Goal: Task Accomplishment & Management: Use online tool/utility

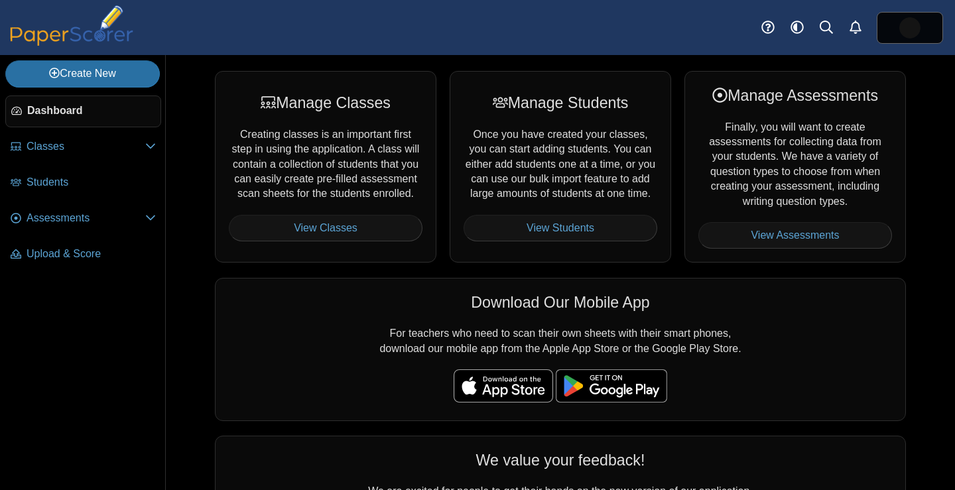
click at [910, 17] on img at bounding box center [909, 27] width 21 height 21
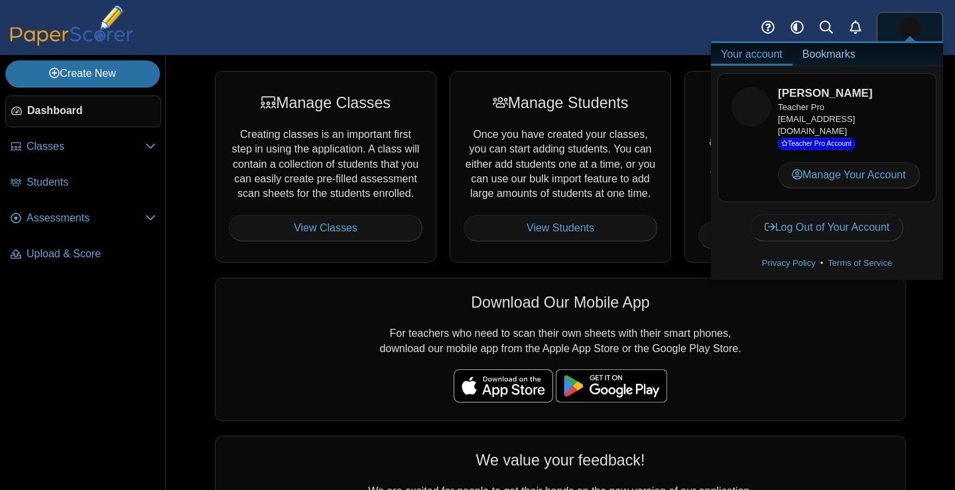
click at [930, 300] on div "Manage Classes Creating classes is an important first step in using the applica…" at bounding box center [560, 272] width 789 height 435
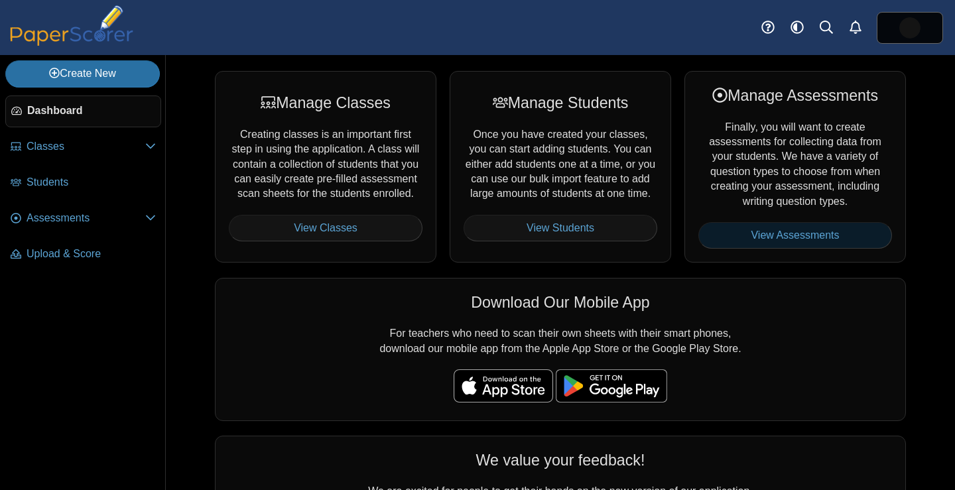
click at [840, 231] on link "View Assessments" at bounding box center [795, 235] width 194 height 27
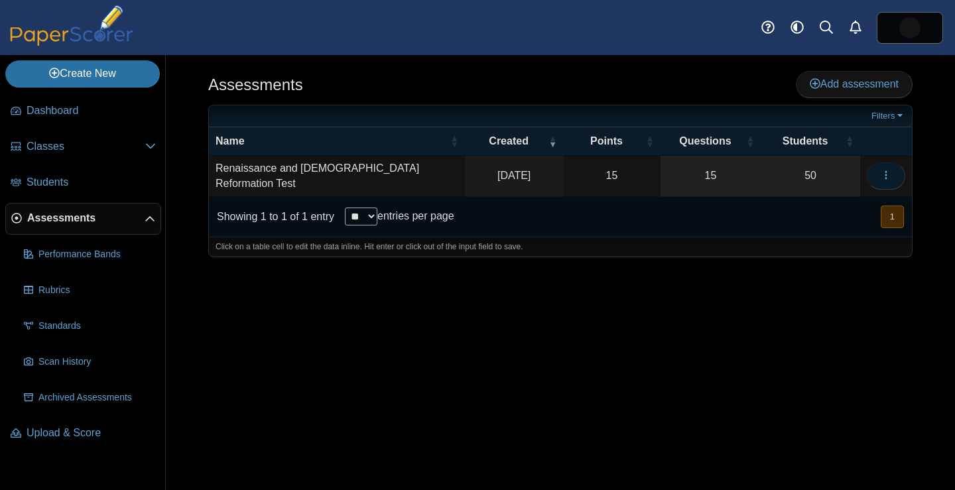
click at [886, 171] on use "button" at bounding box center [885, 175] width 2 height 9
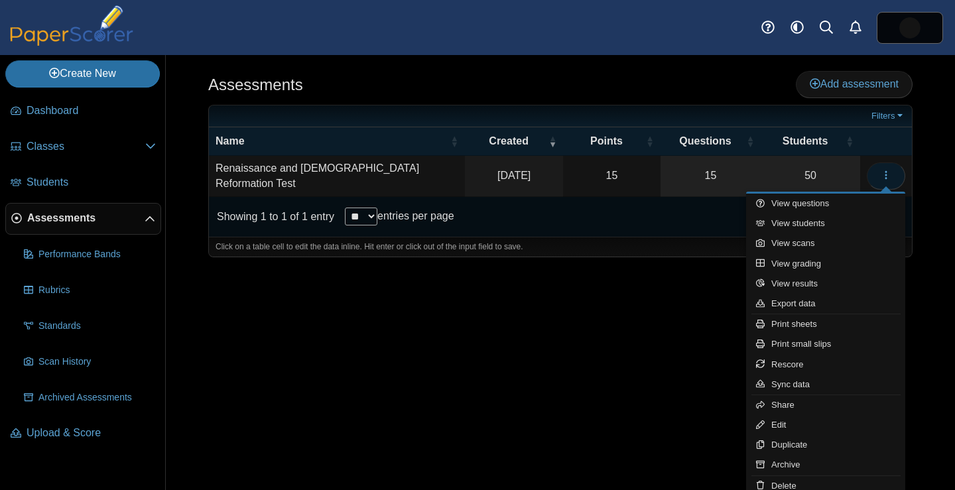
scroll to position [4, 0]
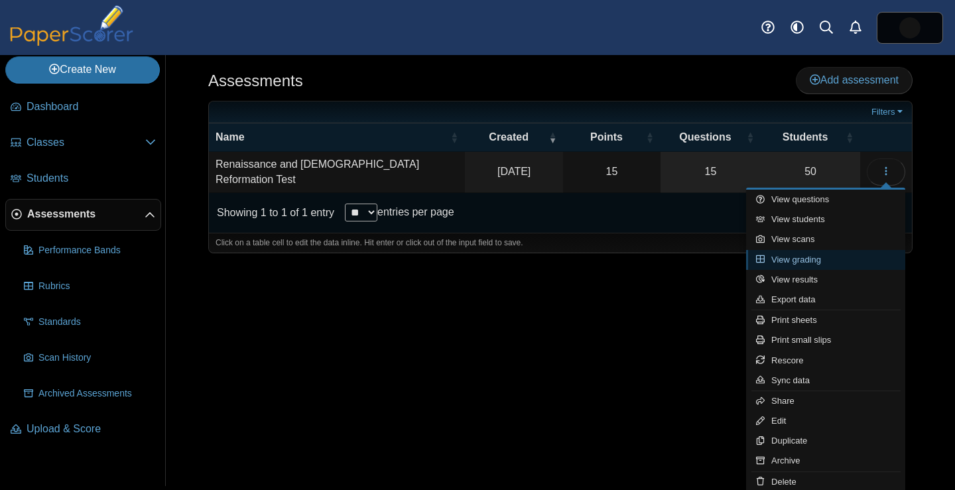
click at [810, 255] on link "View grading" at bounding box center [825, 260] width 159 height 20
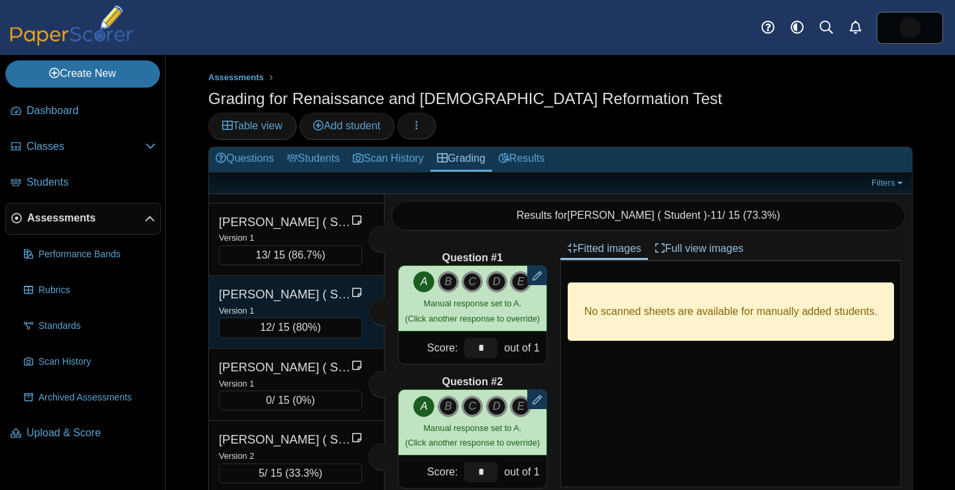
scroll to position [714, 0]
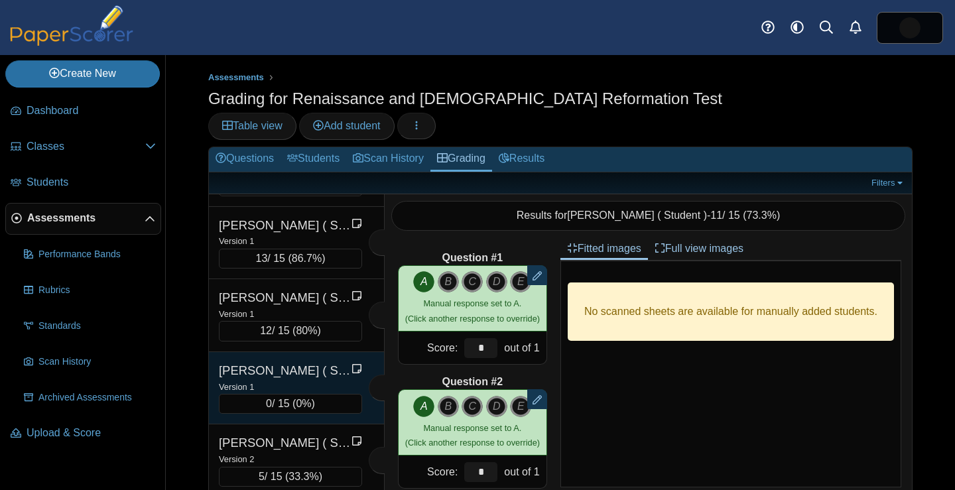
click at [317, 362] on div "[PERSON_NAME] ( Student ), [PERSON_NAME]" at bounding box center [285, 370] width 133 height 17
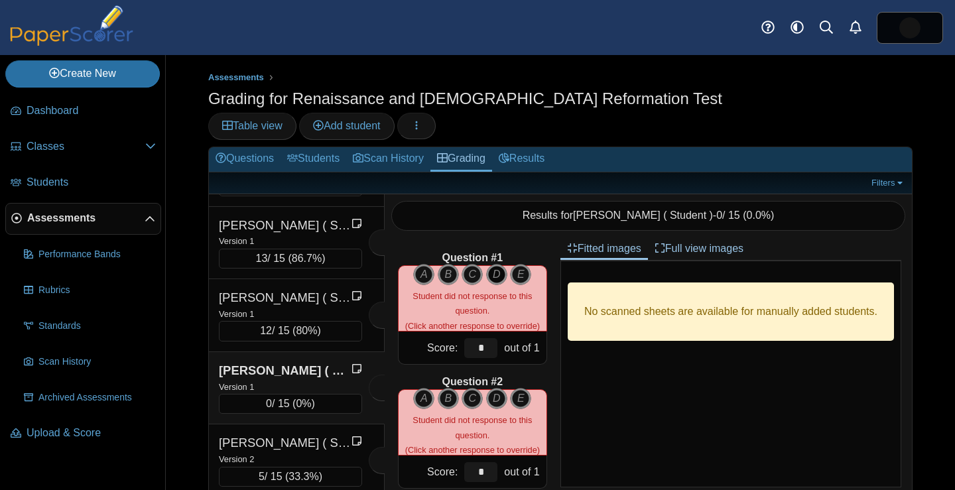
click at [499, 264] on icon "D" at bounding box center [496, 274] width 21 height 21
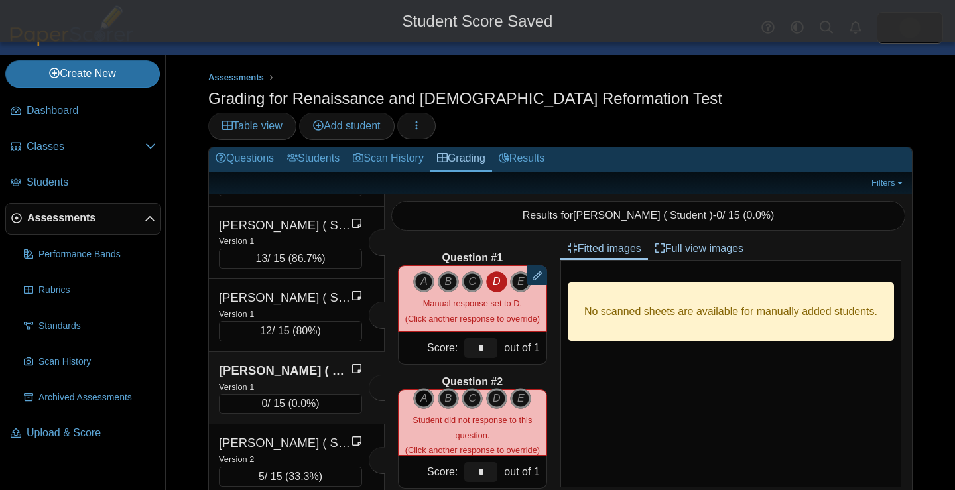
click at [428, 388] on icon "A" at bounding box center [423, 398] width 21 height 21
type input "*"
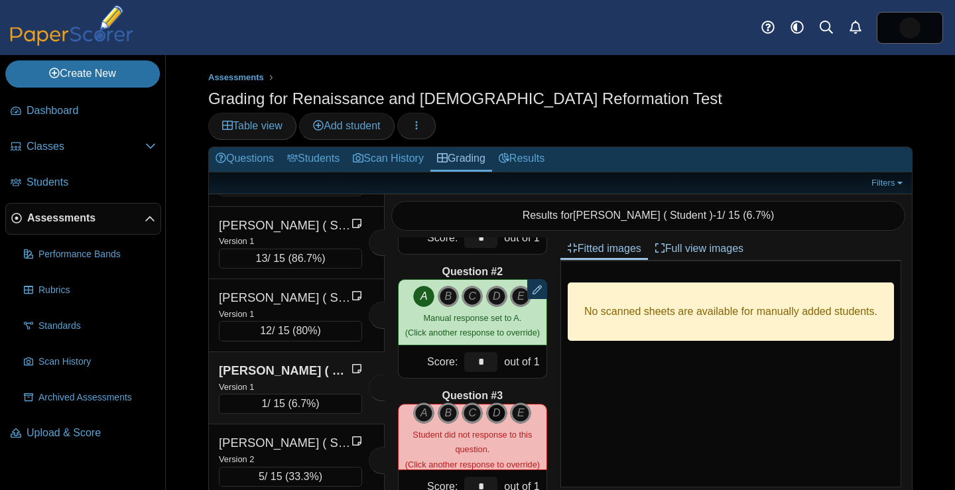
click at [498, 402] on icon "D" at bounding box center [496, 412] width 21 height 21
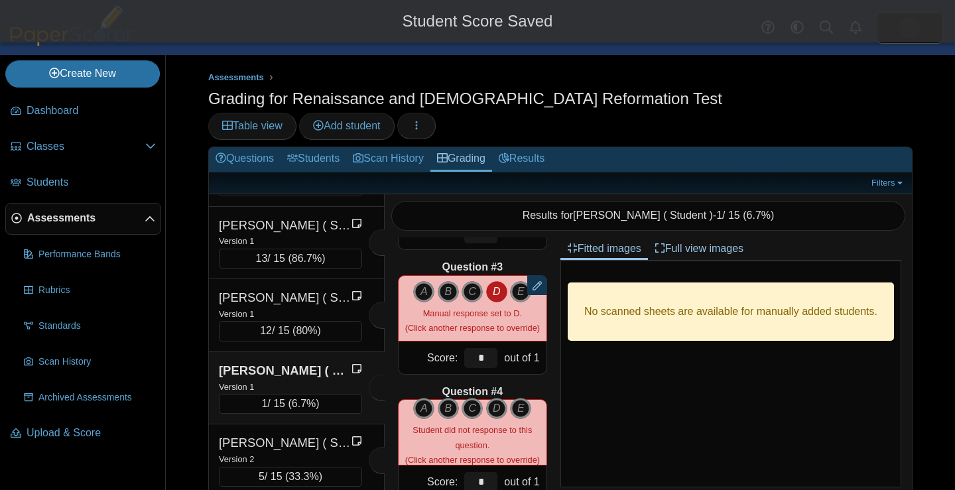
scroll to position [240, 0]
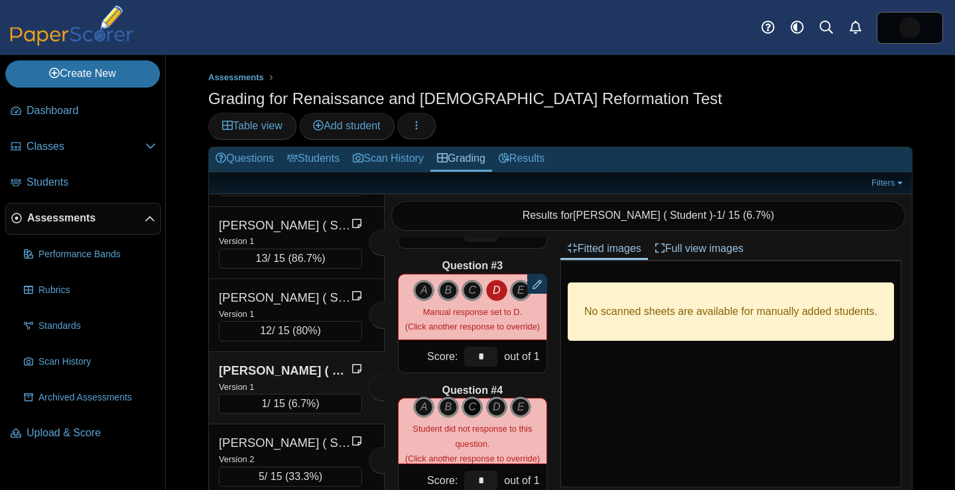
click at [483, 396] on icon "C" at bounding box center [471, 406] width 21 height 21
type input "*"
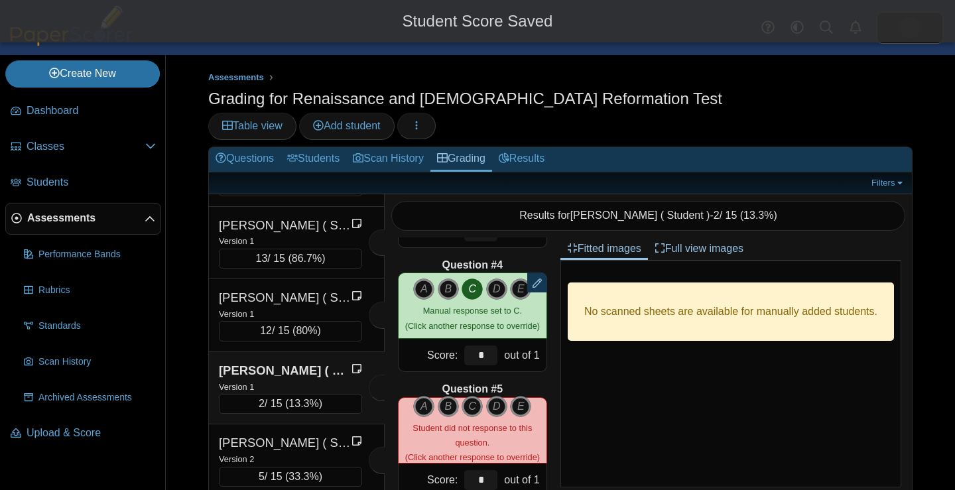
scroll to position [370, 0]
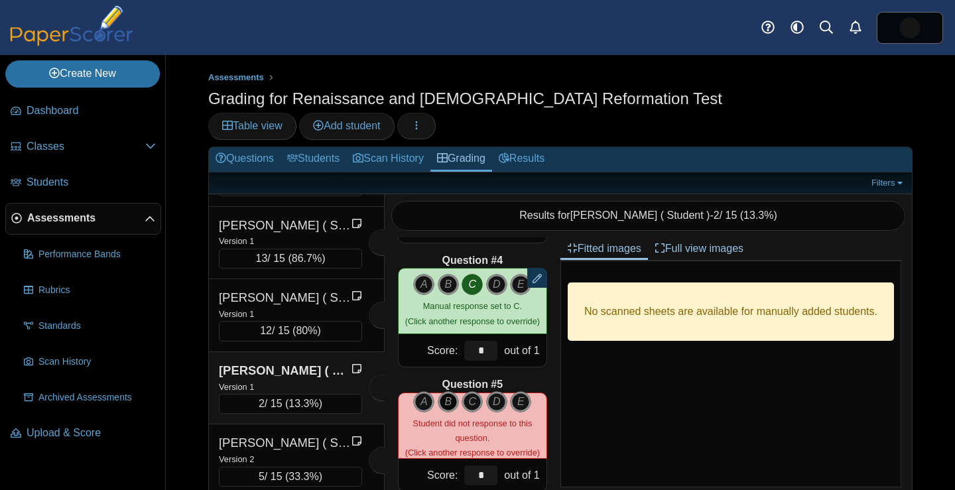
click at [450, 391] on icon "B" at bounding box center [448, 401] width 21 height 21
type input "*"
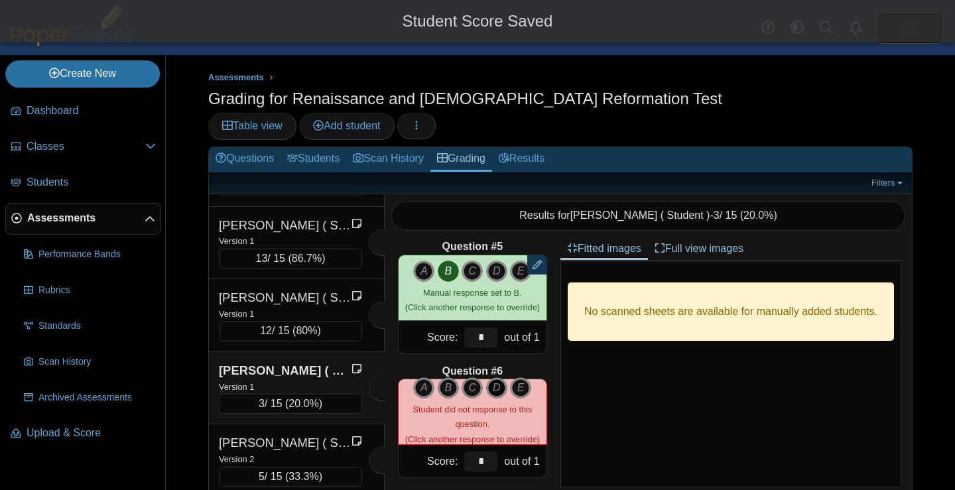
click at [495, 377] on icon "D" at bounding box center [496, 387] width 21 height 21
type input "*"
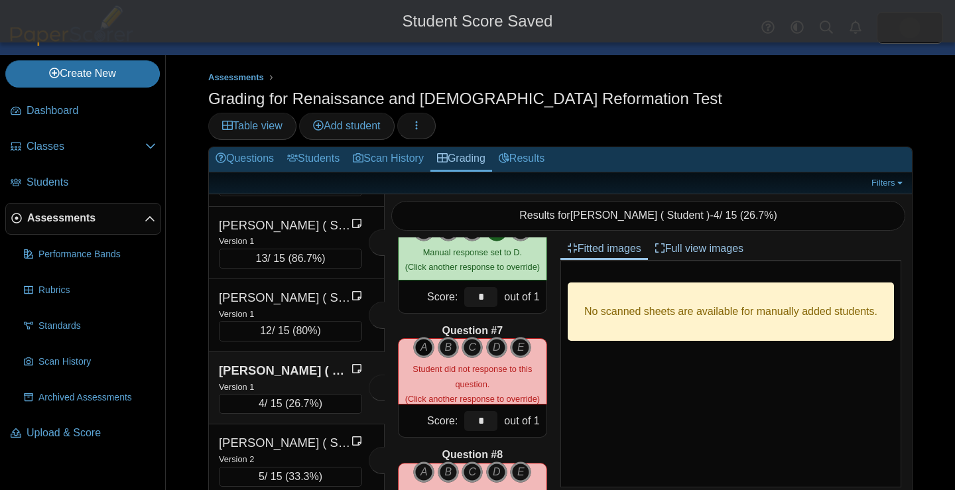
click at [422, 337] on icon "A" at bounding box center [423, 347] width 21 height 21
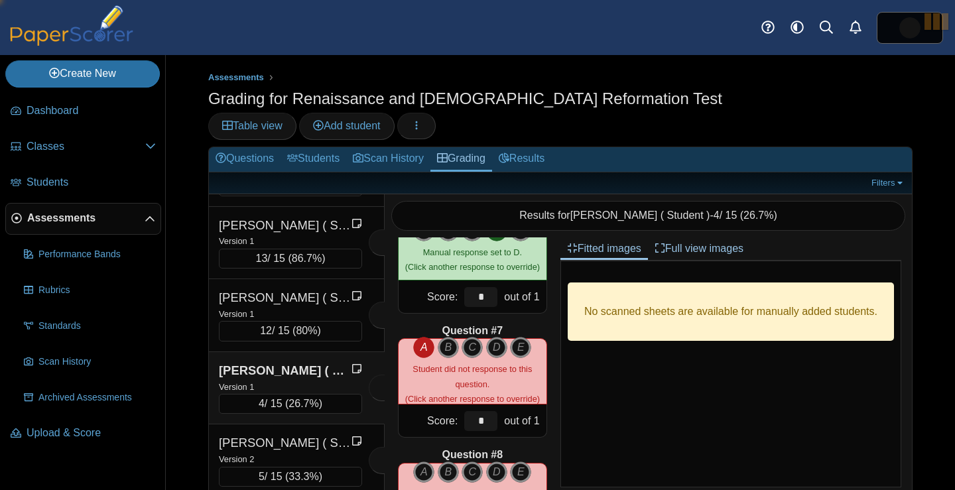
type input "*"
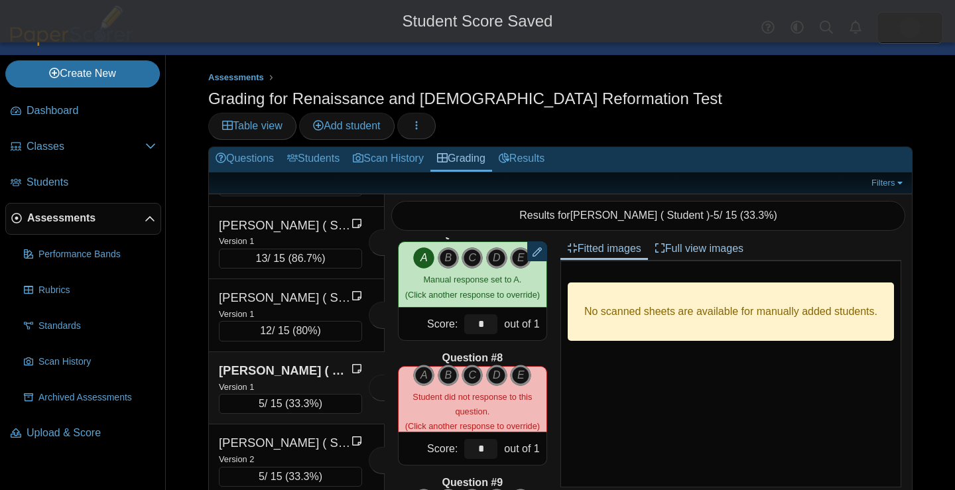
scroll to position [773, 0]
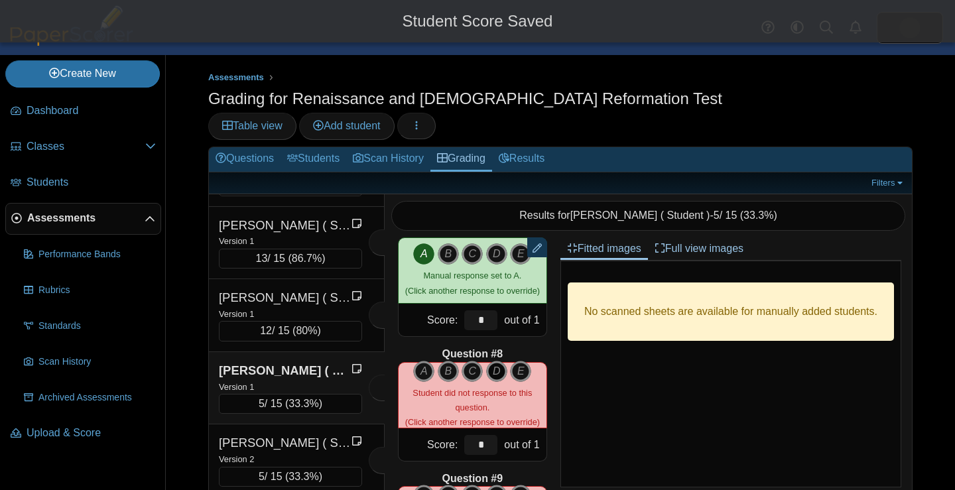
click at [499, 361] on icon "D" at bounding box center [496, 371] width 21 height 21
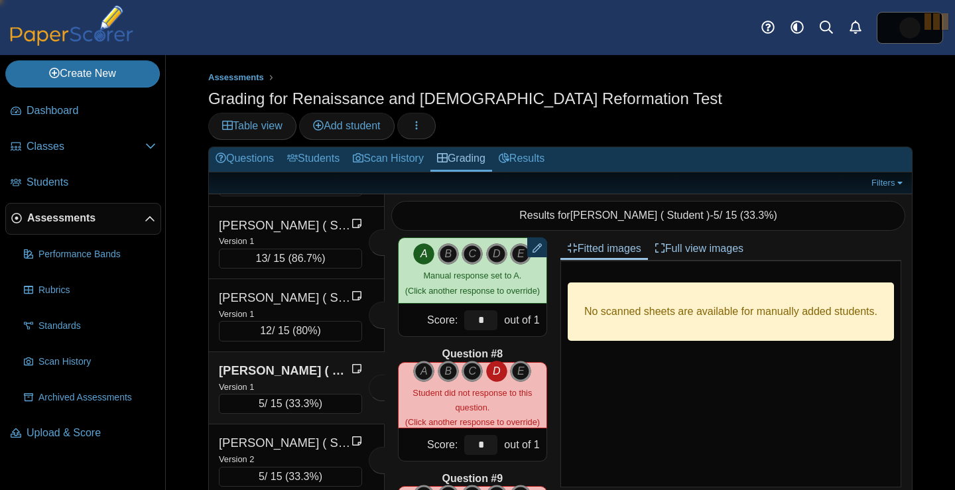
type input "*"
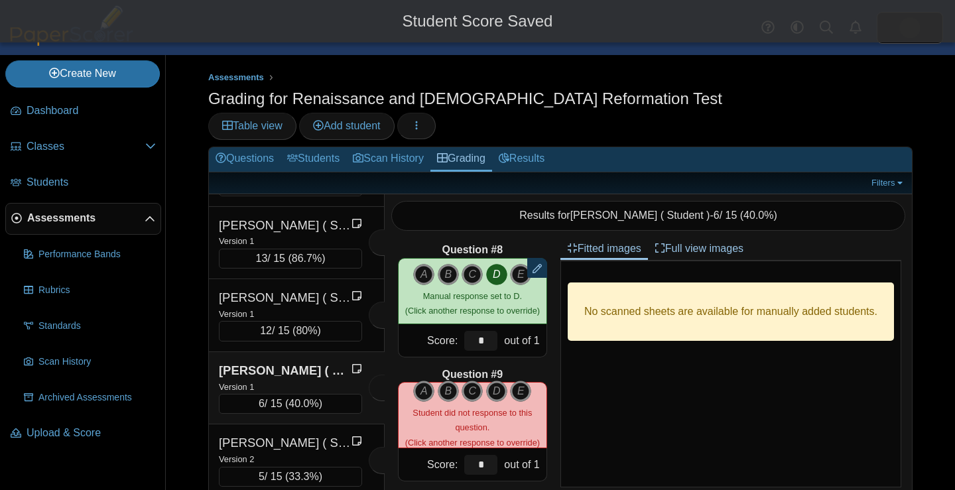
scroll to position [887, 0]
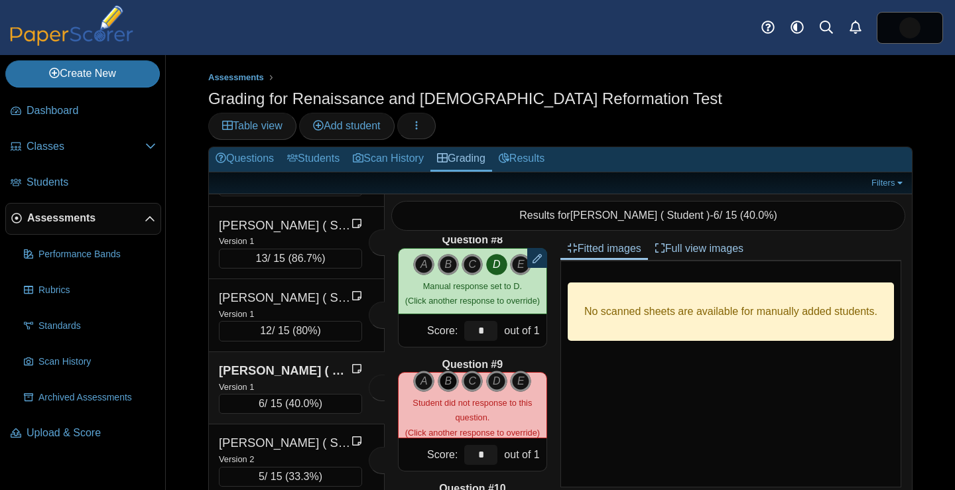
click at [448, 371] on icon "B" at bounding box center [448, 381] width 21 height 21
type input "*"
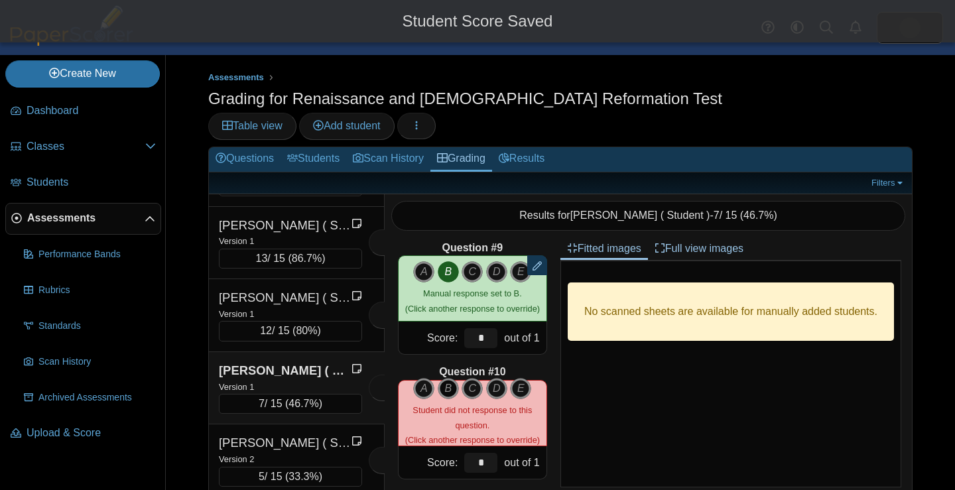
click at [446, 378] on icon "B" at bounding box center [448, 388] width 21 height 21
type input "*"
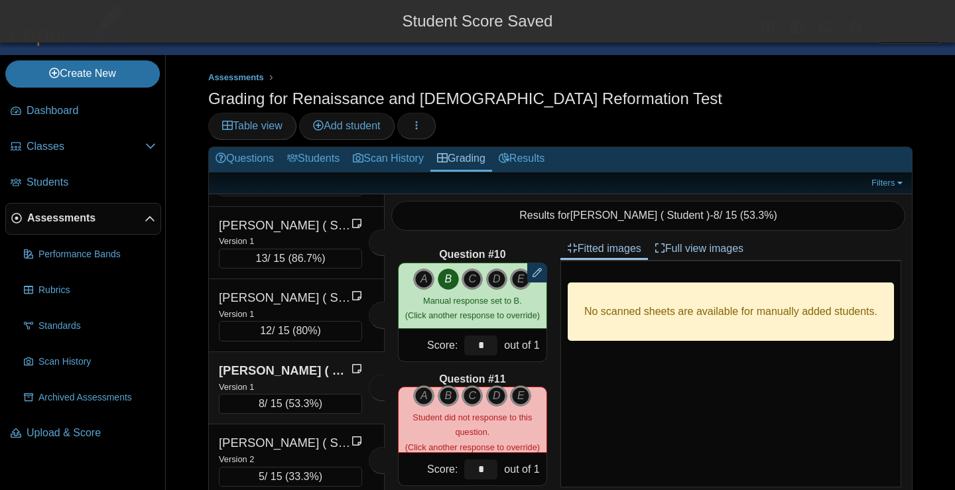
scroll to position [1152, 0]
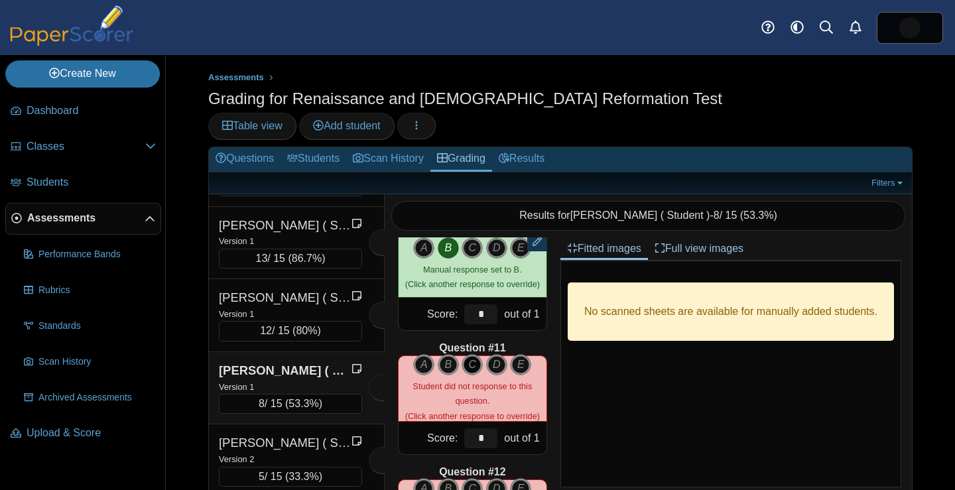
click at [474, 354] on icon "C" at bounding box center [471, 364] width 21 height 21
type input "*"
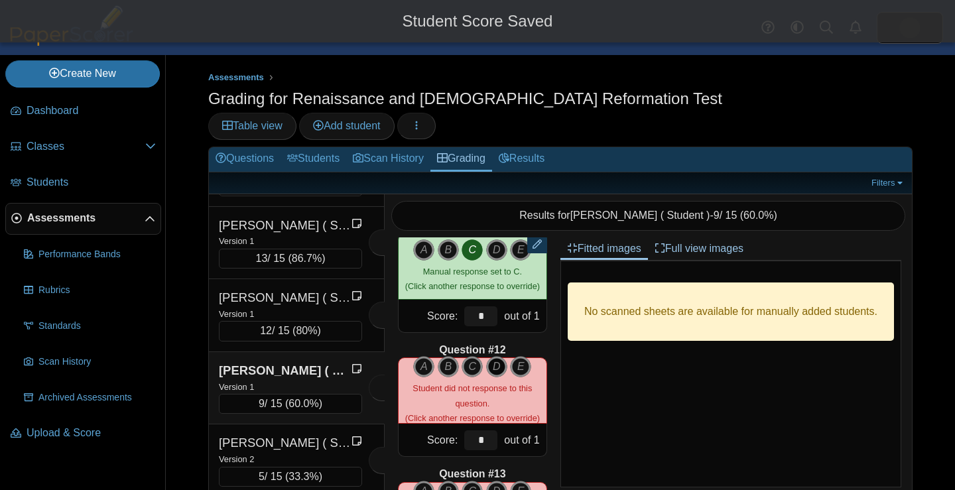
click at [497, 356] on icon "D" at bounding box center [496, 366] width 21 height 21
type input "*"
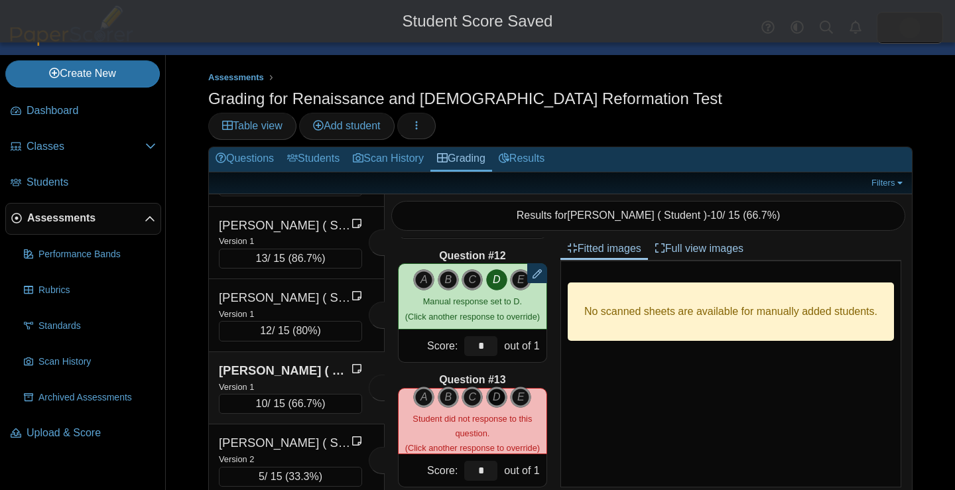
click at [497, 387] on icon "D" at bounding box center [496, 397] width 21 height 21
type input "*"
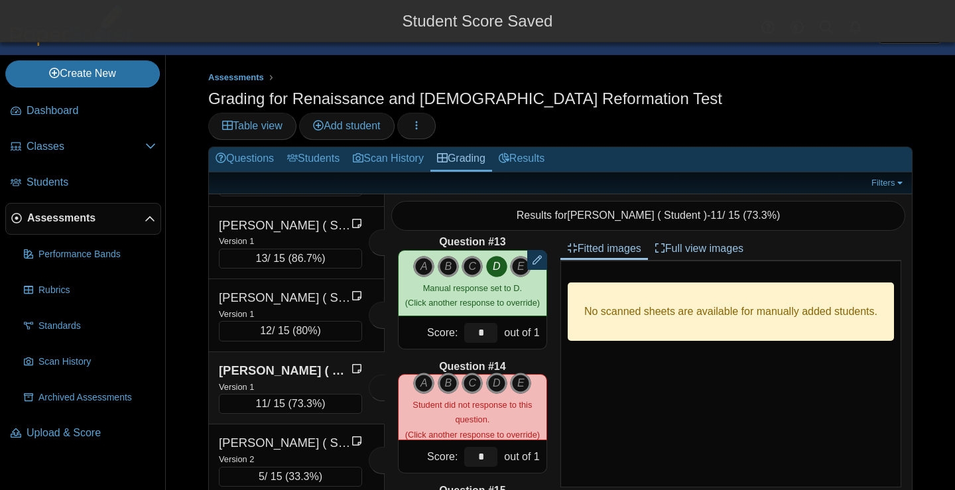
scroll to position [1520, 0]
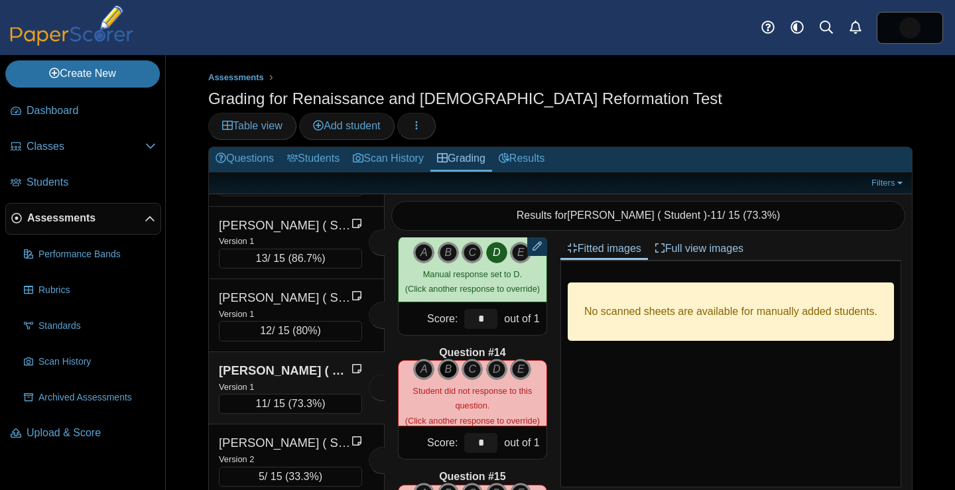
click at [453, 359] on icon "B" at bounding box center [448, 369] width 21 height 21
type input "*"
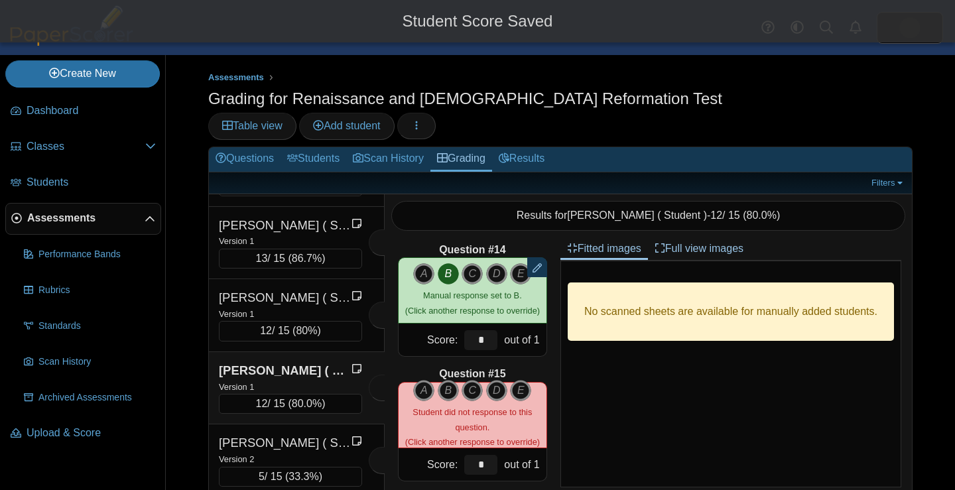
scroll to position [1622, 0]
click at [470, 381] on icon "C" at bounding box center [471, 391] width 21 height 21
type input "*"
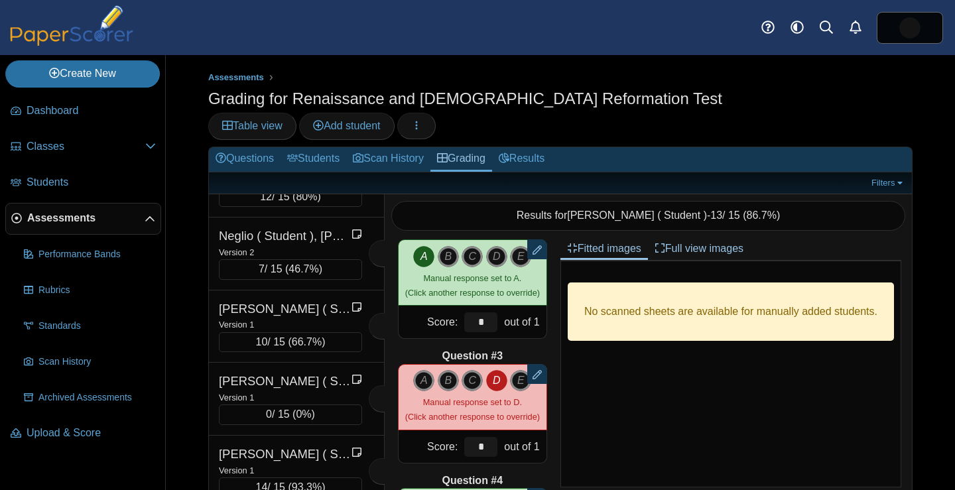
scroll to position [2085, 0]
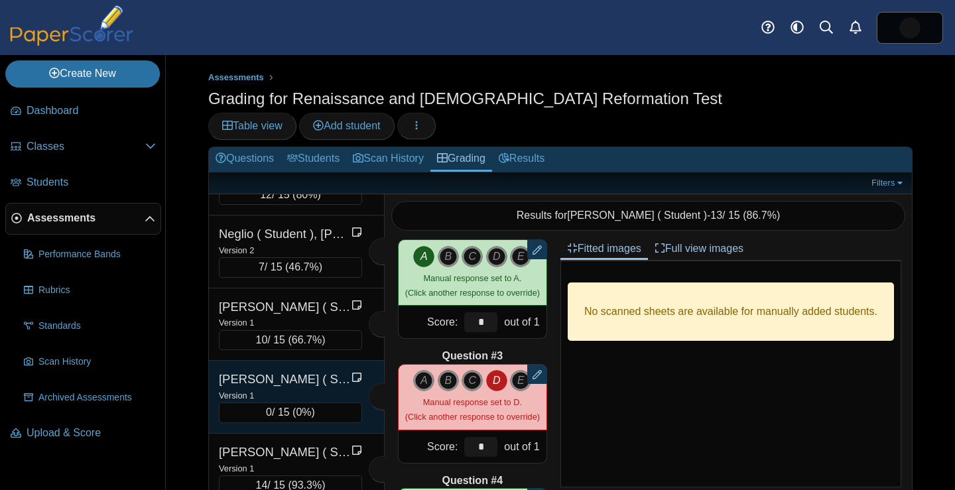
click at [259, 402] on div "0 / 15 ( 0% )" at bounding box center [290, 412] width 143 height 20
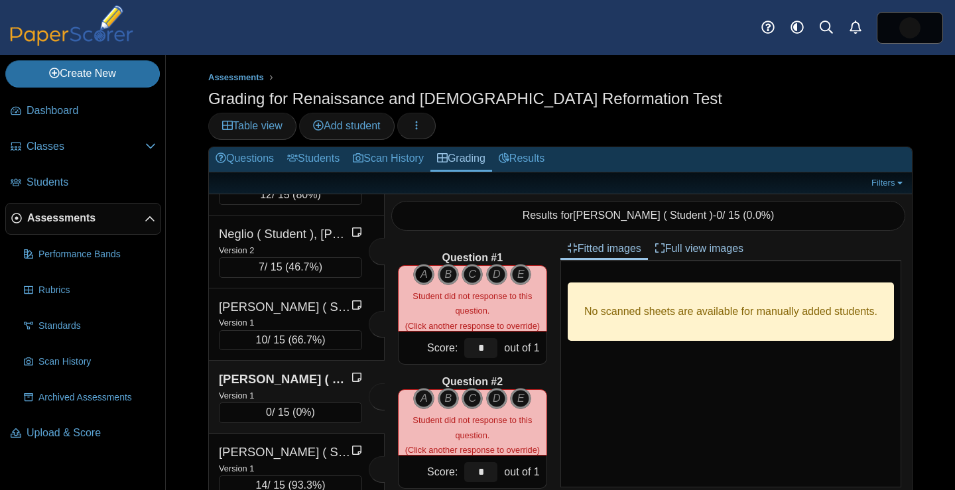
scroll to position [0, 0]
click at [424, 264] on icon "A" at bounding box center [423, 274] width 21 height 21
type input "*"
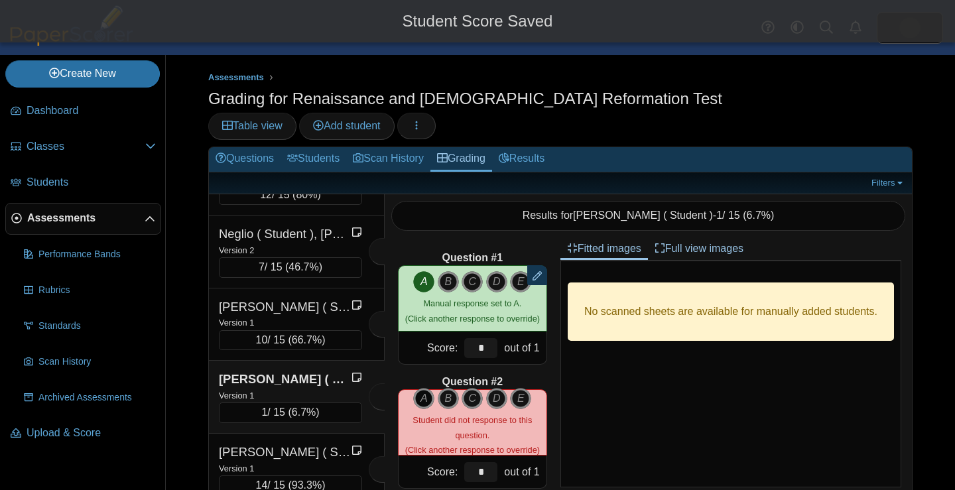
click at [424, 388] on icon "A" at bounding box center [423, 398] width 21 height 21
type input "*"
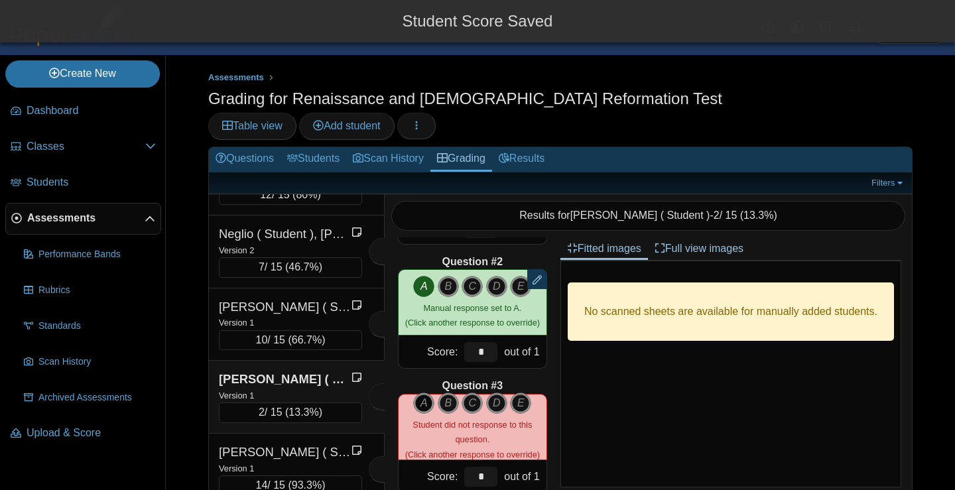
click at [424, 393] on icon "A" at bounding box center [423, 403] width 21 height 21
type input "*"
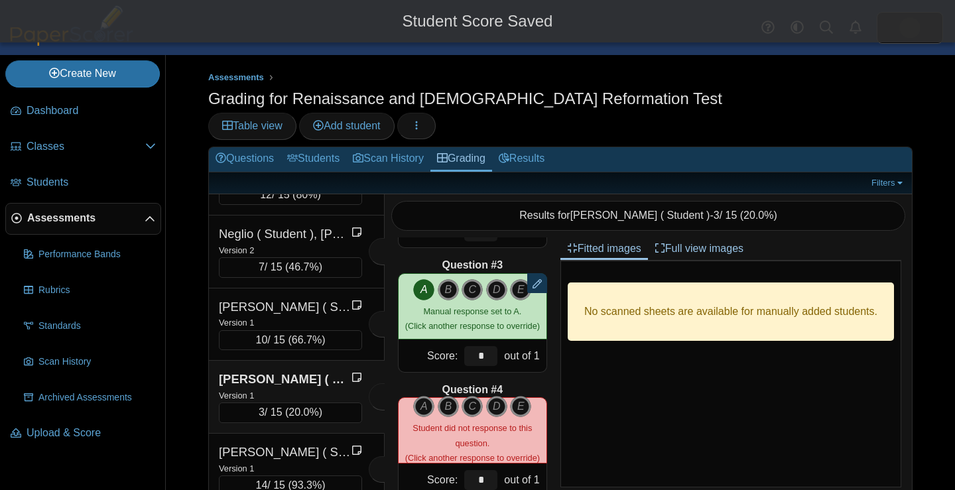
scroll to position [248, 0]
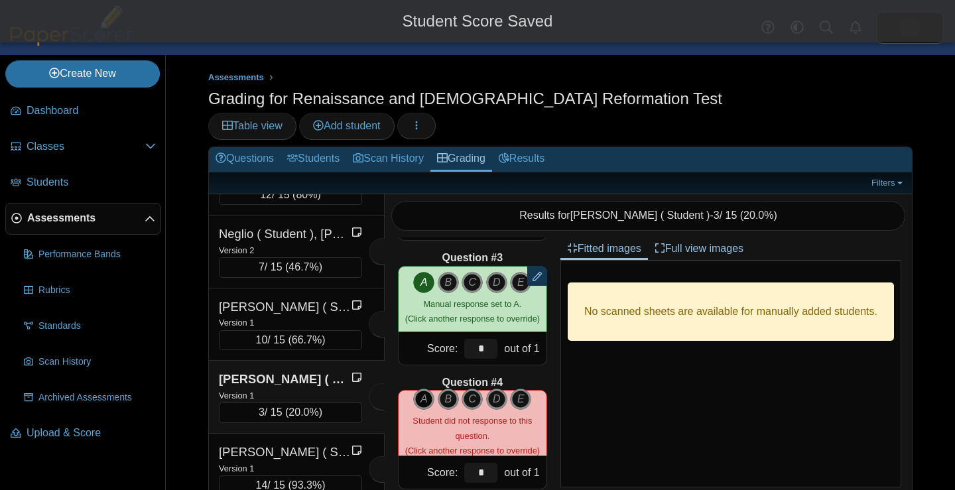
click at [424, 389] on icon "A" at bounding box center [423, 399] width 21 height 21
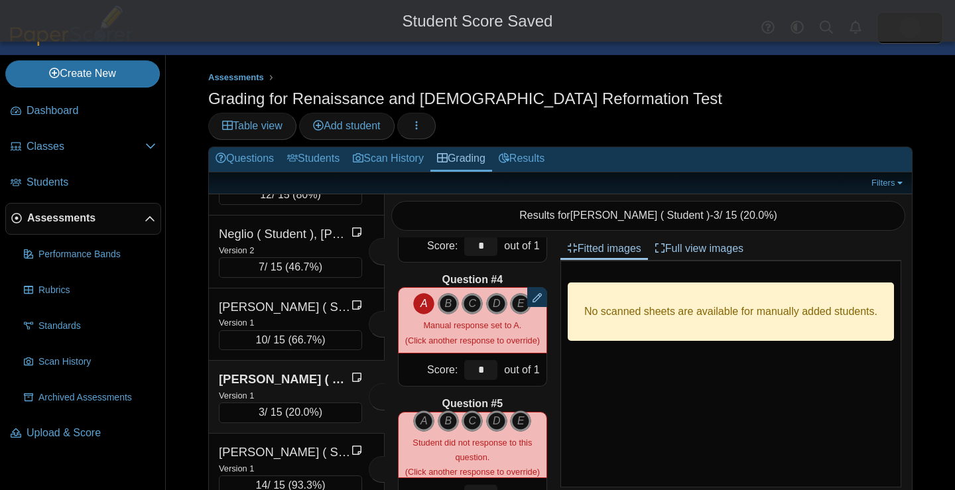
scroll to position [354, 0]
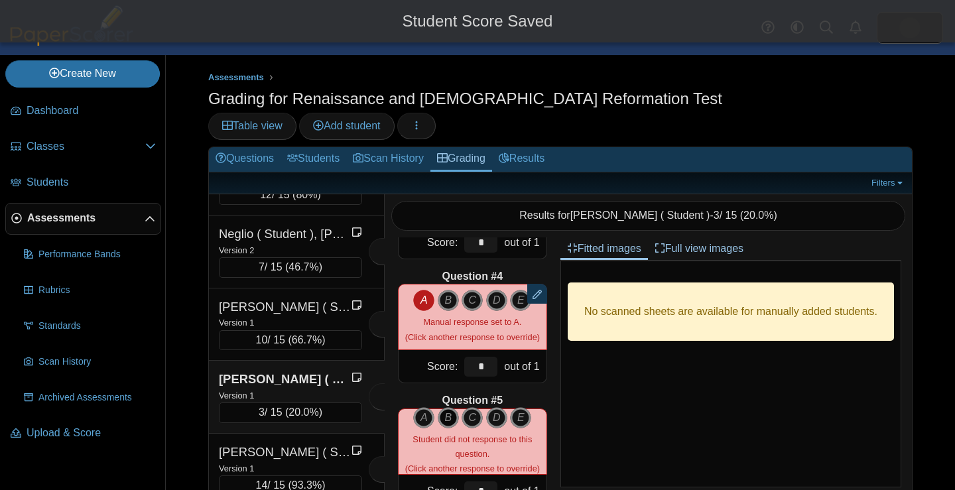
click at [444, 407] on icon "B" at bounding box center [448, 417] width 21 height 21
type input "*"
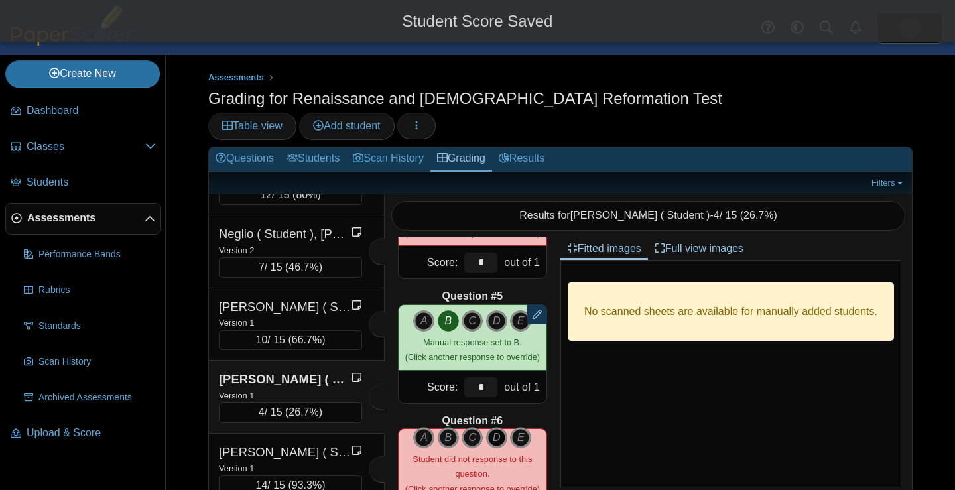
click at [493, 427] on icon "D" at bounding box center [496, 437] width 21 height 21
type input "*"
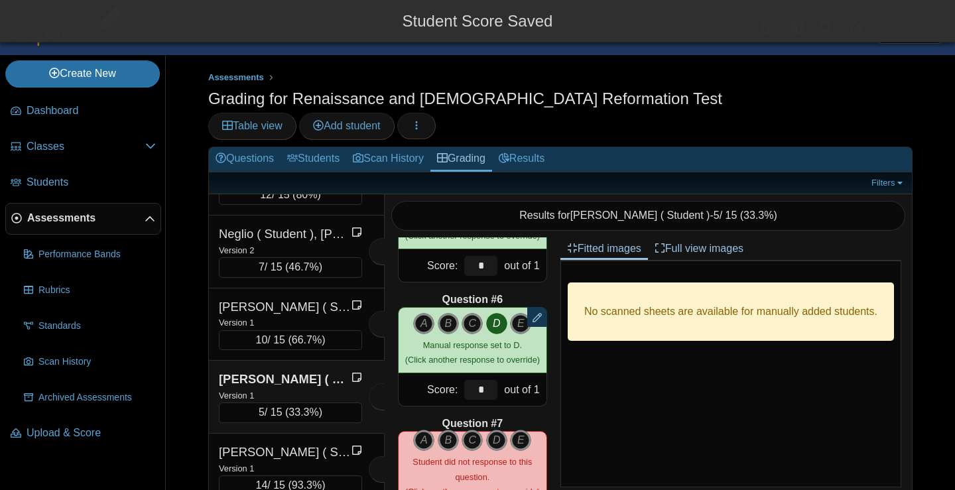
scroll to position [583, 0]
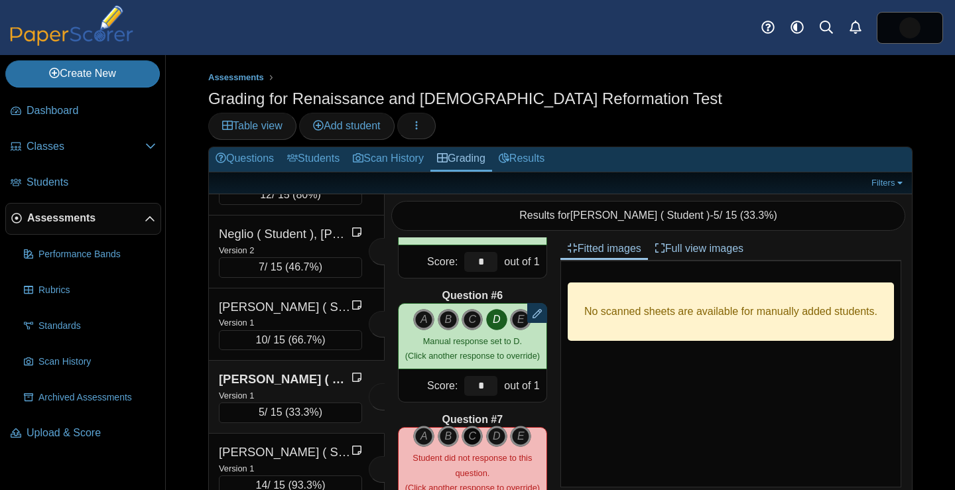
click at [471, 426] on icon "C" at bounding box center [471, 436] width 21 height 21
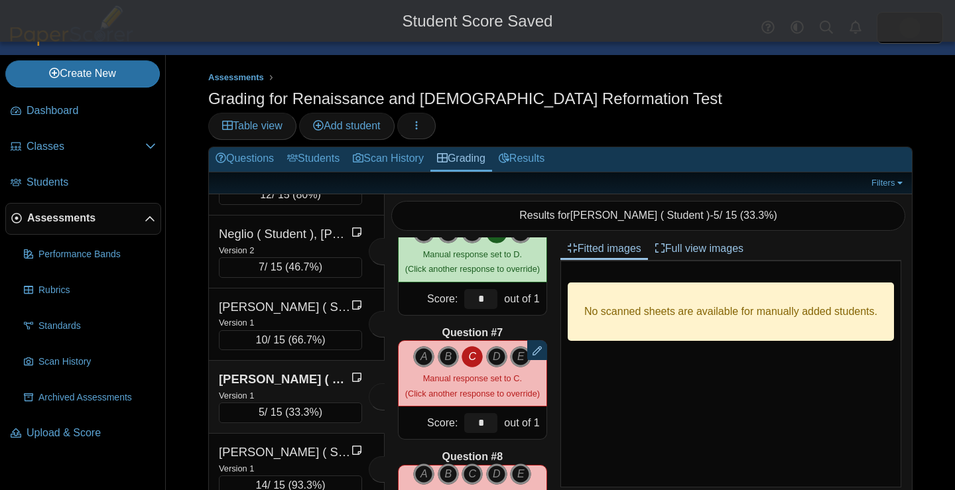
scroll to position [680, 0]
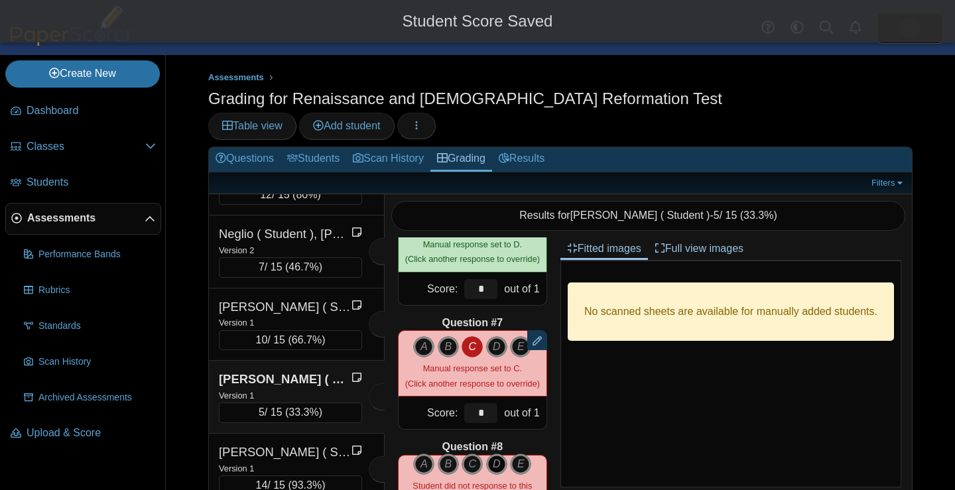
click at [499, 454] on icon "D" at bounding box center [496, 464] width 21 height 21
type input "*"
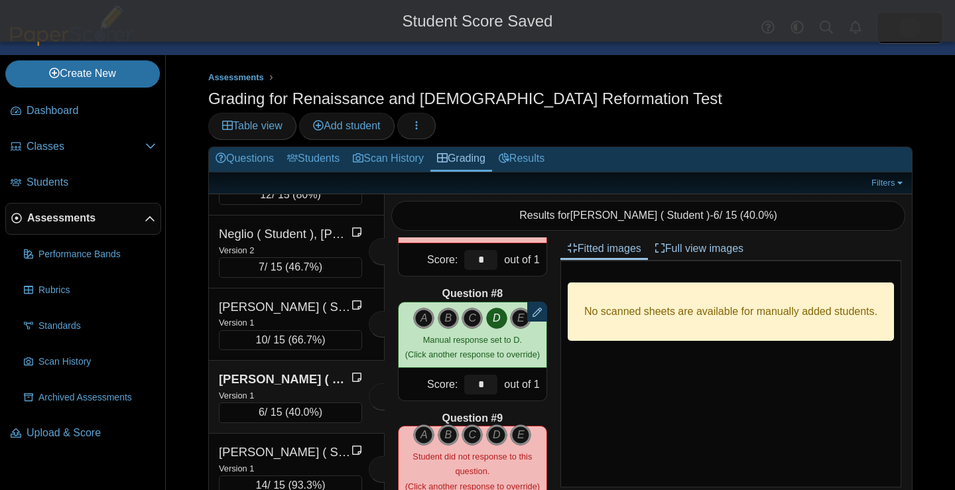
scroll to position [834, 0]
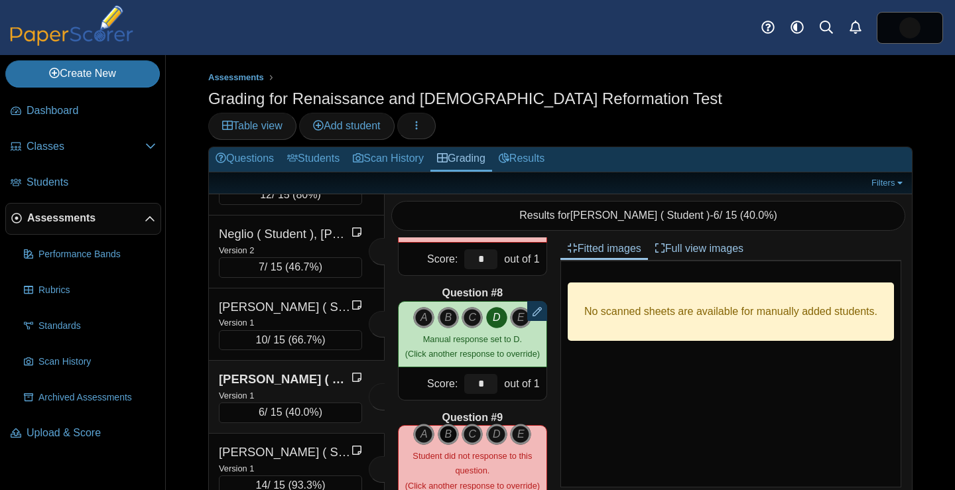
click at [452, 424] on icon "B" at bounding box center [448, 434] width 21 height 21
type input "*"
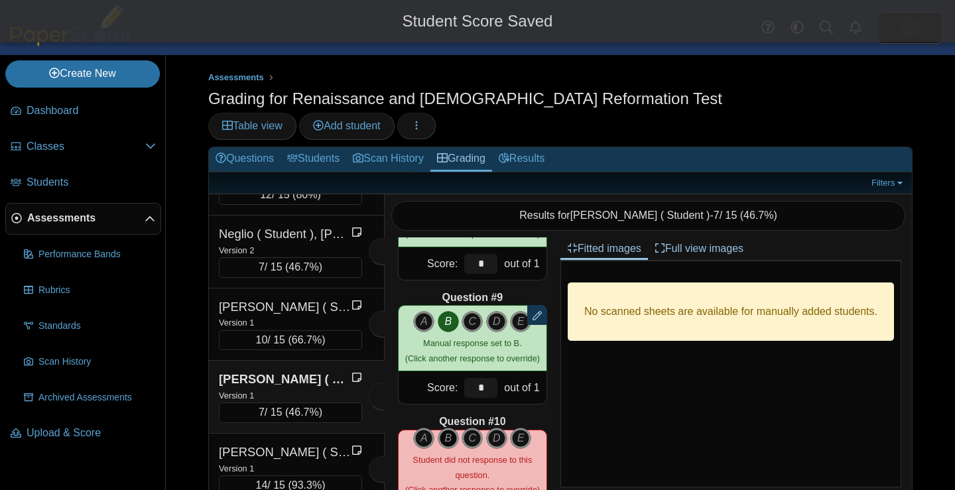
click at [452, 428] on icon "B" at bounding box center [448, 438] width 21 height 21
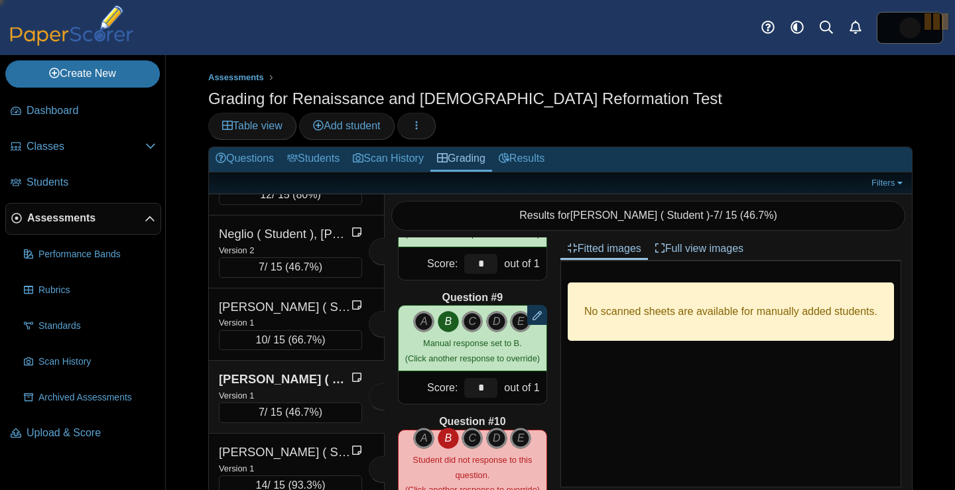
type input "*"
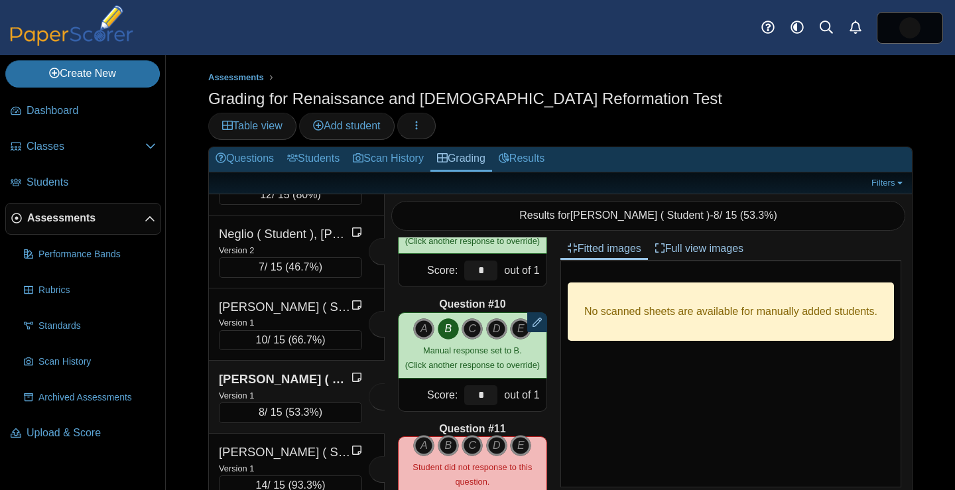
scroll to position [1085, 0]
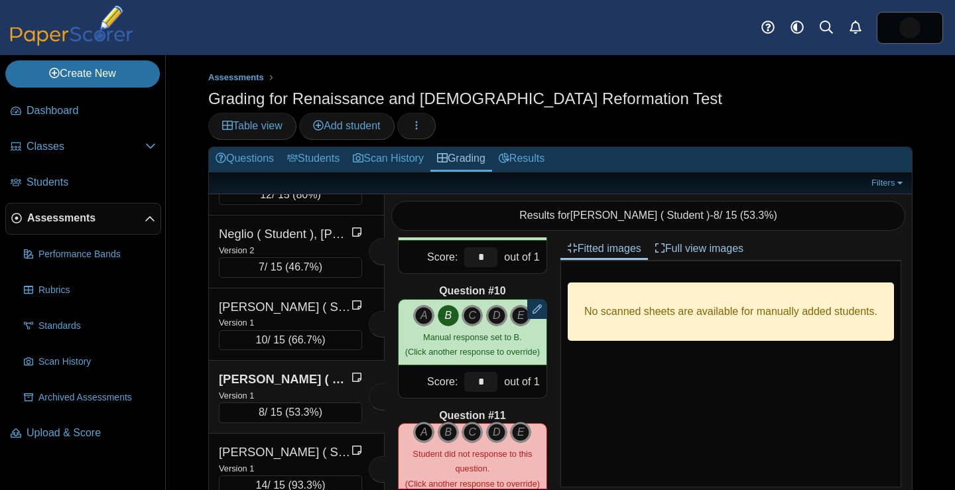
click at [430, 422] on icon "A" at bounding box center [423, 432] width 21 height 21
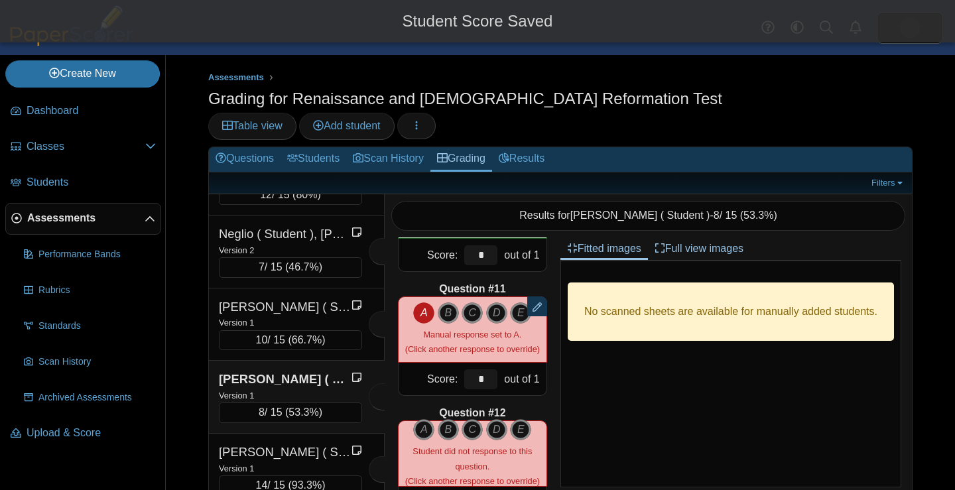
scroll to position [1220, 0]
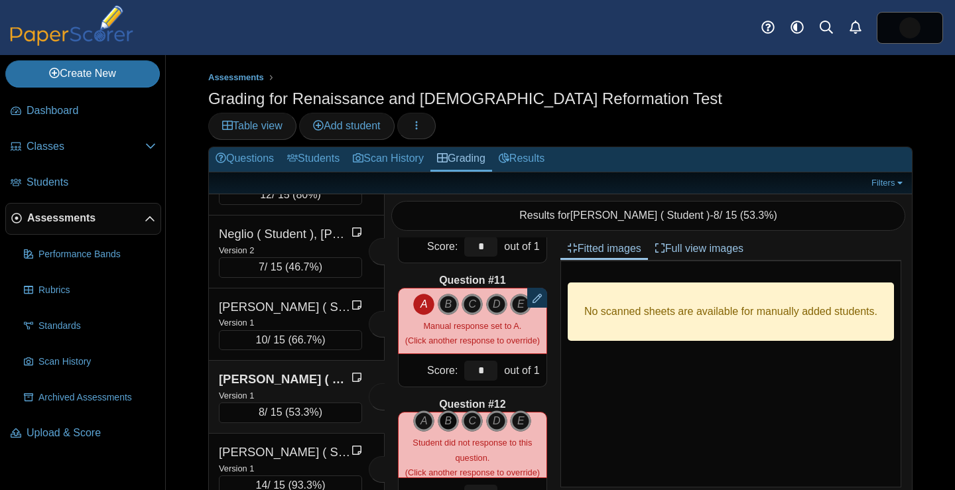
click at [444, 410] on icon "B" at bounding box center [448, 420] width 21 height 21
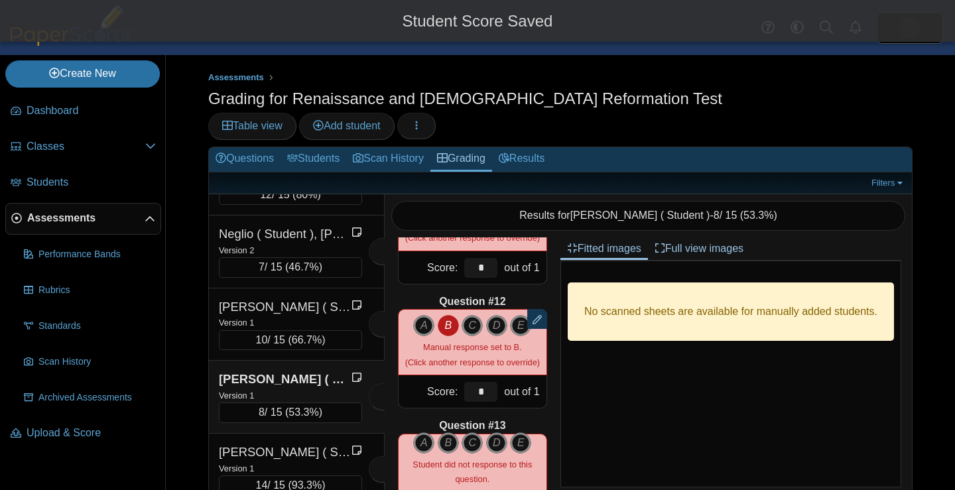
scroll to position [1333, 0]
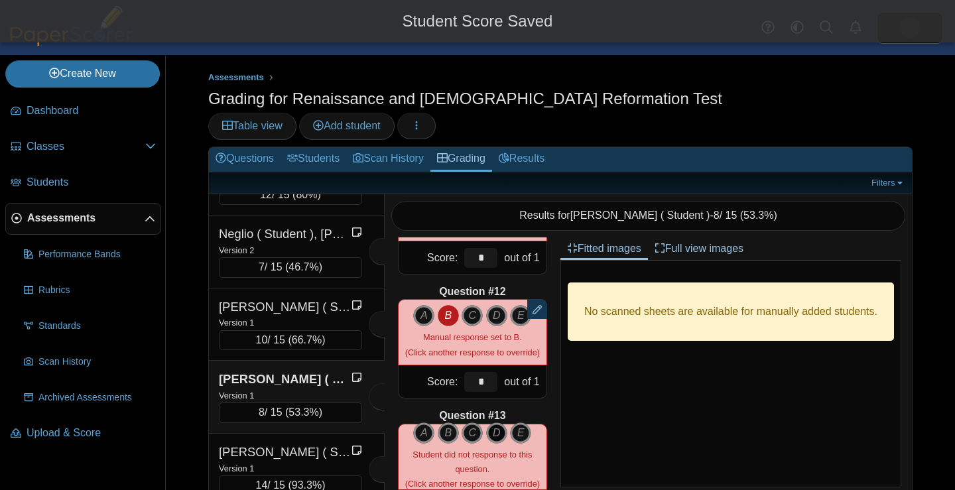
click at [494, 422] on icon "D" at bounding box center [496, 432] width 21 height 21
type input "*"
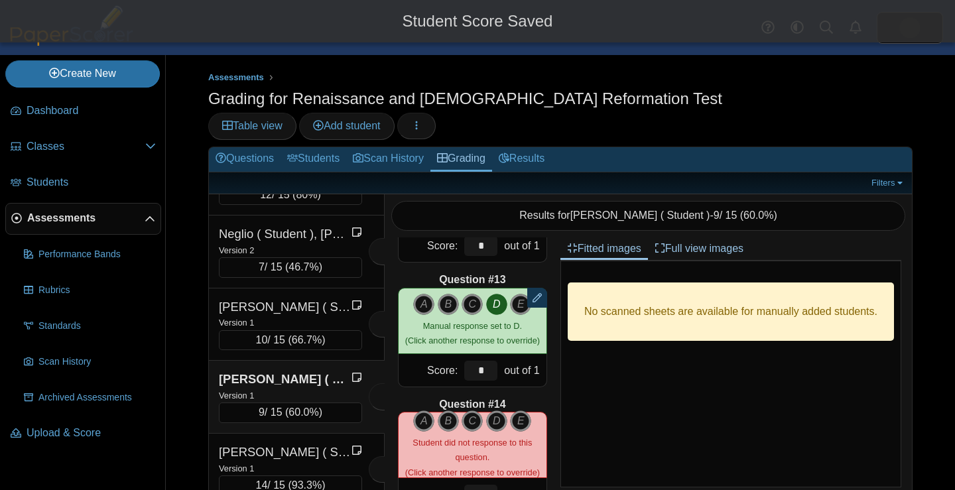
scroll to position [1470, 0]
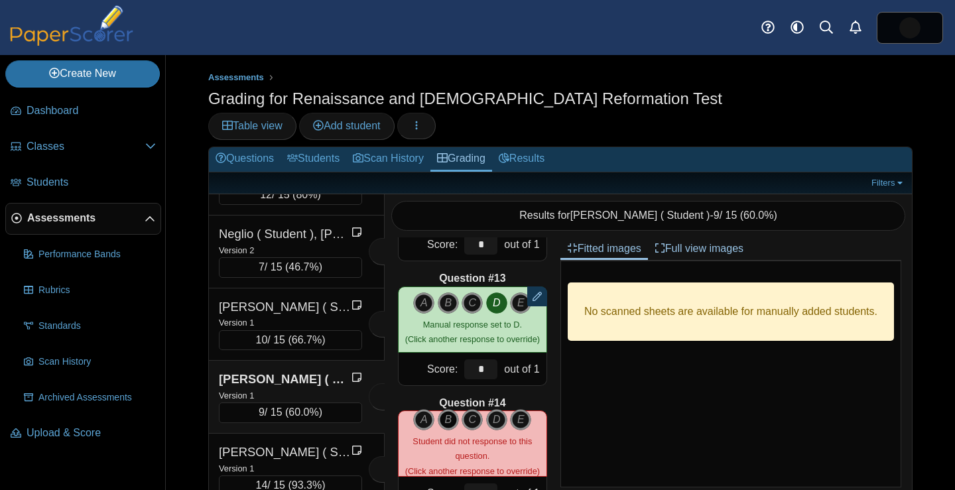
click at [452, 409] on icon "B" at bounding box center [448, 419] width 21 height 21
type input "*"
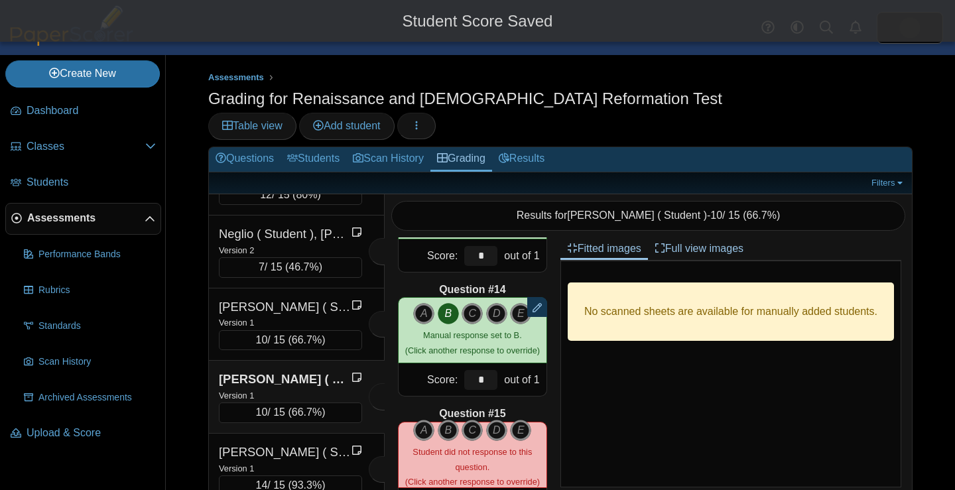
scroll to position [1600, 0]
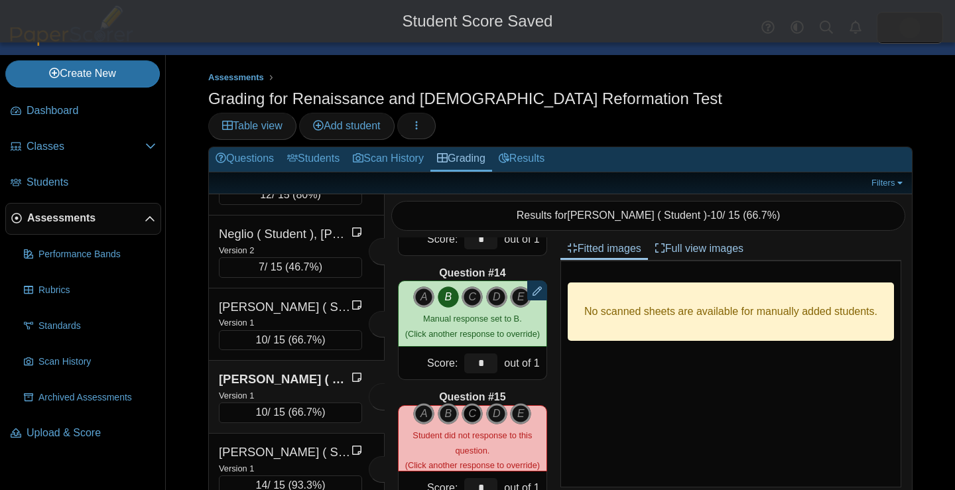
click at [467, 403] on icon "C" at bounding box center [471, 413] width 21 height 21
type input "*"
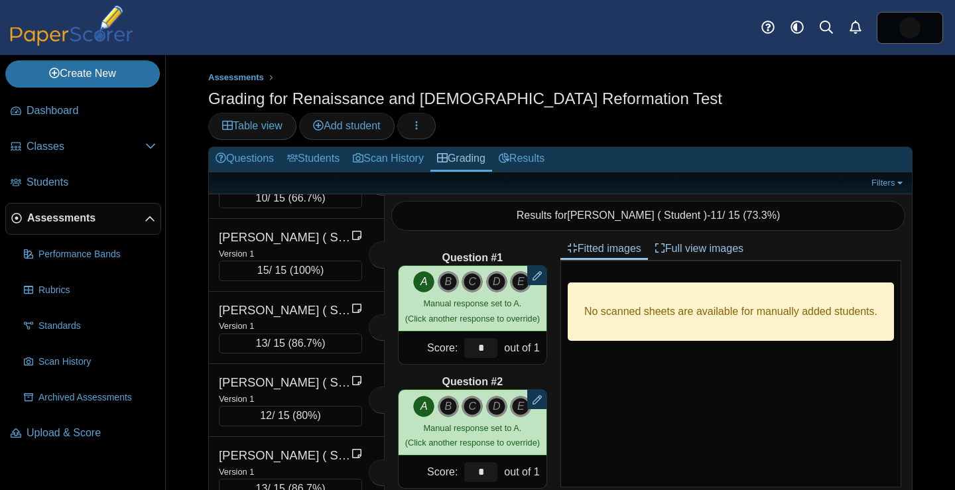
scroll to position [618, 0]
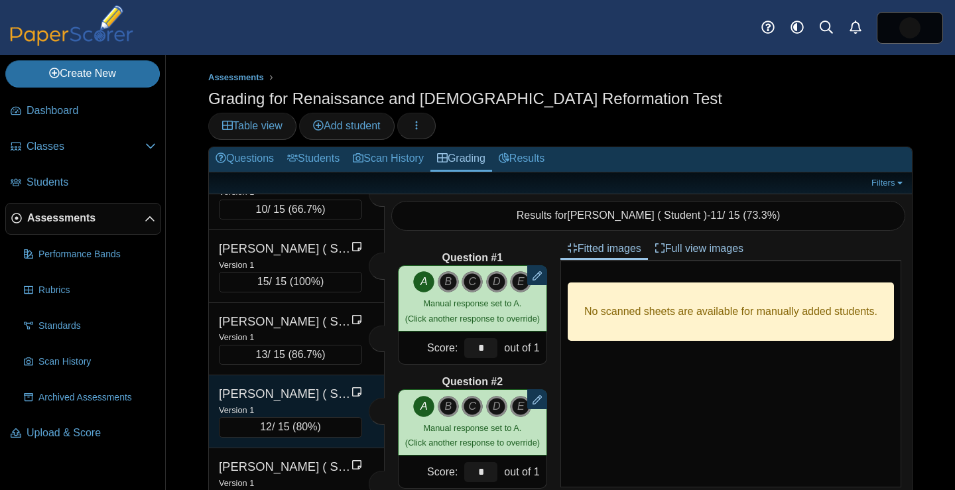
click at [323, 385] on div "[PERSON_NAME] ( Student ), [GEOGRAPHIC_DATA]" at bounding box center [285, 393] width 133 height 17
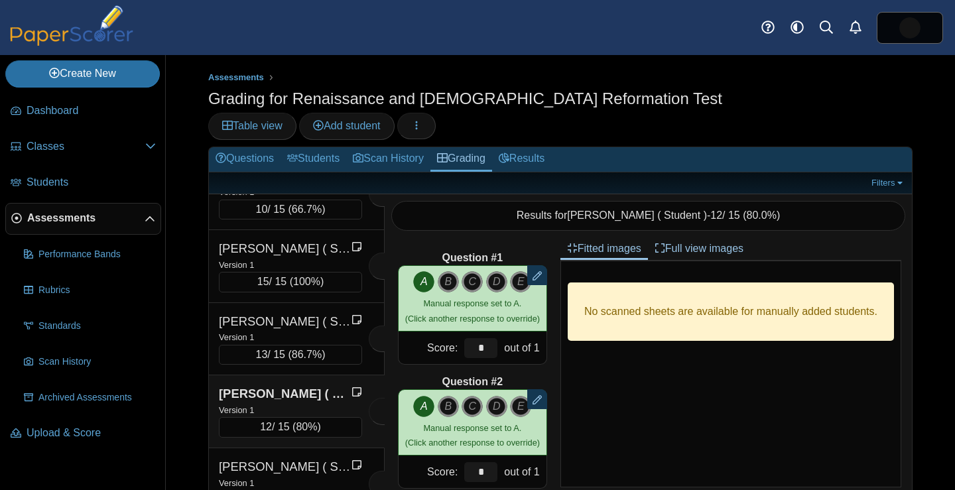
click at [323, 385] on div "[PERSON_NAME] ( Student ), [GEOGRAPHIC_DATA]" at bounding box center [285, 393] width 133 height 17
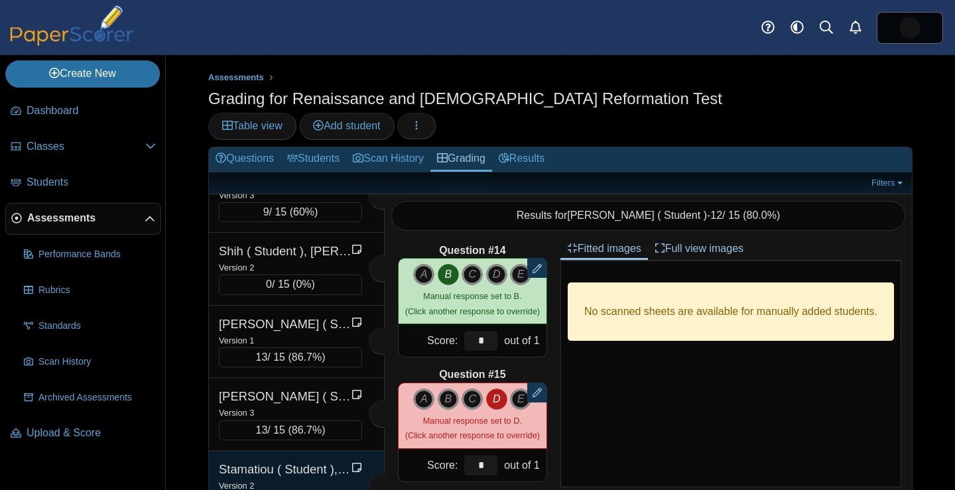
scroll to position [3139, 0]
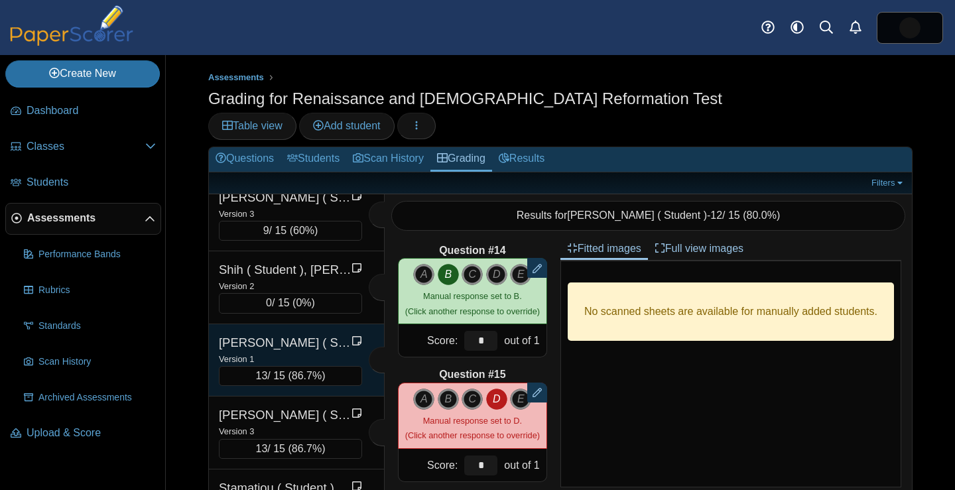
click at [321, 351] on div "Version 1" at bounding box center [290, 358] width 143 height 15
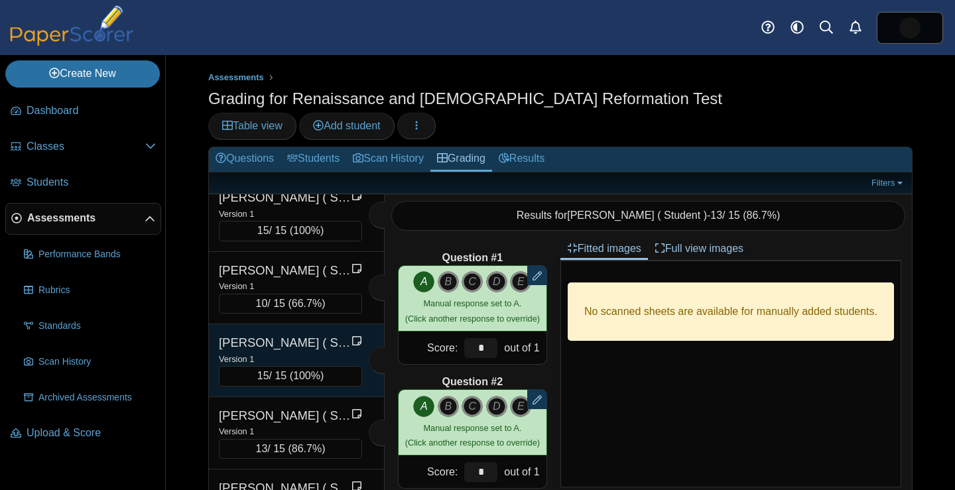
scroll to position [444, 0]
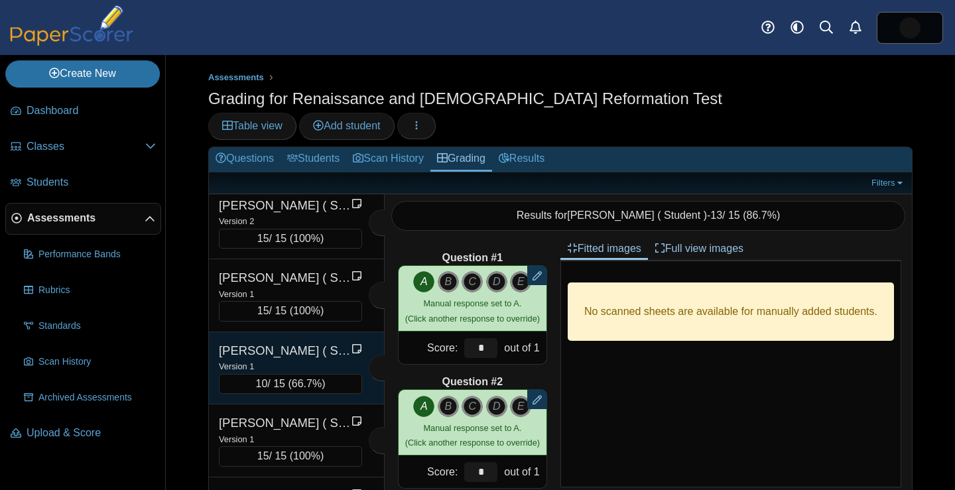
click at [296, 359] on div "Version 1" at bounding box center [290, 366] width 143 height 15
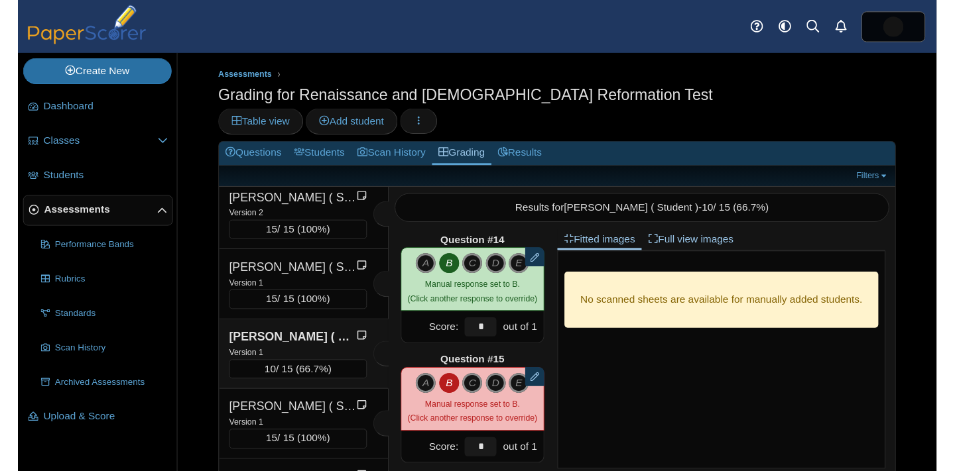
scroll to position [1622, 0]
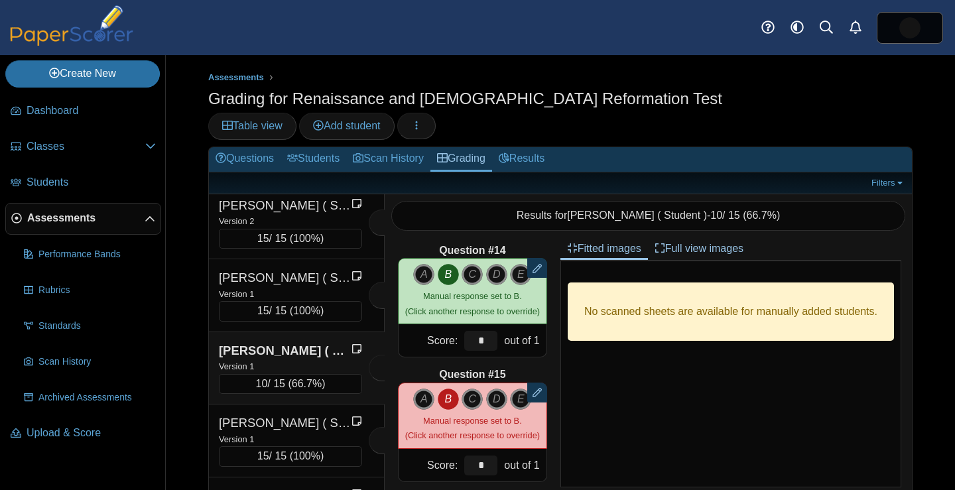
click at [450, 389] on icon "B" at bounding box center [448, 399] width 21 height 21
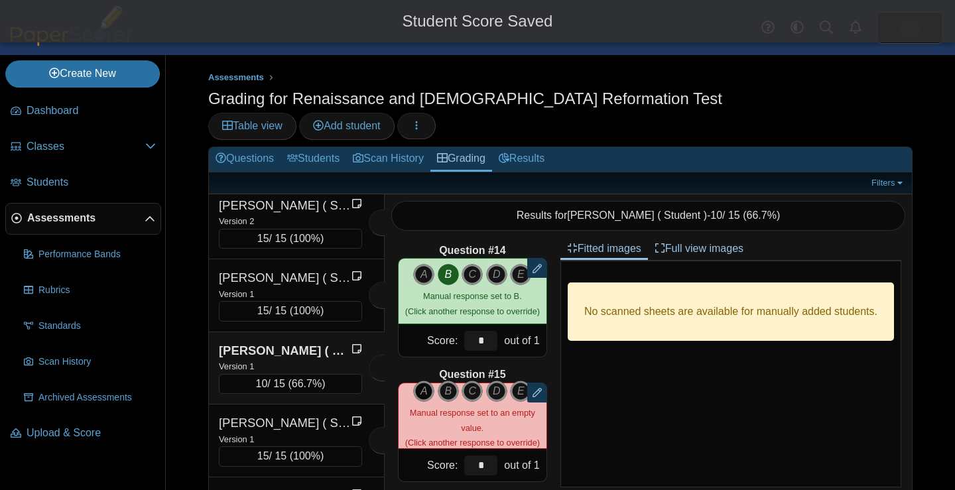
click at [422, 381] on icon "A" at bounding box center [423, 391] width 21 height 21
click at [422, 389] on icon "A" at bounding box center [423, 399] width 21 height 21
click at [446, 381] on icon "B" at bounding box center [448, 391] width 21 height 21
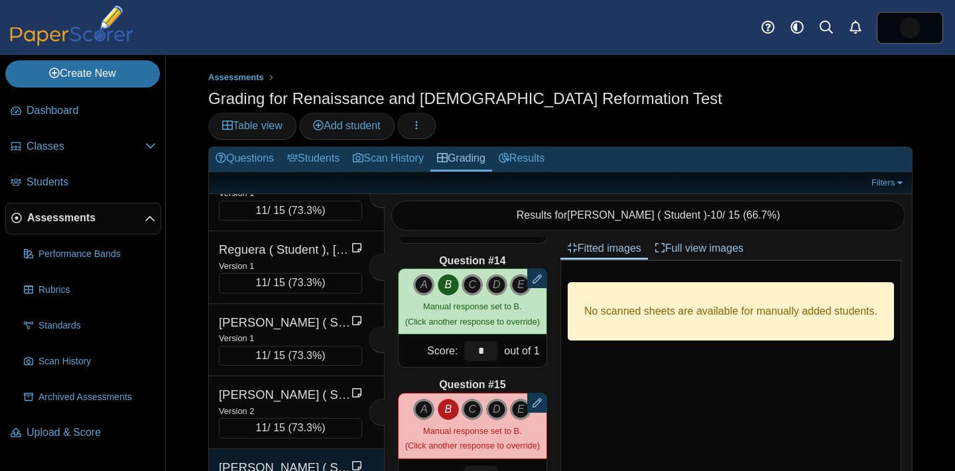
scroll to position [2724, 0]
click at [292, 458] on div "[PERSON_NAME] ( Student ), [PERSON_NAME]" at bounding box center [285, 466] width 133 height 17
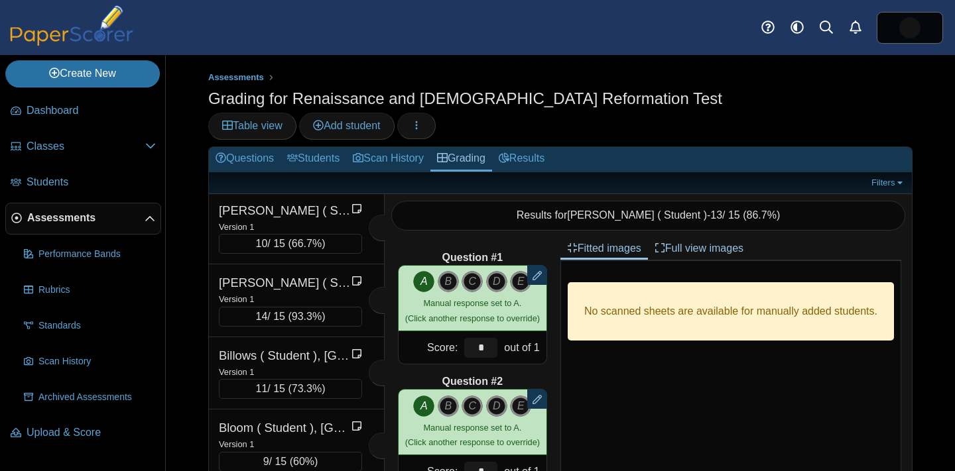
scroll to position [84, 0]
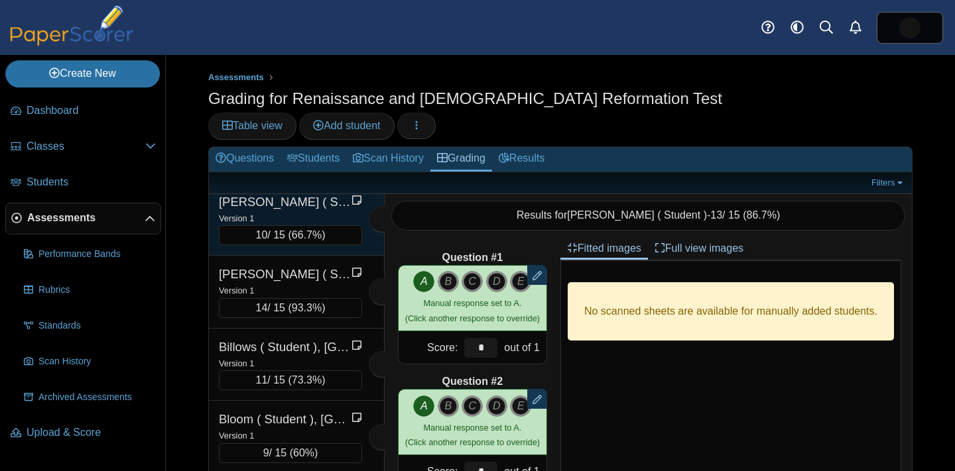
click at [287, 194] on div "Baur ( Student ), Jennifer Version 1 10 / 15 ( 66.7% )" at bounding box center [290, 220] width 143 height 52
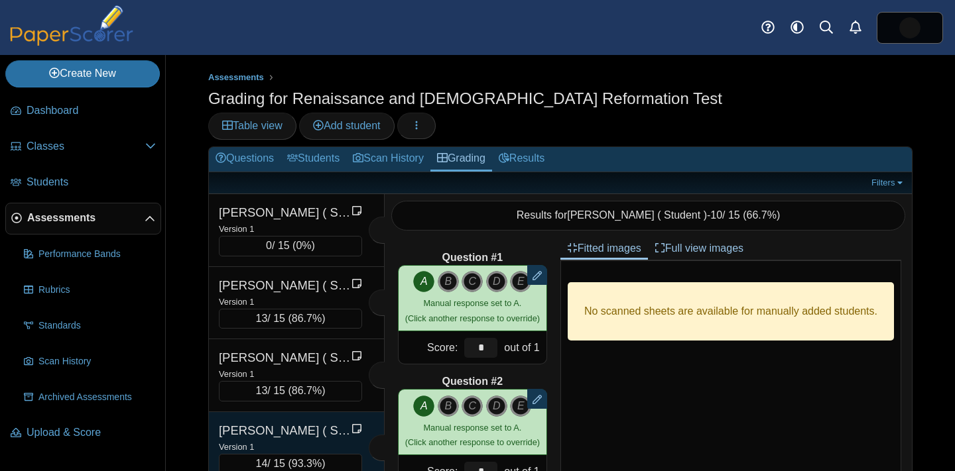
scroll to position [1452, 0]
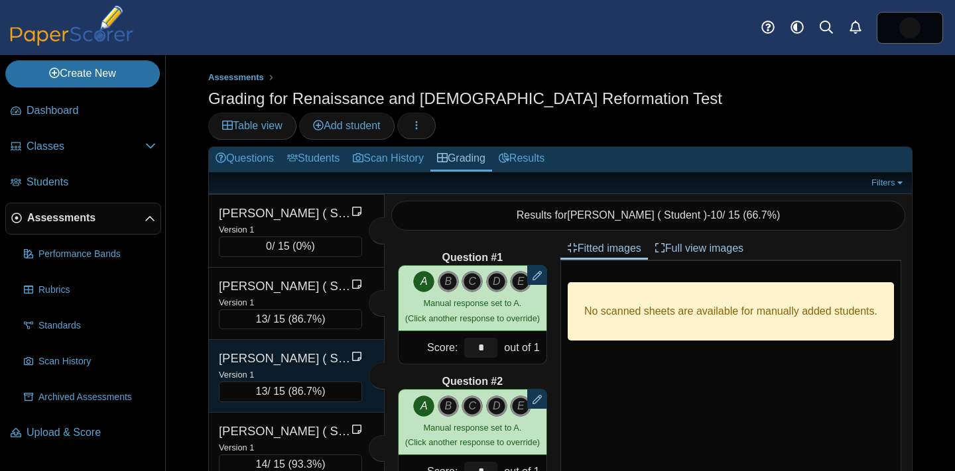
click at [292, 367] on div "Version 1" at bounding box center [290, 374] width 143 height 15
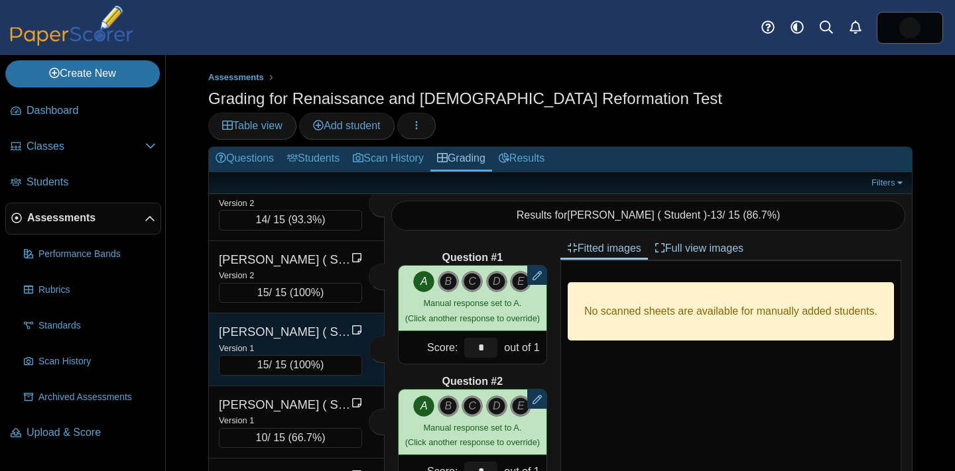
scroll to position [390, 0]
click at [255, 323] on div "[PERSON_NAME] ( Student ), [PERSON_NAME]" at bounding box center [285, 331] width 133 height 17
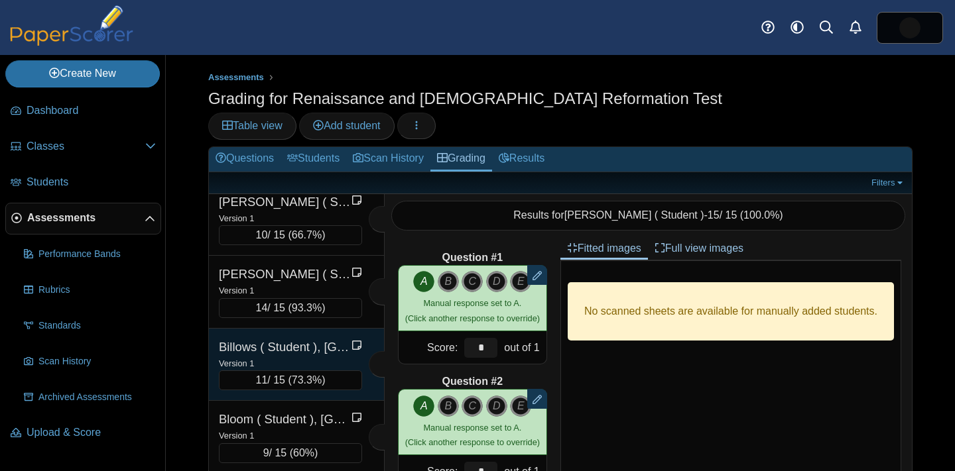
scroll to position [78, 0]
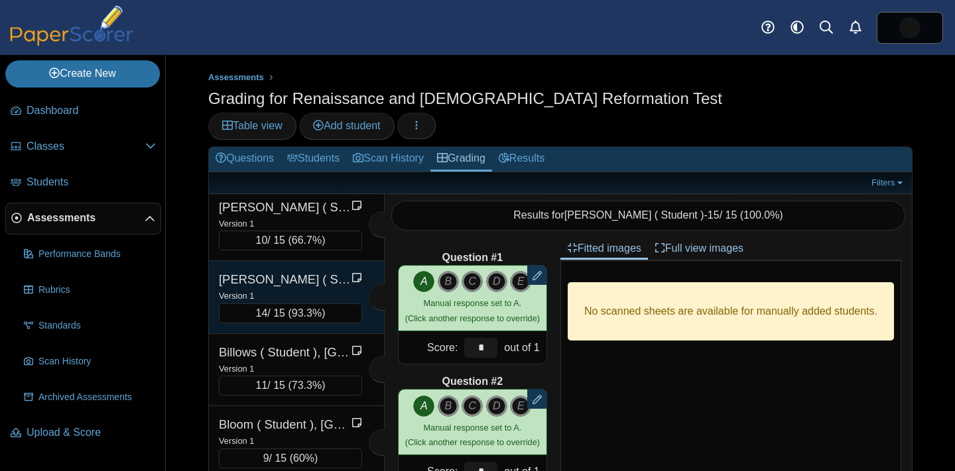
click at [286, 271] on div "[PERSON_NAME] ( Student ), [PERSON_NAME]" at bounding box center [285, 279] width 133 height 17
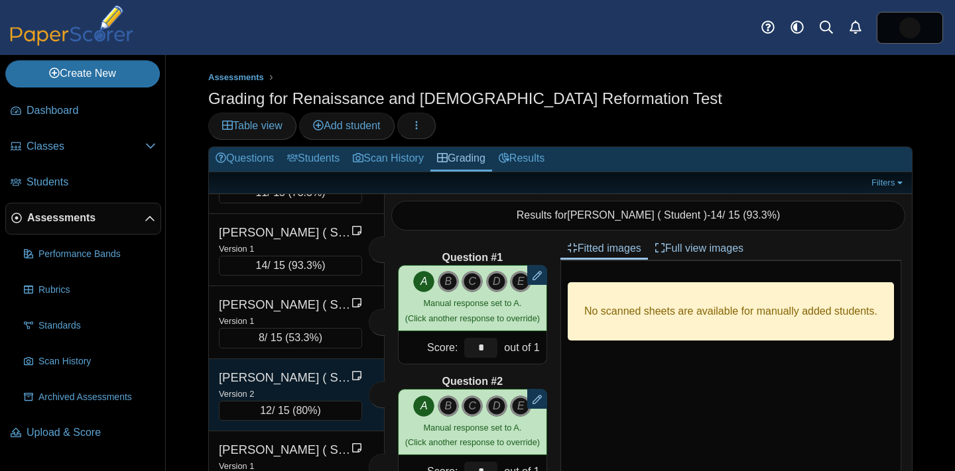
scroll to position [2297, 0]
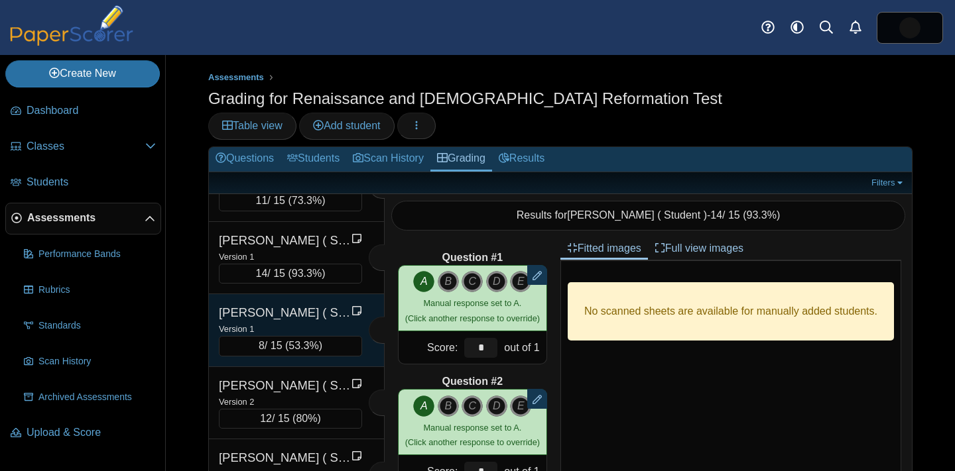
click at [274, 322] on div "Version 1" at bounding box center [290, 329] width 143 height 15
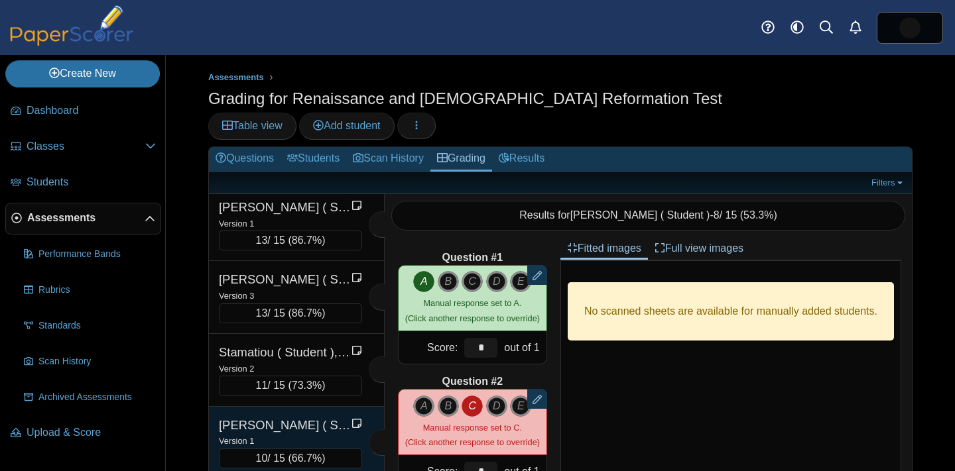
scroll to position [3273, 0]
click at [296, 418] on div "[PERSON_NAME] ( Student ), [PERSON_NAME]" at bounding box center [285, 426] width 133 height 17
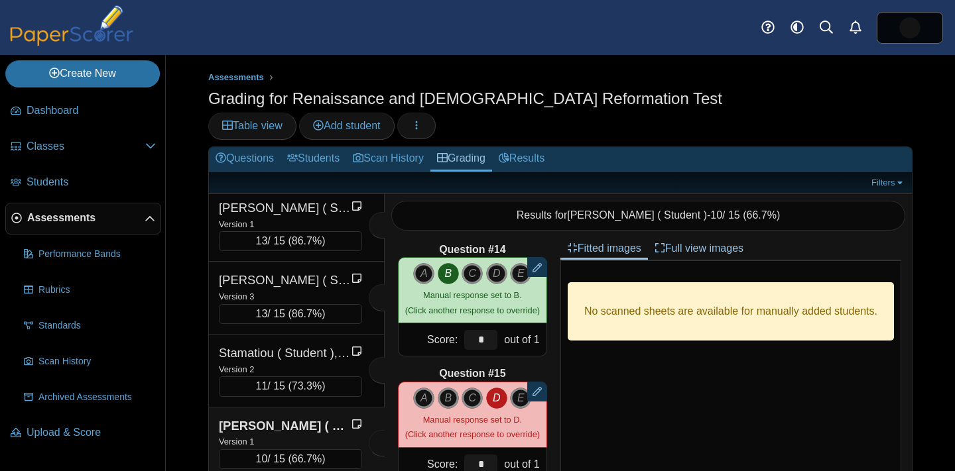
scroll to position [1622, 0]
click at [648, 364] on div "No scanned sheets are available for manually added students." at bounding box center [730, 374] width 341 height 227
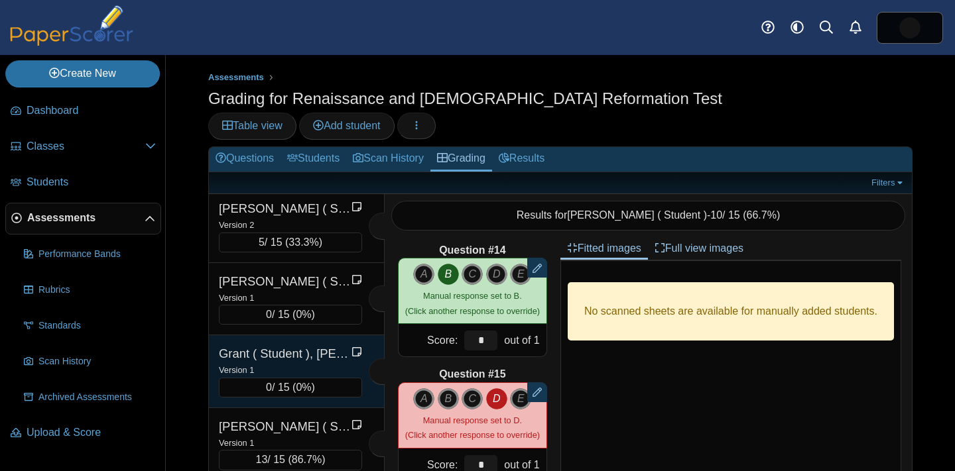
scroll to position [949, 0]
click at [298, 362] on div "Version 1" at bounding box center [290, 369] width 143 height 15
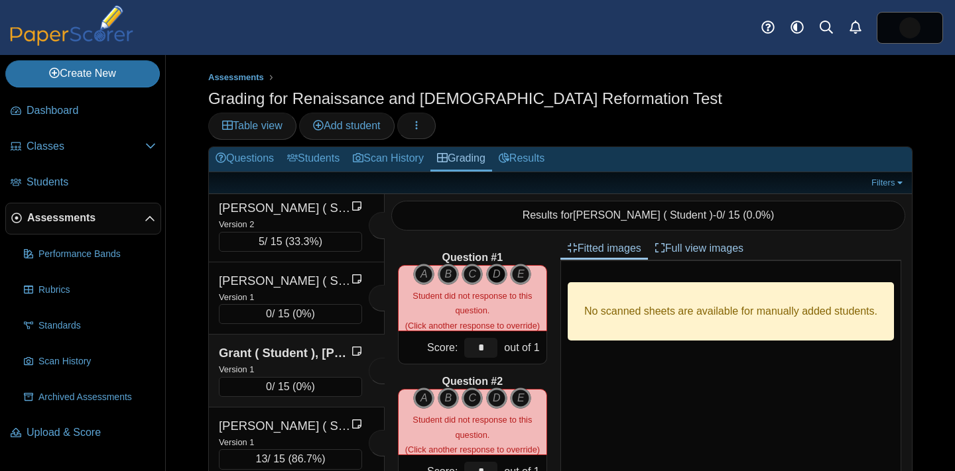
scroll to position [0, 0]
click at [498, 264] on icon "D" at bounding box center [496, 274] width 21 height 21
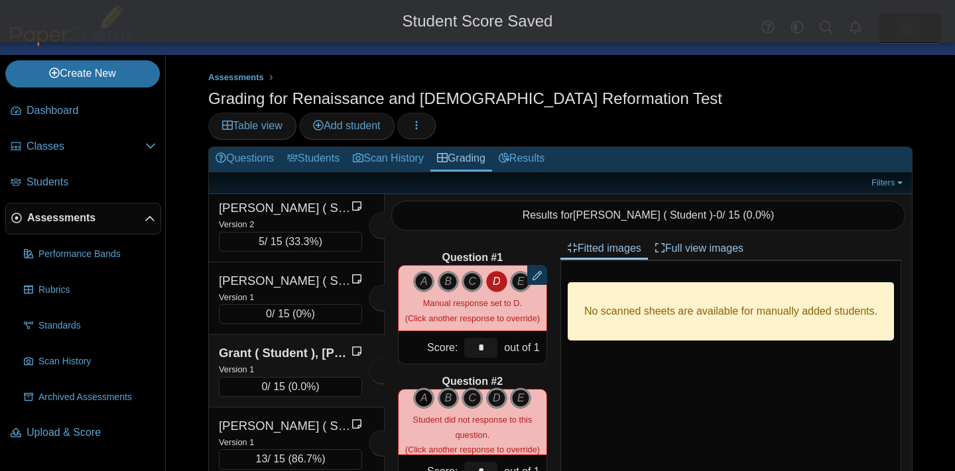
click at [421, 388] on icon "A" at bounding box center [423, 398] width 21 height 21
type input "*"
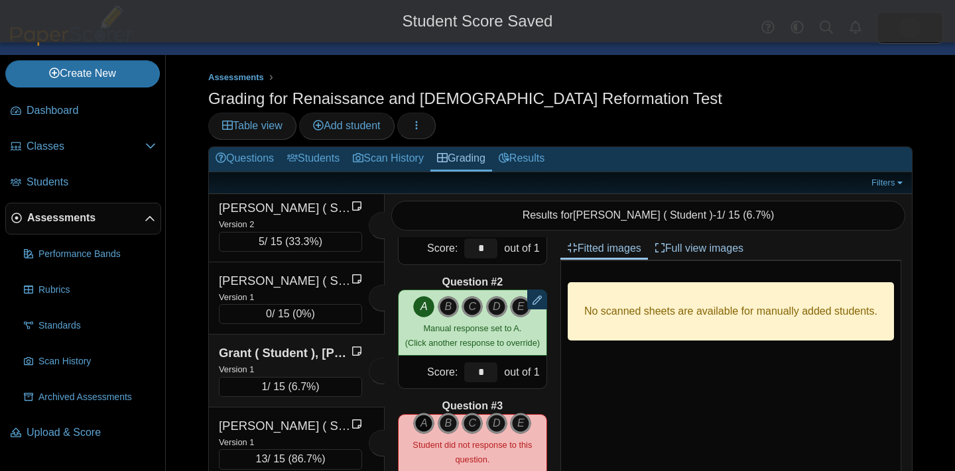
click at [424, 413] on icon "A" at bounding box center [423, 423] width 21 height 21
type input "*"
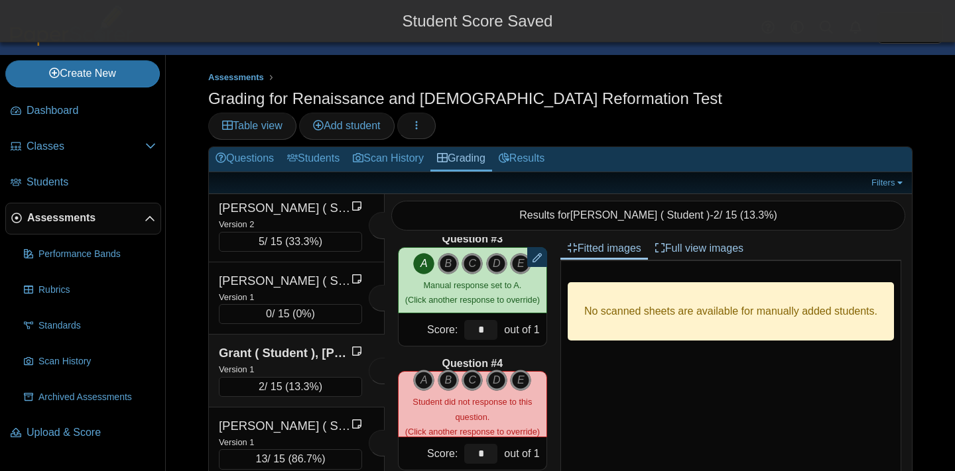
scroll to position [270, 0]
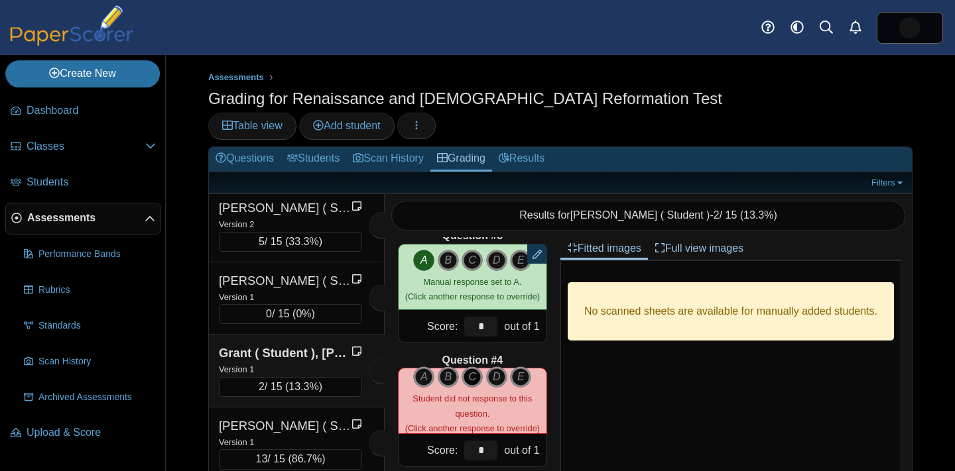
click at [471, 367] on icon "C" at bounding box center [471, 377] width 21 height 21
type input "*"
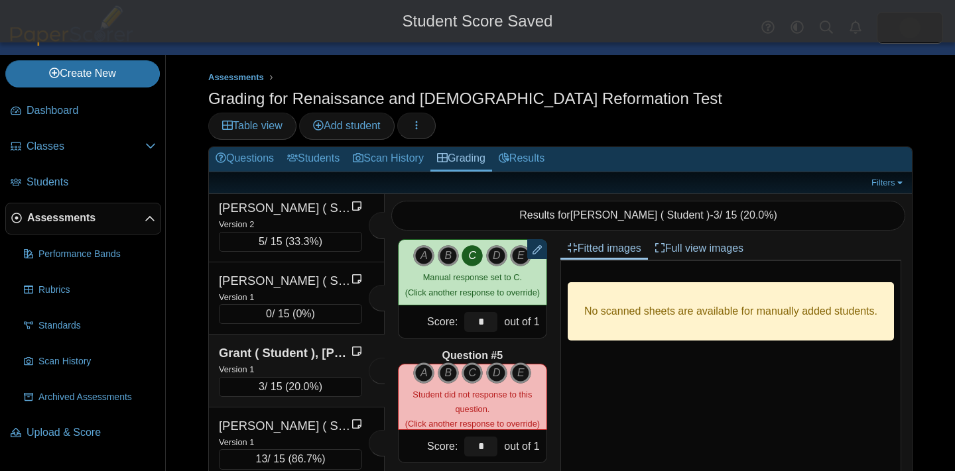
scroll to position [404, 0]
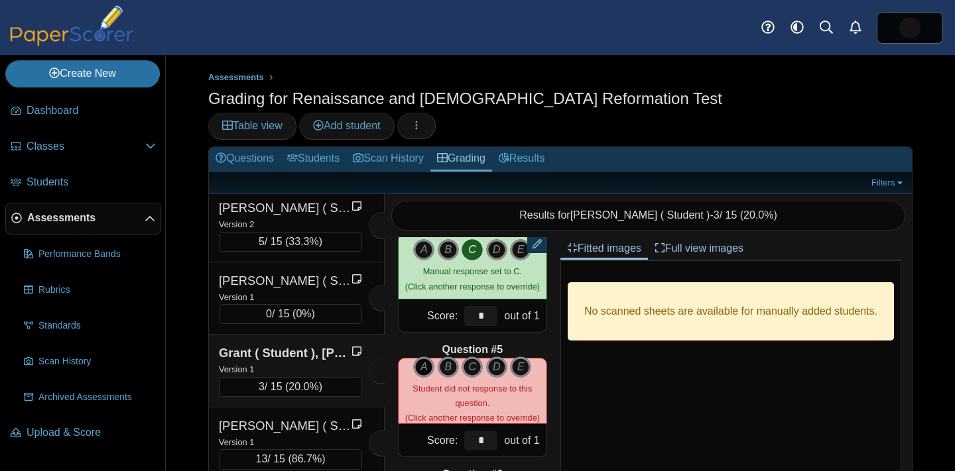
click at [422, 357] on icon "A" at bounding box center [423, 367] width 21 height 21
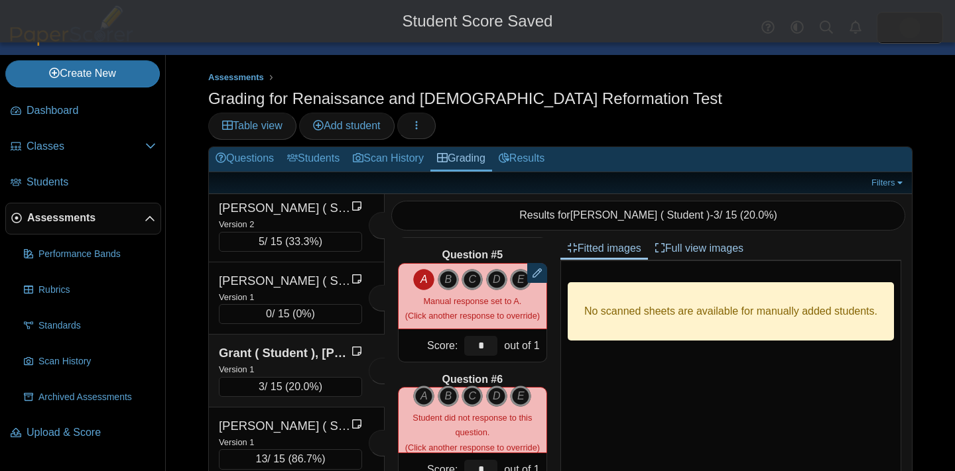
scroll to position [501, 0]
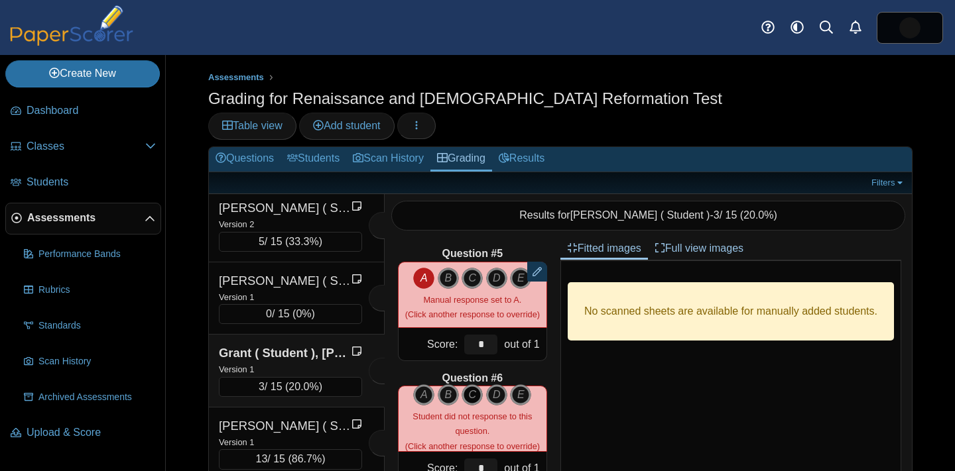
click at [474, 385] on icon "C" at bounding box center [471, 395] width 21 height 21
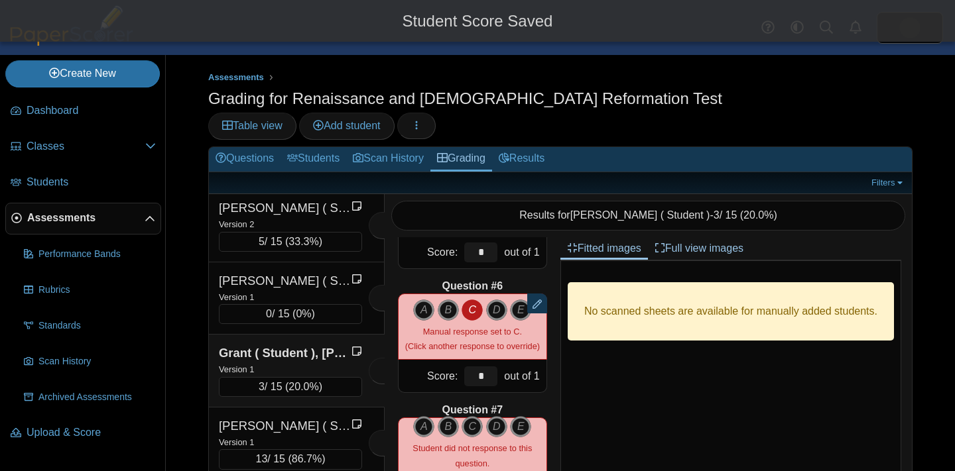
scroll to position [594, 0]
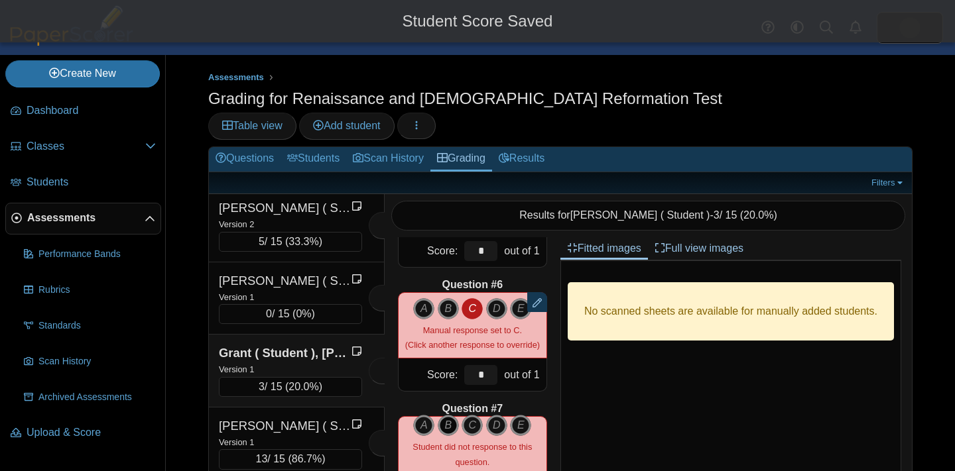
click at [448, 415] on icon "B" at bounding box center [448, 425] width 21 height 21
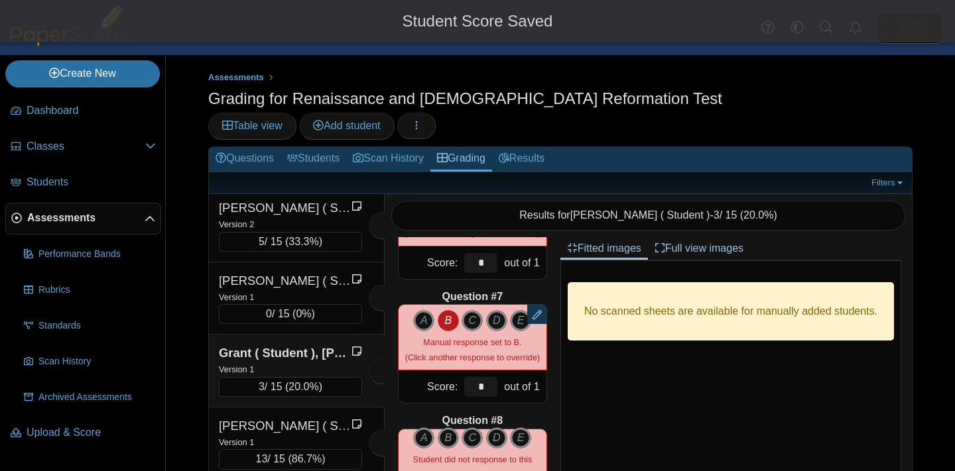
scroll to position [737, 0]
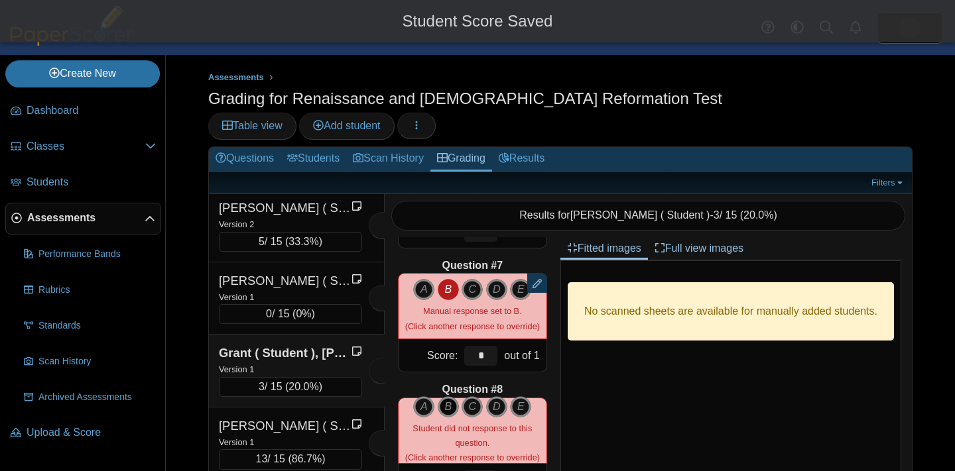
click at [449, 396] on icon "B" at bounding box center [448, 406] width 21 height 21
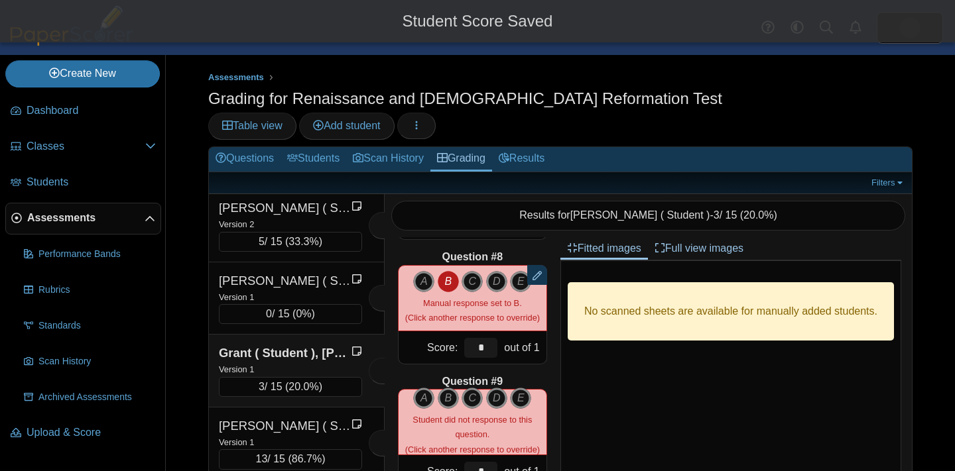
scroll to position [871, 0]
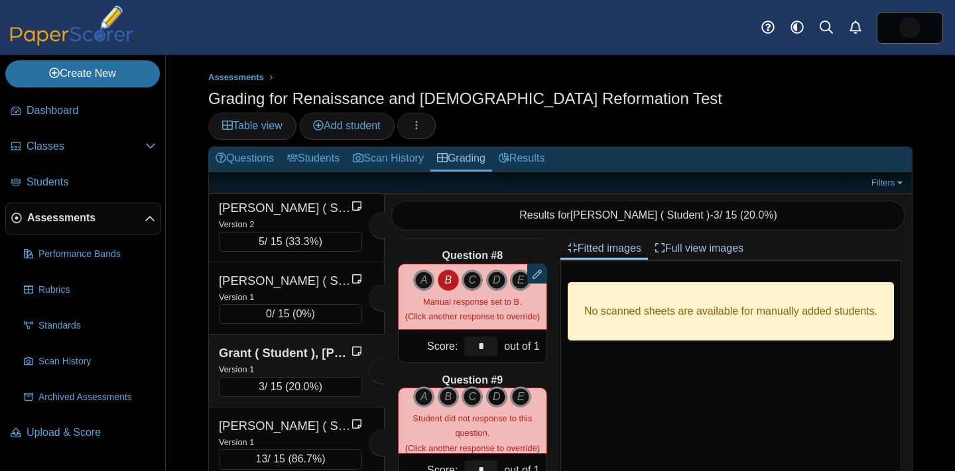
click at [497, 387] on icon "D" at bounding box center [496, 397] width 21 height 21
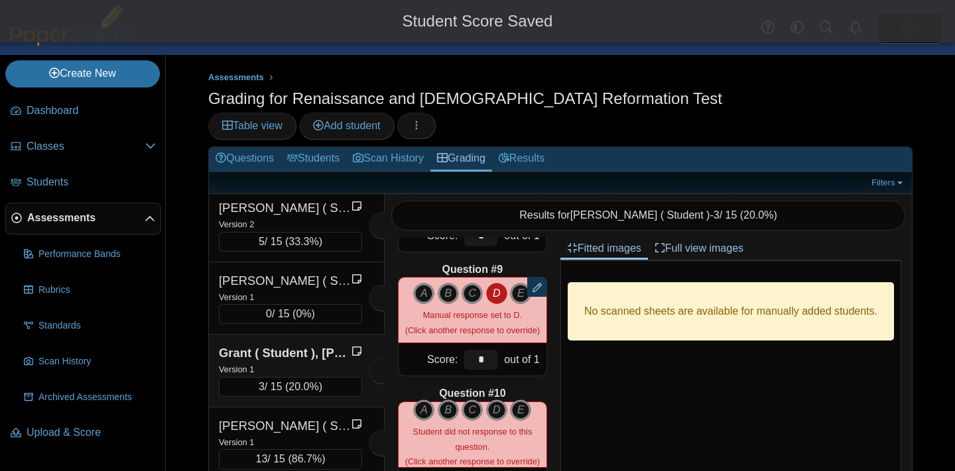
scroll to position [987, 0]
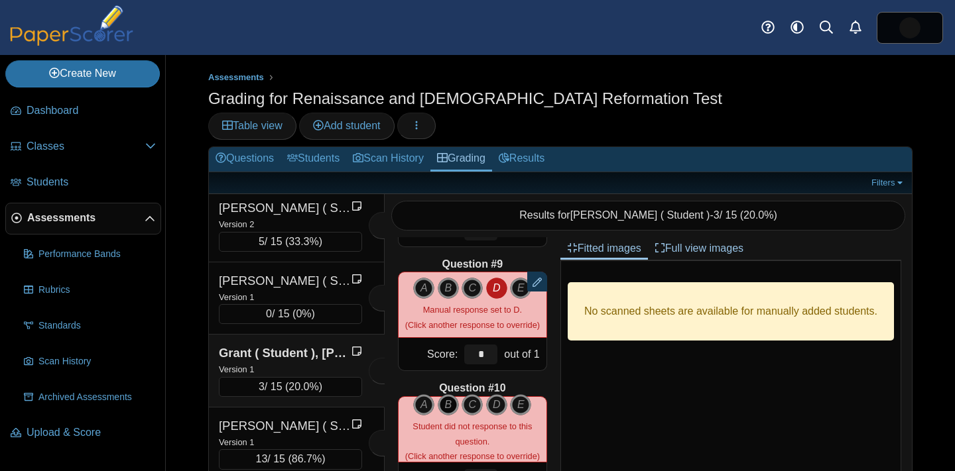
click at [449, 395] on icon "B" at bounding box center [448, 405] width 21 height 21
type input "*"
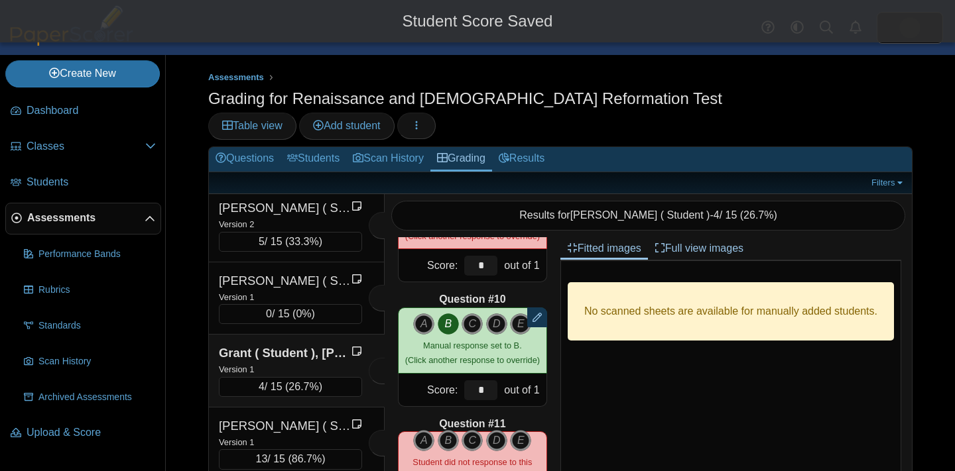
scroll to position [1079, 0]
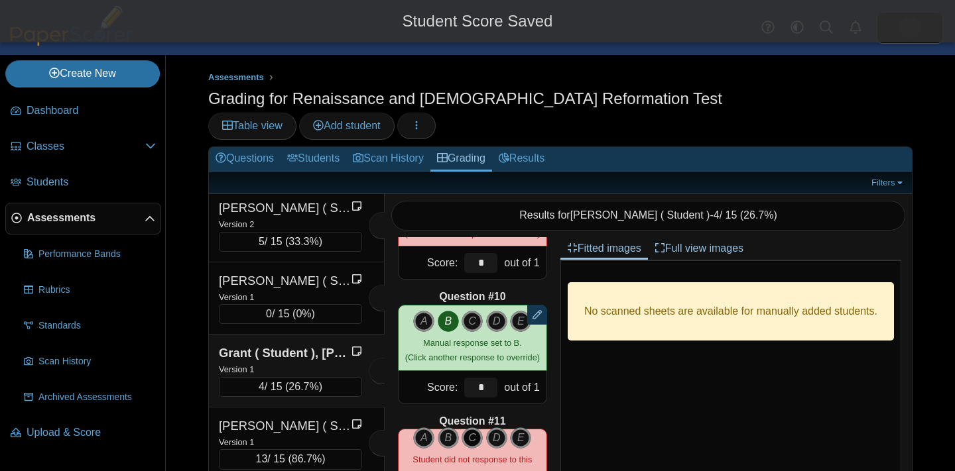
click at [469, 428] on icon "C" at bounding box center [471, 438] width 21 height 21
type input "*"
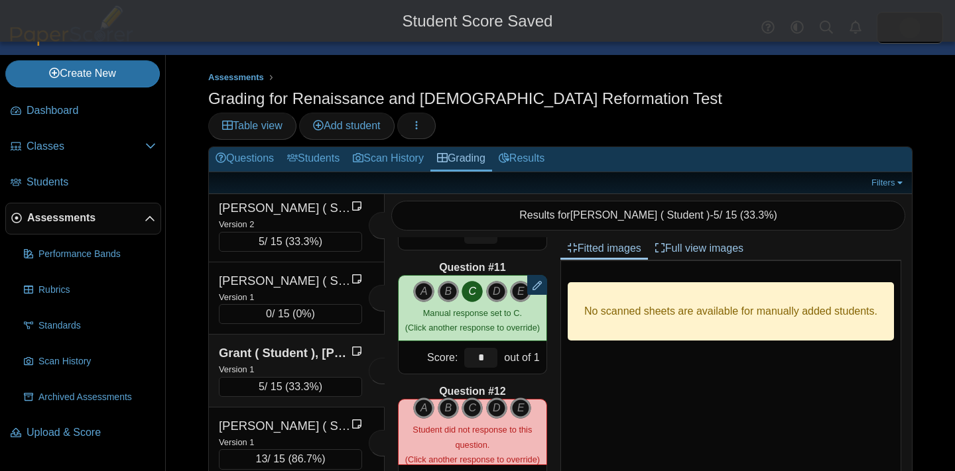
scroll to position [1237, 0]
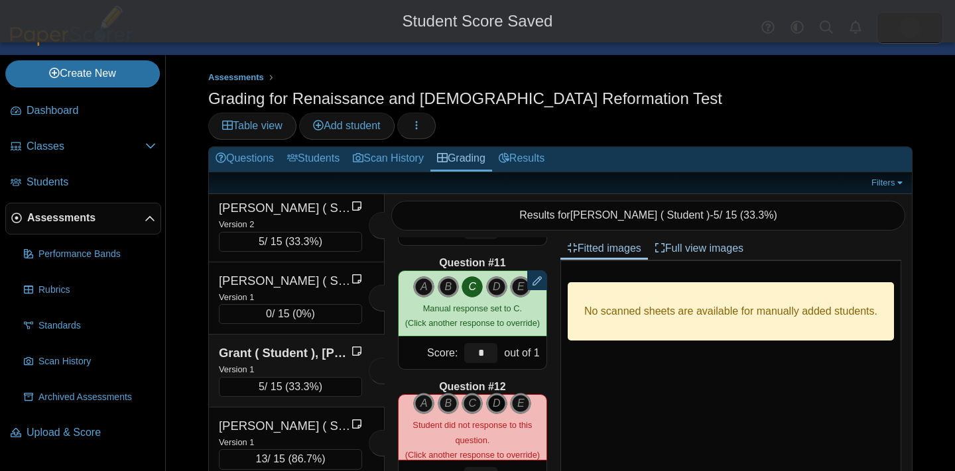
click at [495, 393] on icon "D" at bounding box center [496, 403] width 21 height 21
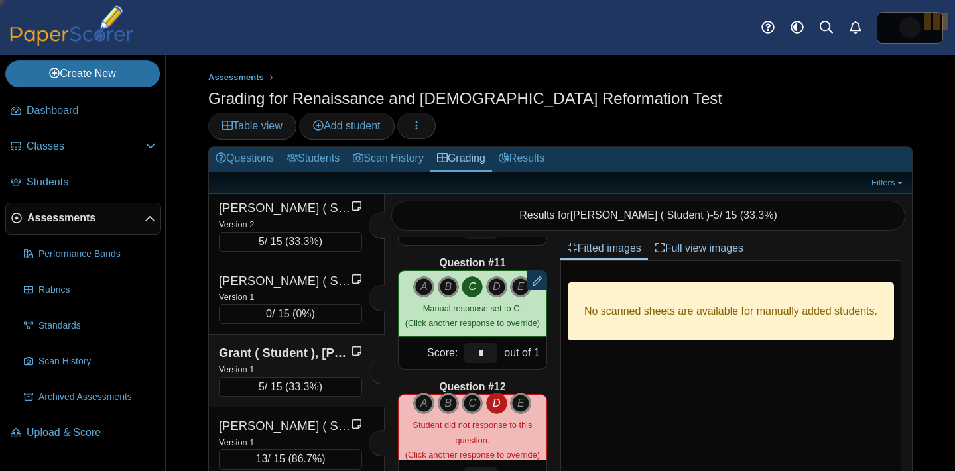
type input "*"
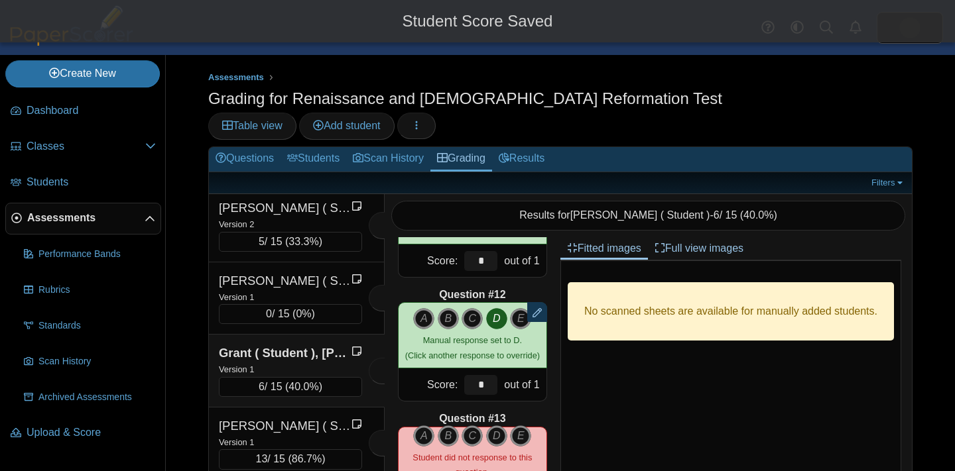
scroll to position [1359, 0]
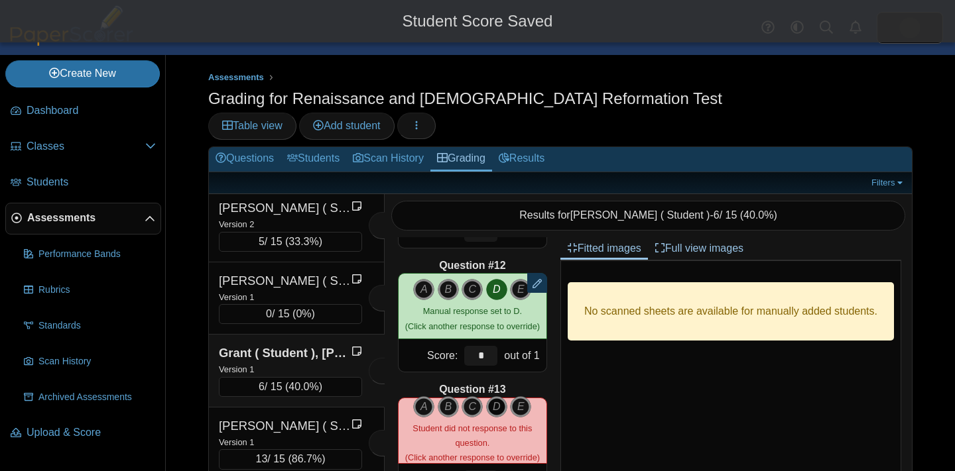
click at [495, 396] on icon "D" at bounding box center [496, 406] width 21 height 21
type input "*"
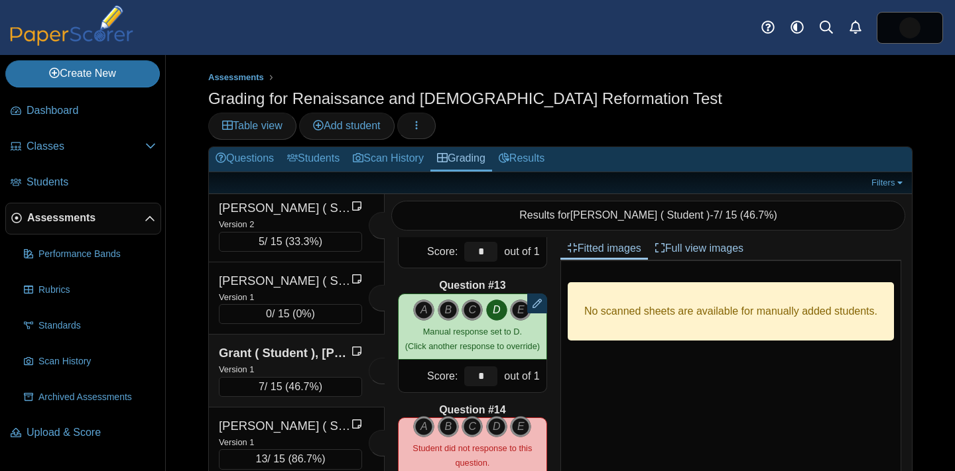
scroll to position [1465, 0]
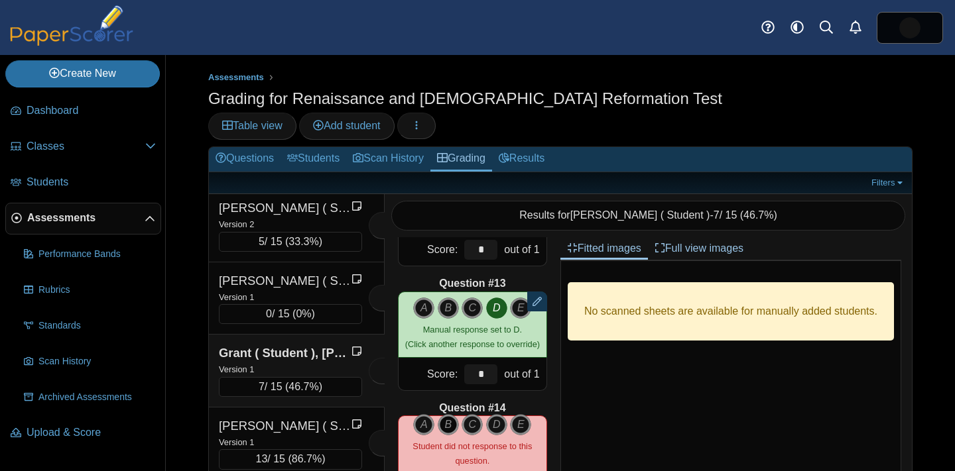
click at [452, 414] on icon "B" at bounding box center [448, 424] width 21 height 21
type input "*"
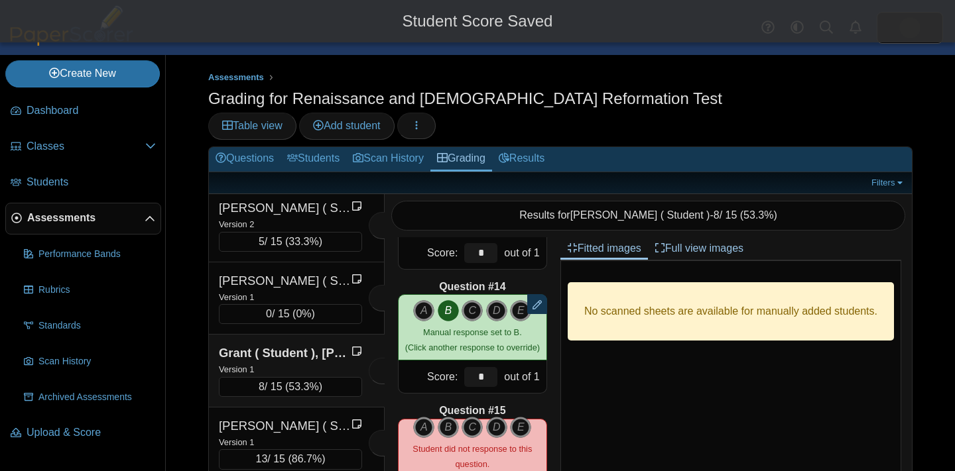
scroll to position [1588, 0]
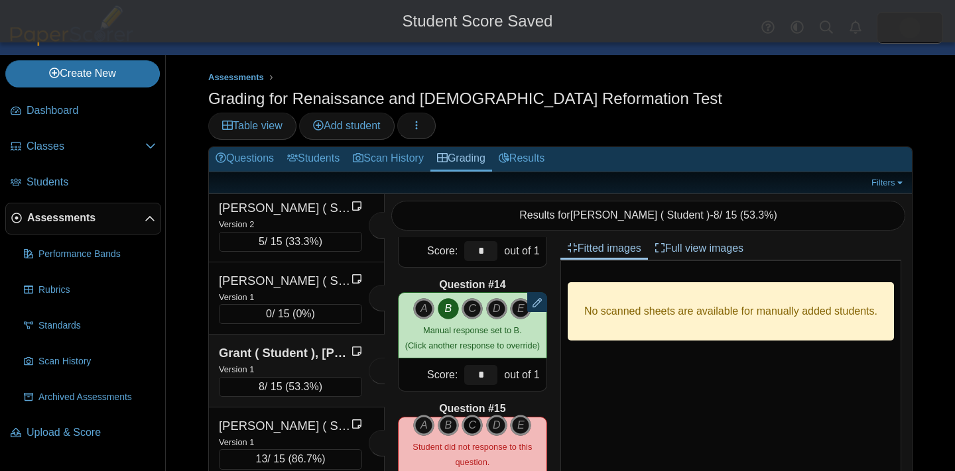
click at [469, 415] on icon "C" at bounding box center [471, 425] width 21 height 21
type input "*"
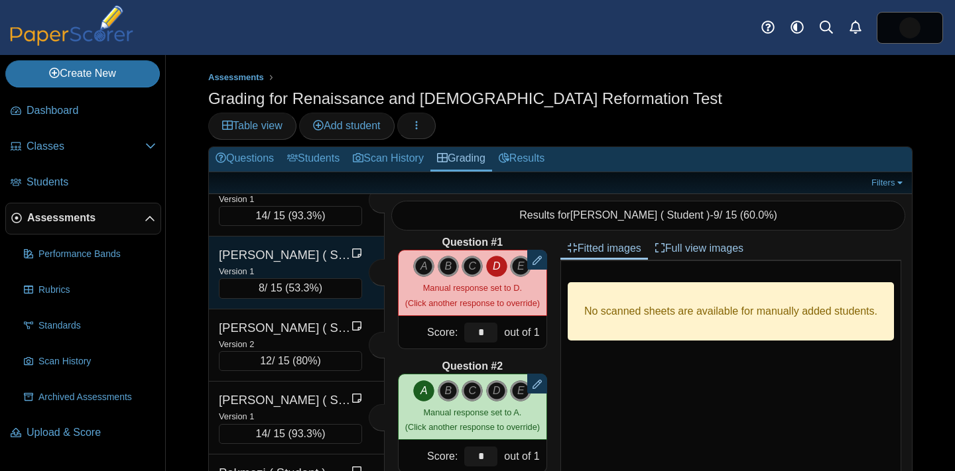
scroll to position [2697, 0]
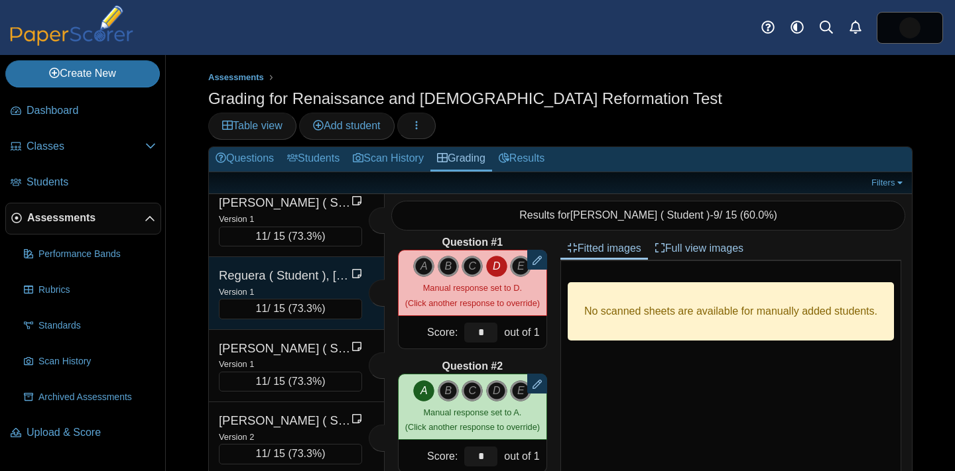
click at [306, 267] on div "Reguera ( Student ), [PERSON_NAME]" at bounding box center [285, 275] width 133 height 17
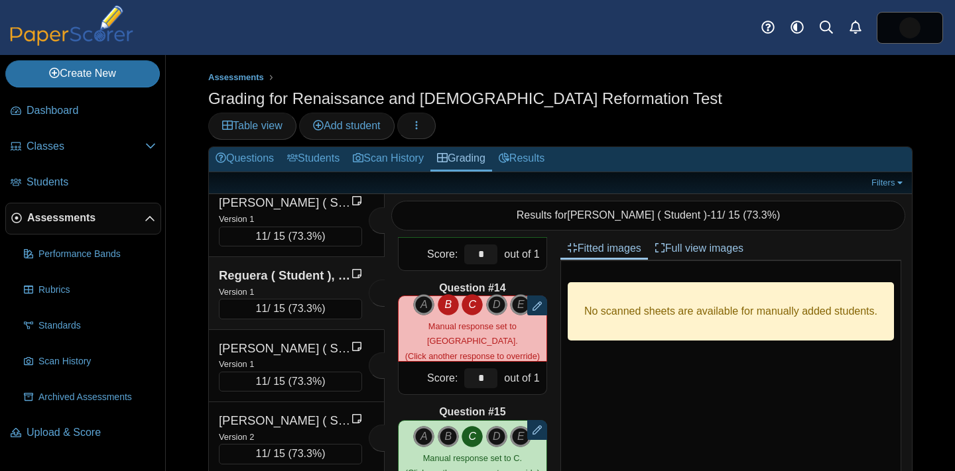
scroll to position [1586, 0]
click at [469, 293] on icon "C" at bounding box center [471, 303] width 21 height 21
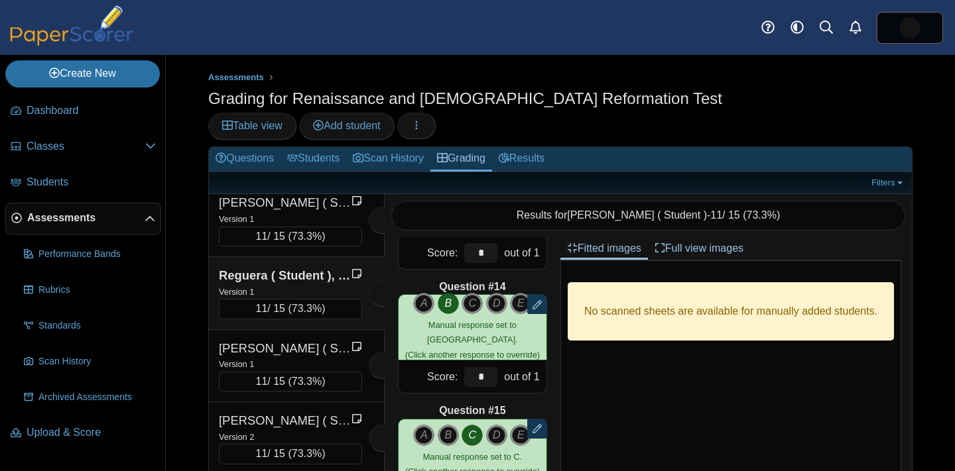
click at [448, 293] on icon "B" at bounding box center [448, 303] width 21 height 21
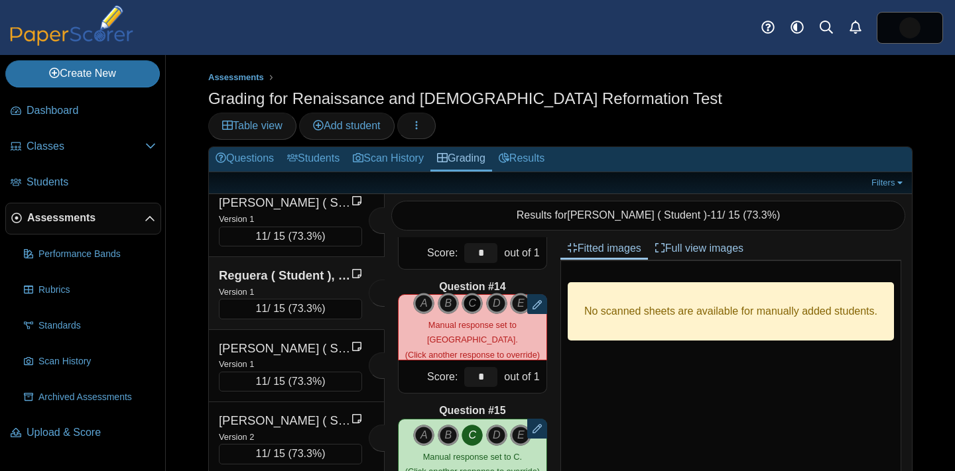
click at [471, 293] on icon "C" at bounding box center [471, 303] width 21 height 21
click at [473, 293] on icon "C" at bounding box center [471, 303] width 21 height 21
click at [458, 293] on icon "B" at bounding box center [448, 303] width 21 height 21
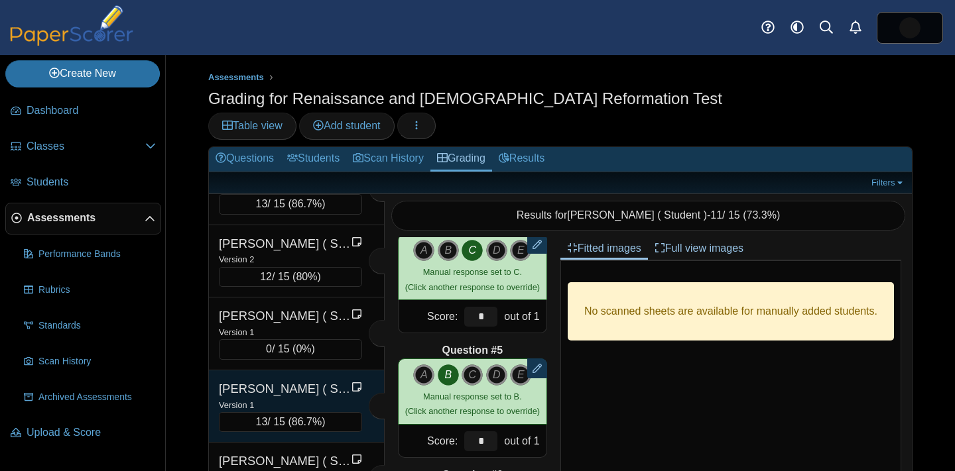
scroll to position [1343, 0]
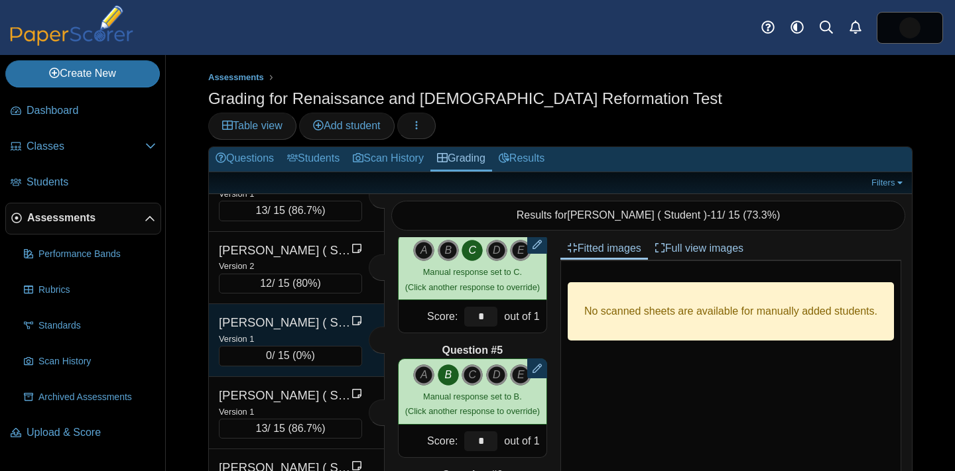
click at [292, 314] on div "[PERSON_NAME] ( Student ), [PERSON_NAME]" at bounding box center [285, 322] width 133 height 17
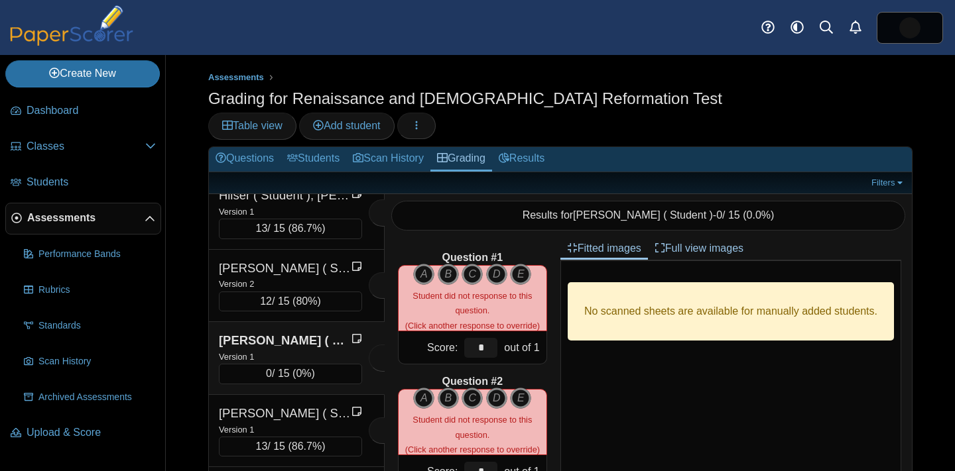
scroll to position [0, 0]
click at [431, 264] on icon "A" at bounding box center [423, 274] width 21 height 21
type input "*"
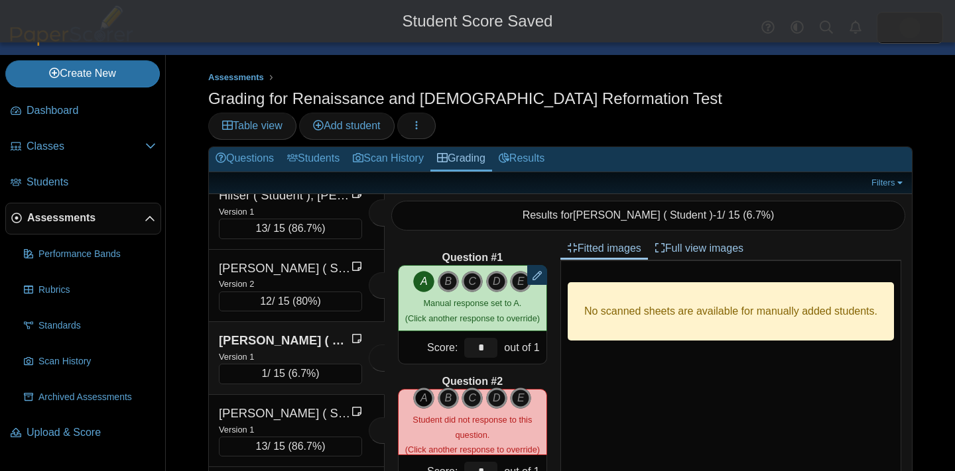
click at [416, 388] on icon "A" at bounding box center [423, 398] width 21 height 21
type input "*"
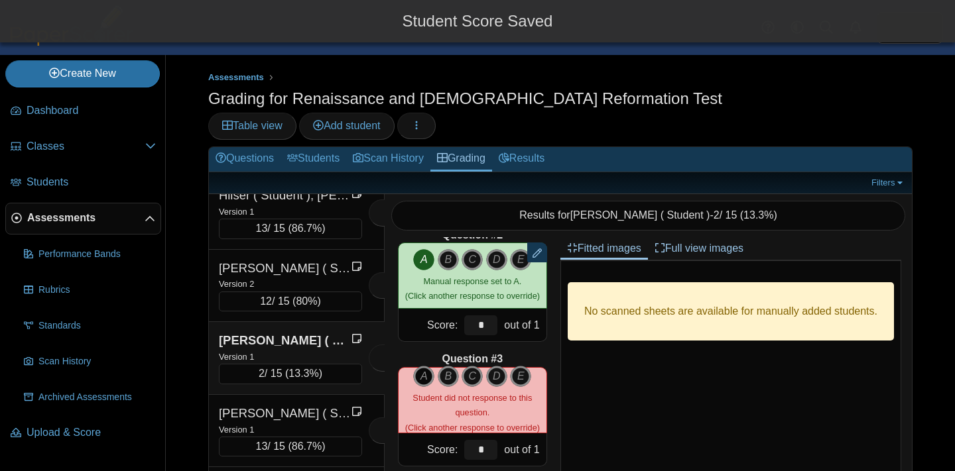
click at [420, 366] on icon "A" at bounding box center [423, 376] width 21 height 21
type input "*"
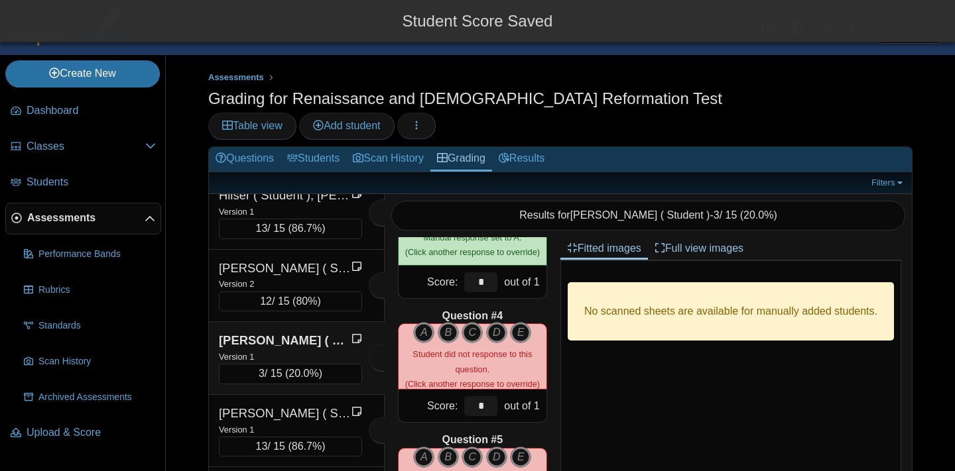
scroll to position [317, 0]
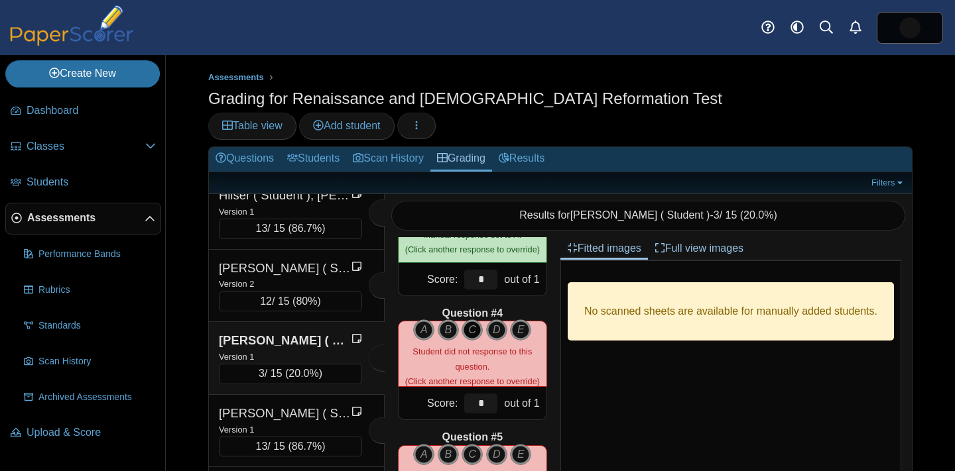
click at [473, 320] on icon "C" at bounding box center [471, 330] width 21 height 21
type input "*"
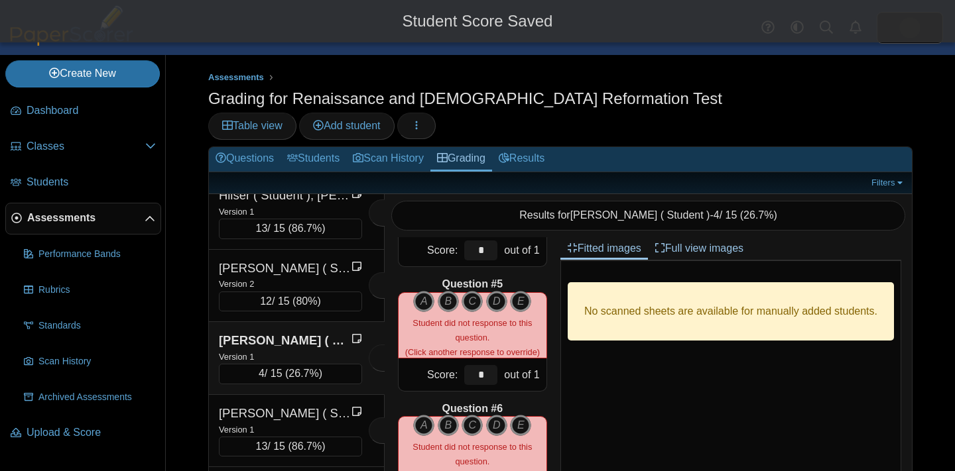
scroll to position [471, 0]
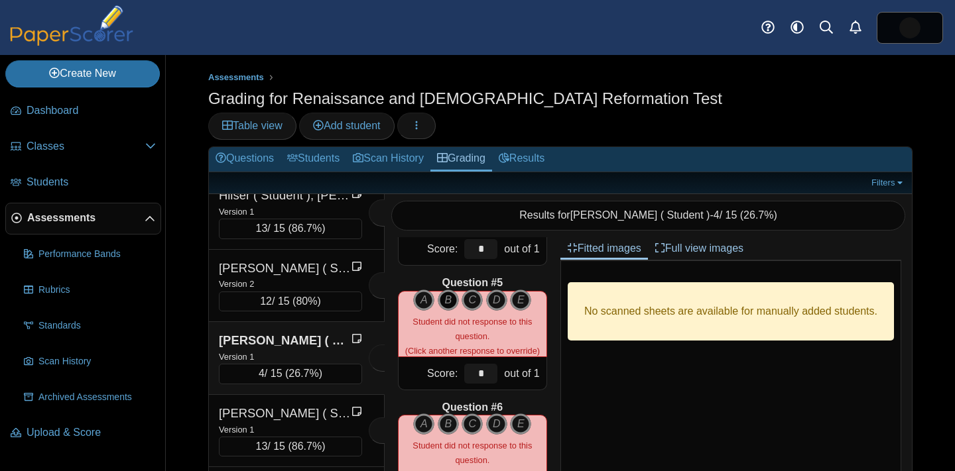
click at [450, 290] on icon "B" at bounding box center [448, 300] width 21 height 21
type input "*"
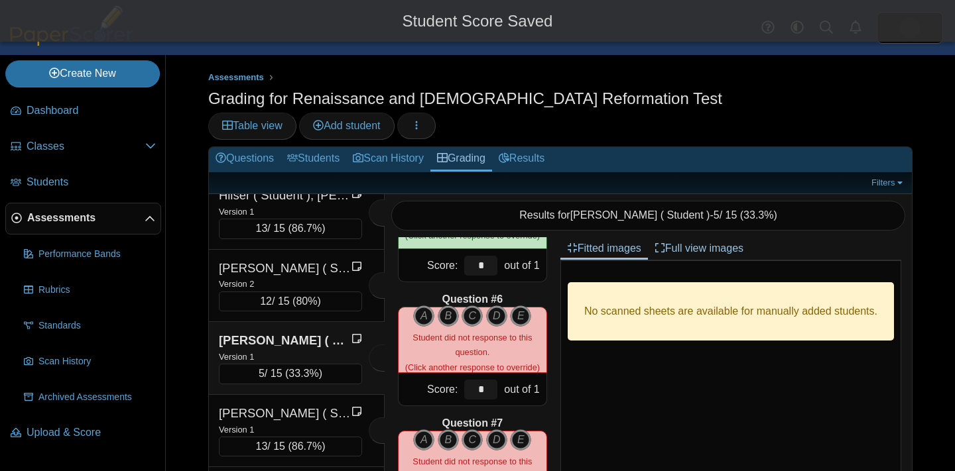
scroll to position [581, 0]
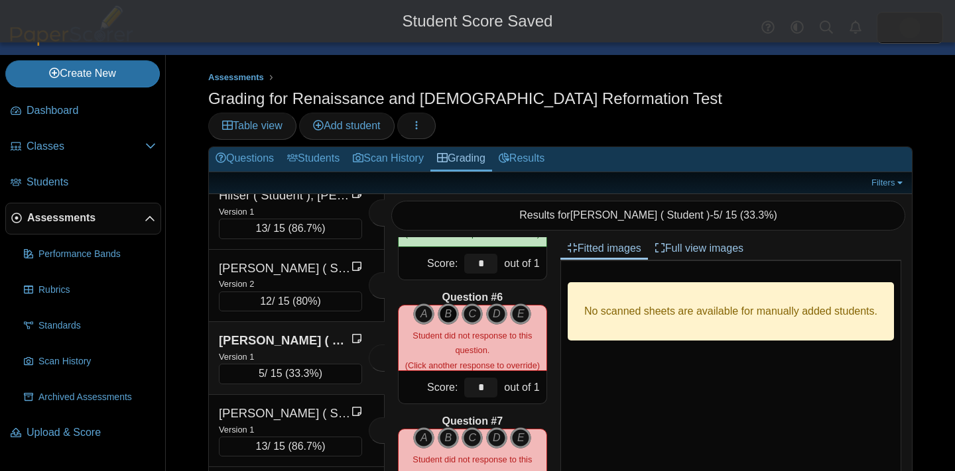
click at [450, 304] on icon "B" at bounding box center [448, 314] width 21 height 21
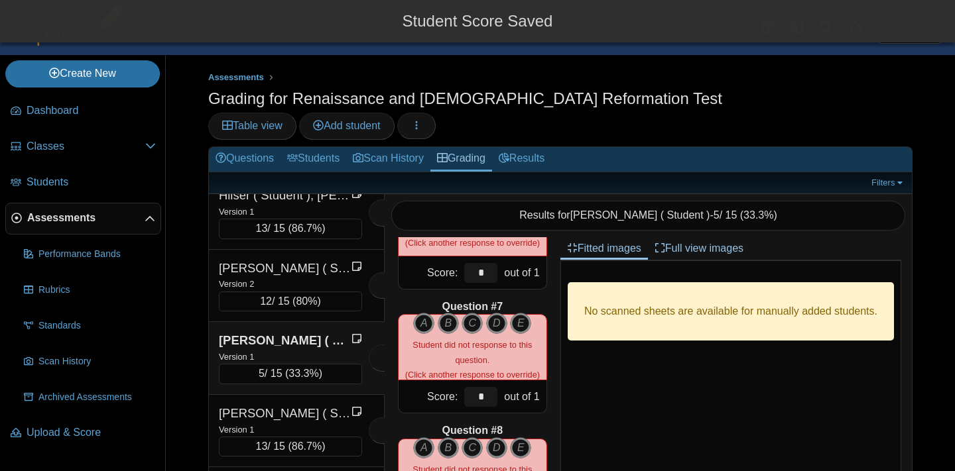
scroll to position [701, 0]
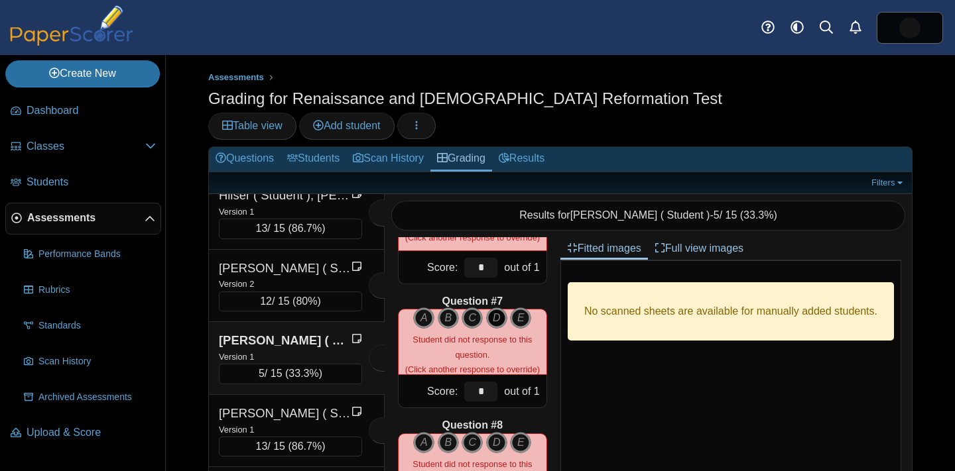
click at [495, 308] on icon "D" at bounding box center [496, 318] width 21 height 21
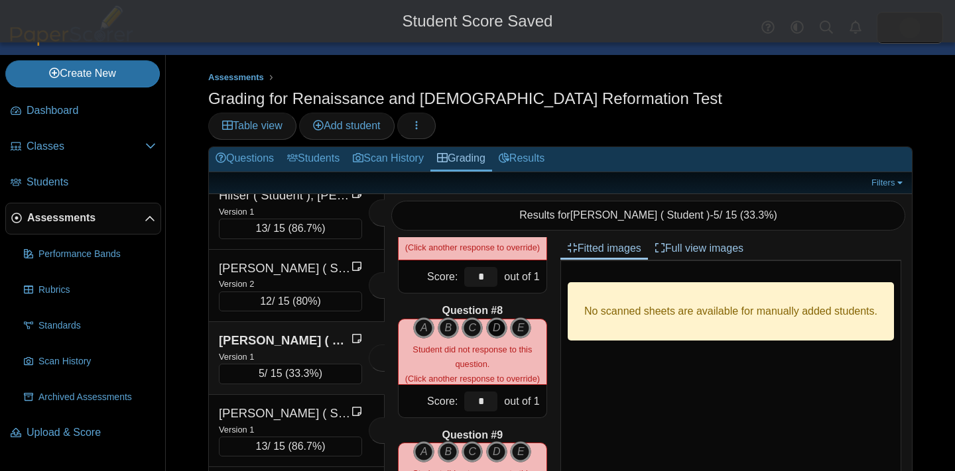
click at [496, 318] on icon "D" at bounding box center [496, 328] width 21 height 21
type input "*"
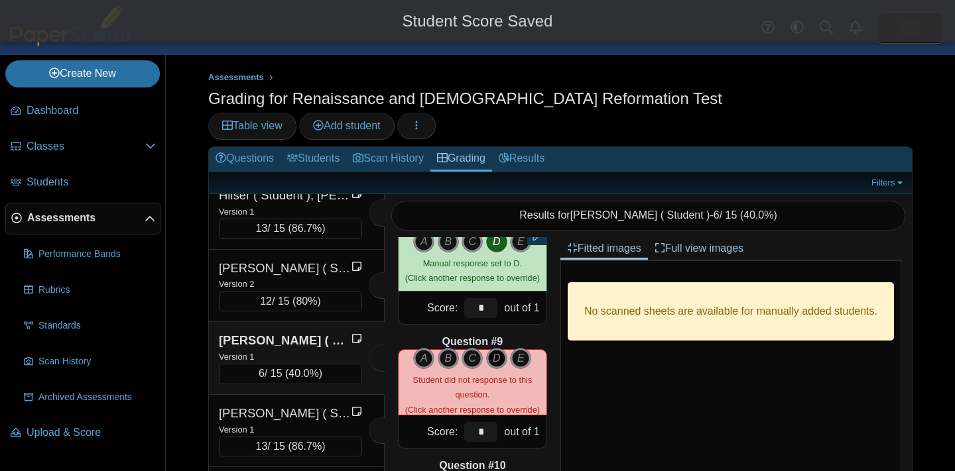
click at [495, 348] on icon "D" at bounding box center [496, 358] width 21 height 21
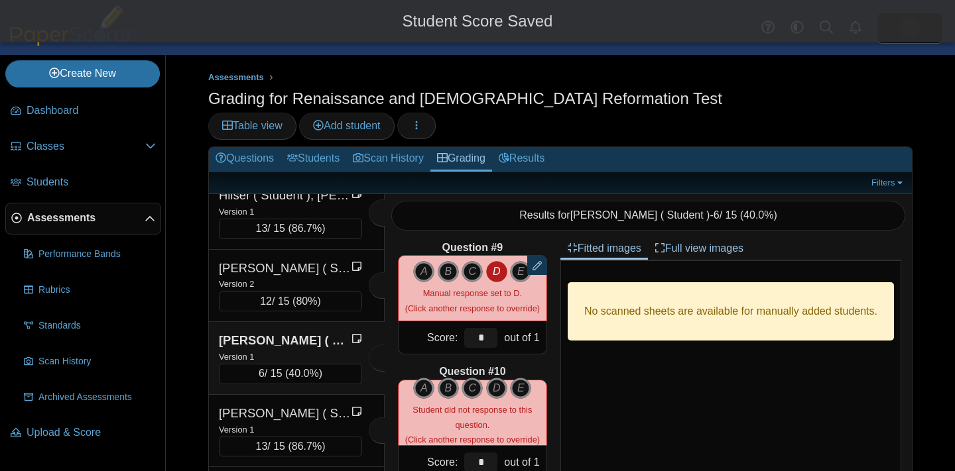
scroll to position [1005, 0]
click at [451, 377] on icon "B" at bounding box center [448, 387] width 21 height 21
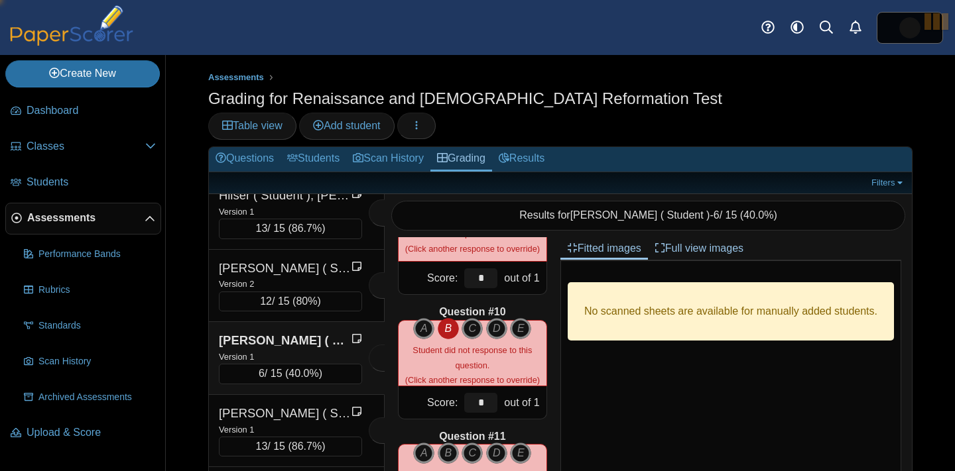
type input "*"
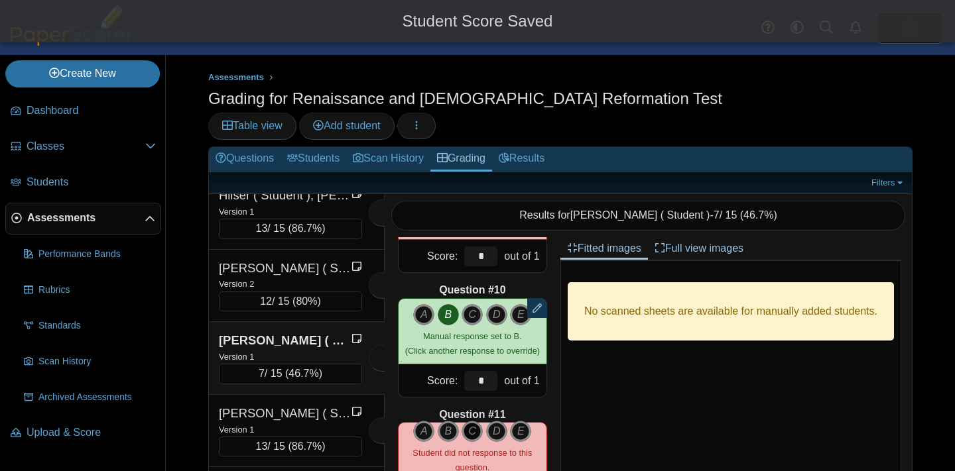
click at [469, 421] on icon "C" at bounding box center [471, 431] width 21 height 21
type input "*"
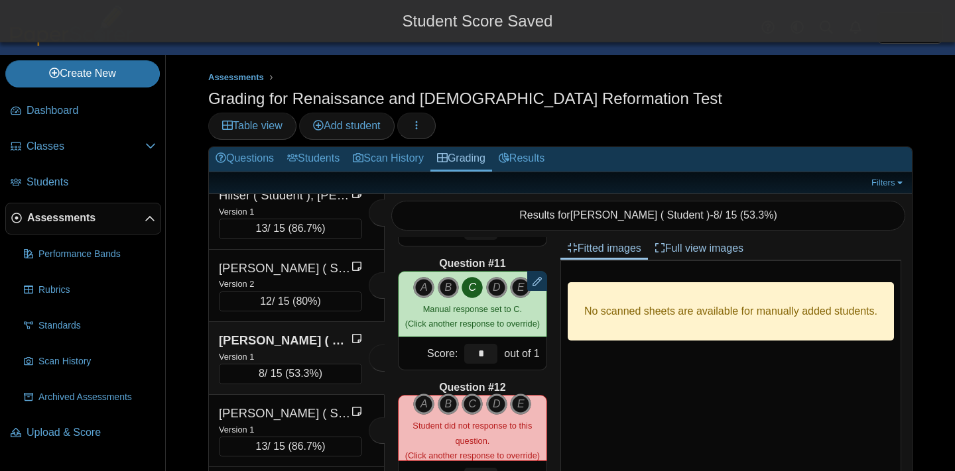
scroll to position [1237, 0]
click at [493, 393] on icon "D" at bounding box center [496, 403] width 21 height 21
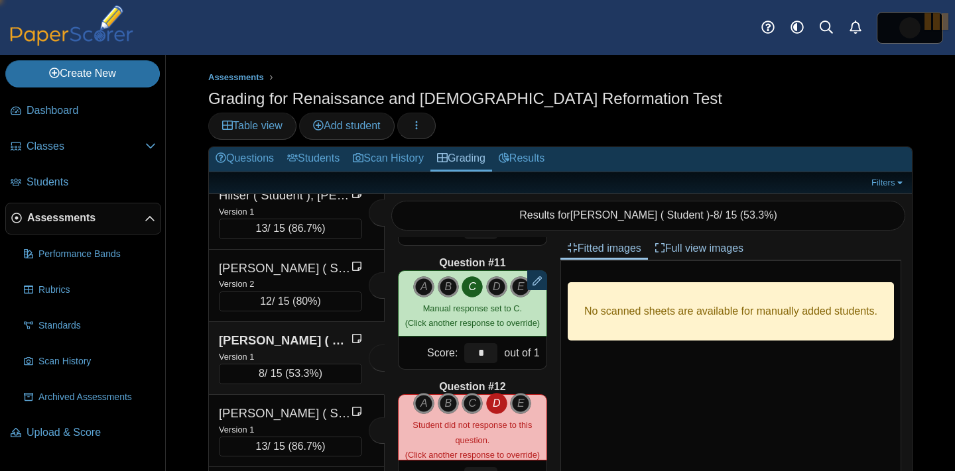
type input "*"
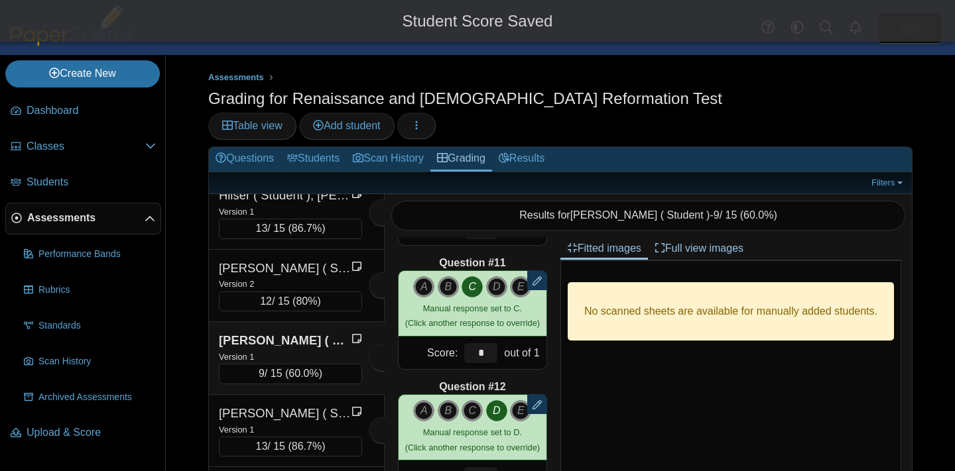
scroll to position [1347, 0]
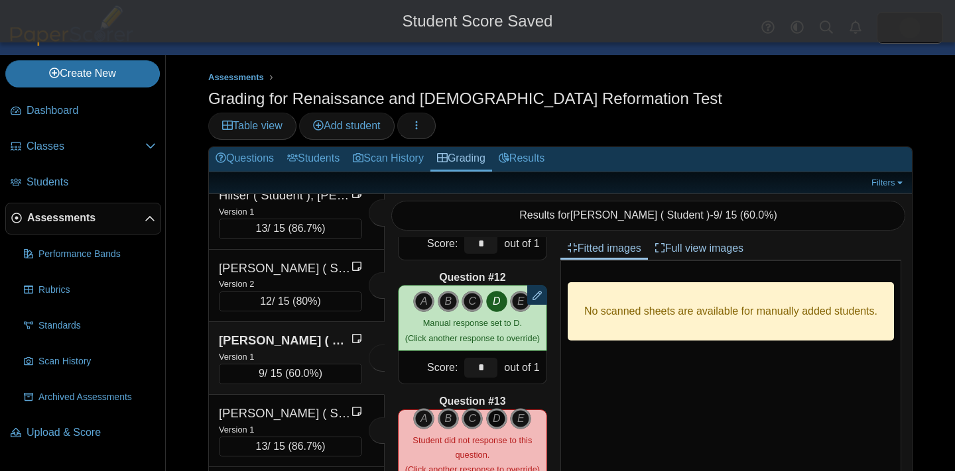
click at [494, 408] on icon "D" at bounding box center [496, 418] width 21 height 21
type input "*"
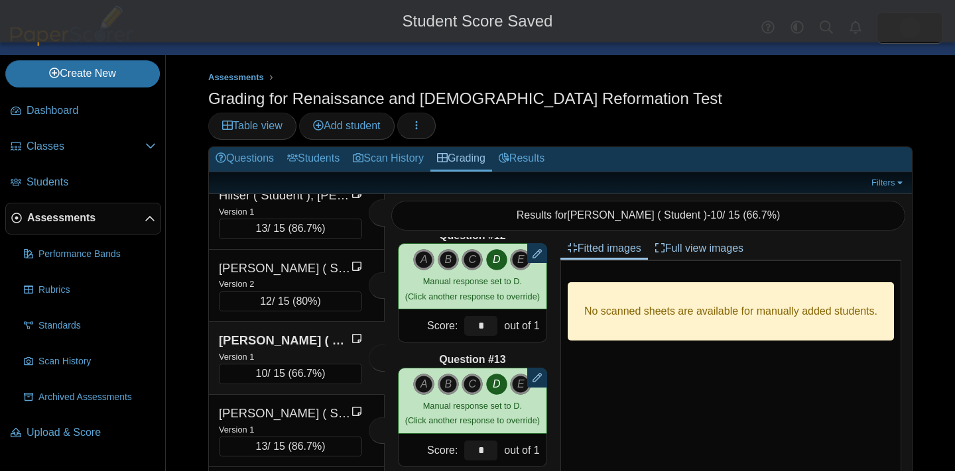
scroll to position [1438, 0]
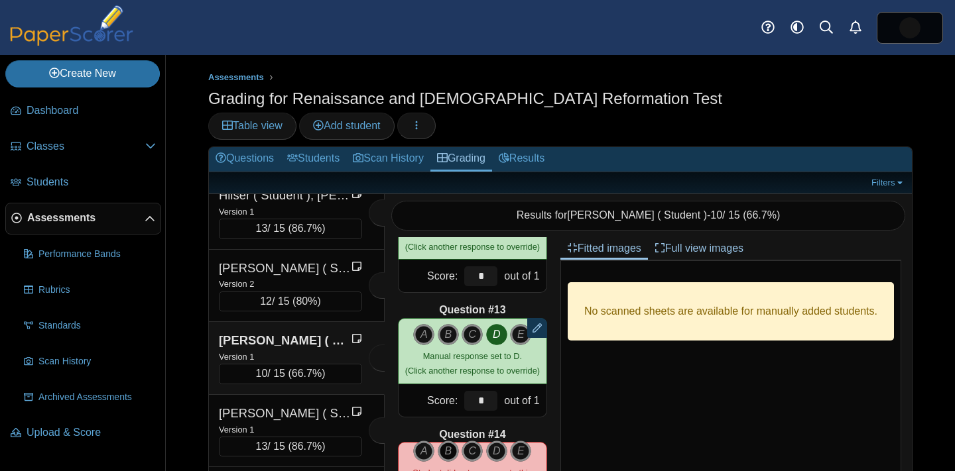
click at [449, 441] on icon "B" at bounding box center [448, 451] width 21 height 21
type input "*"
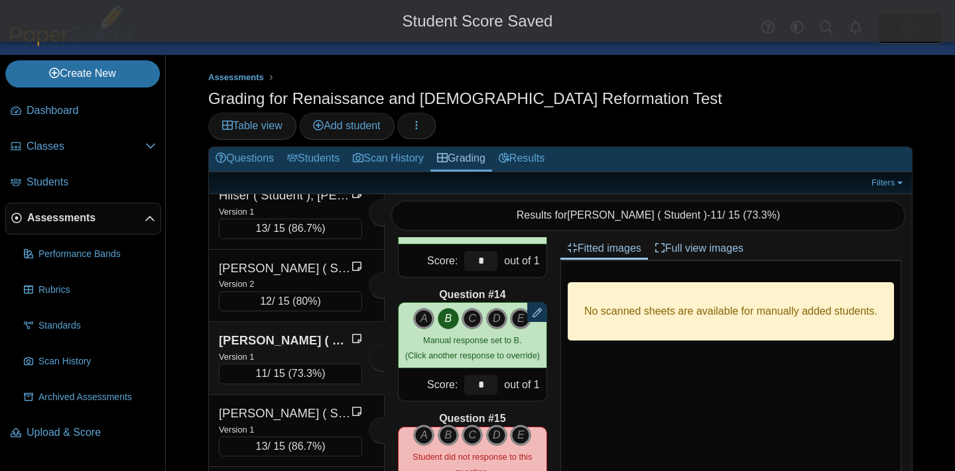
scroll to position [1581, 0]
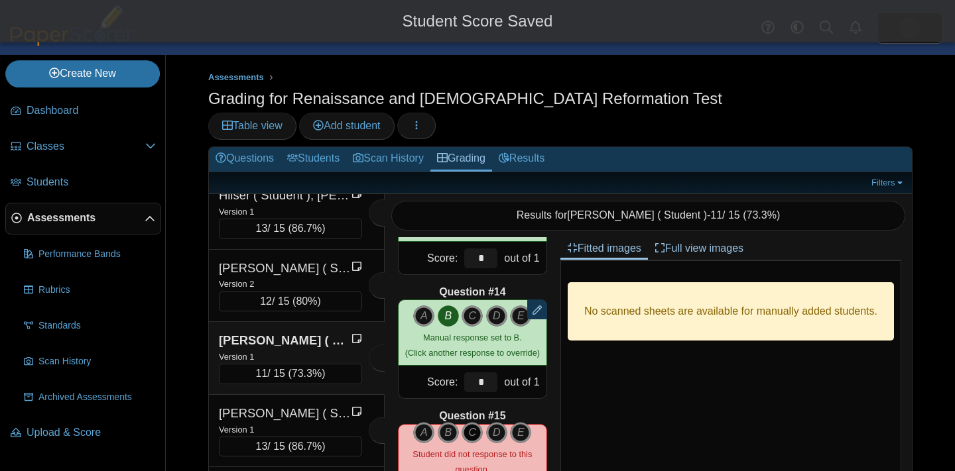
click at [469, 422] on icon "C" at bounding box center [471, 432] width 21 height 21
type input "*"
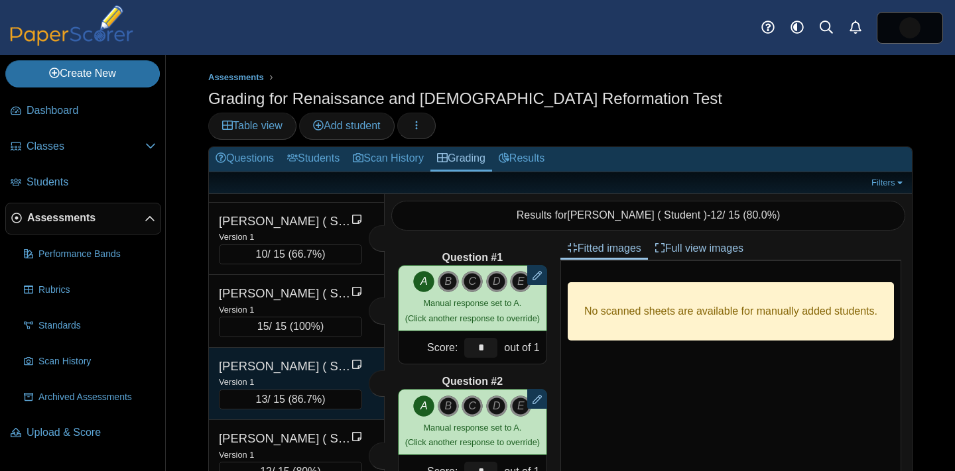
scroll to position [574, 0]
click at [310, 373] on div "Version 1" at bounding box center [290, 380] width 143 height 15
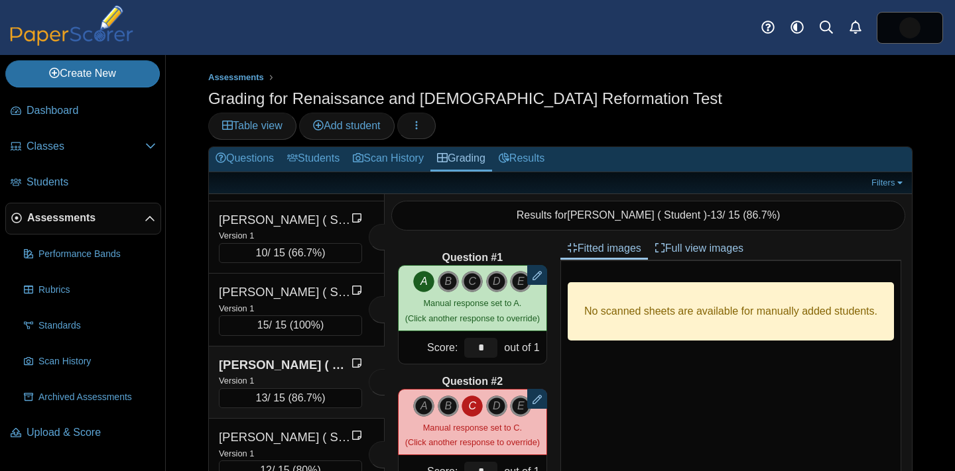
scroll to position [0, 0]
click at [440, 389] on div "Remove manual response A B C D" at bounding box center [472, 422] width 149 height 66
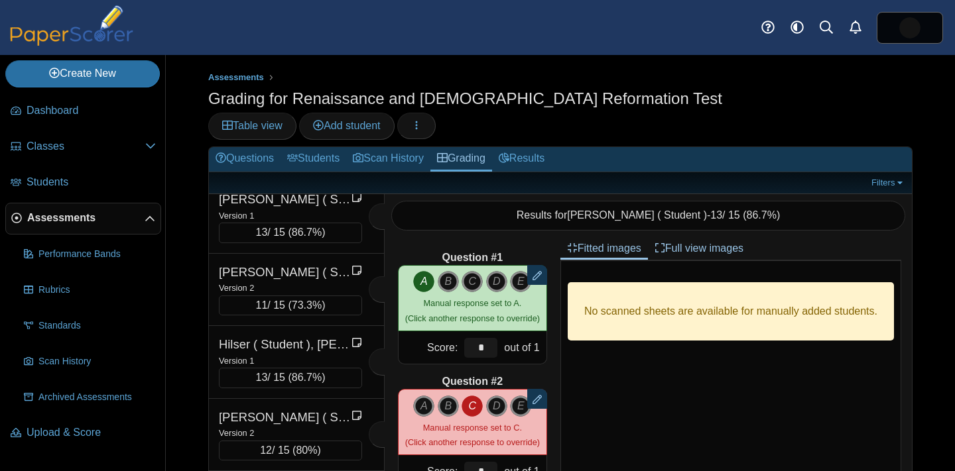
scroll to position [1199, 0]
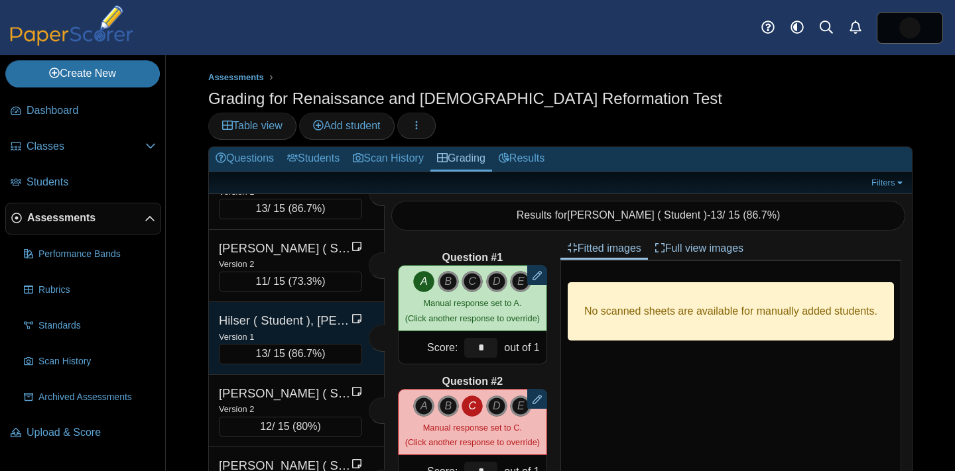
click at [303, 330] on div "Version 1" at bounding box center [290, 337] width 143 height 15
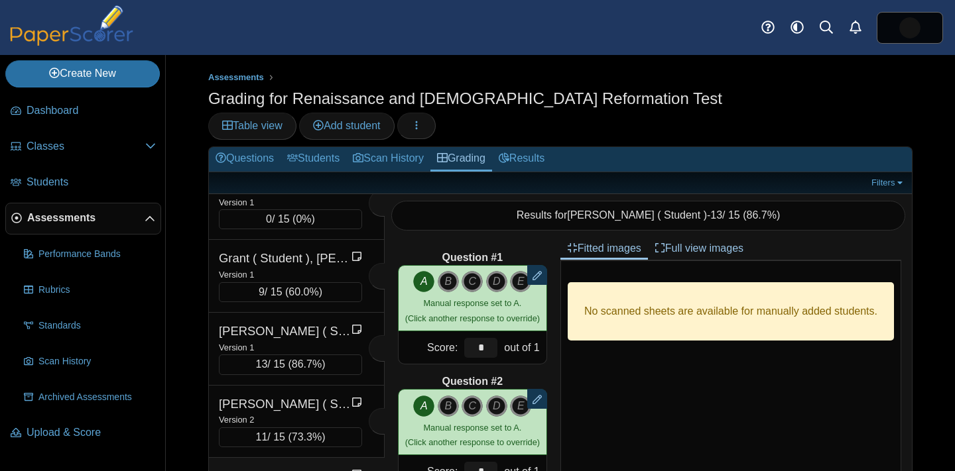
scroll to position [1028, 0]
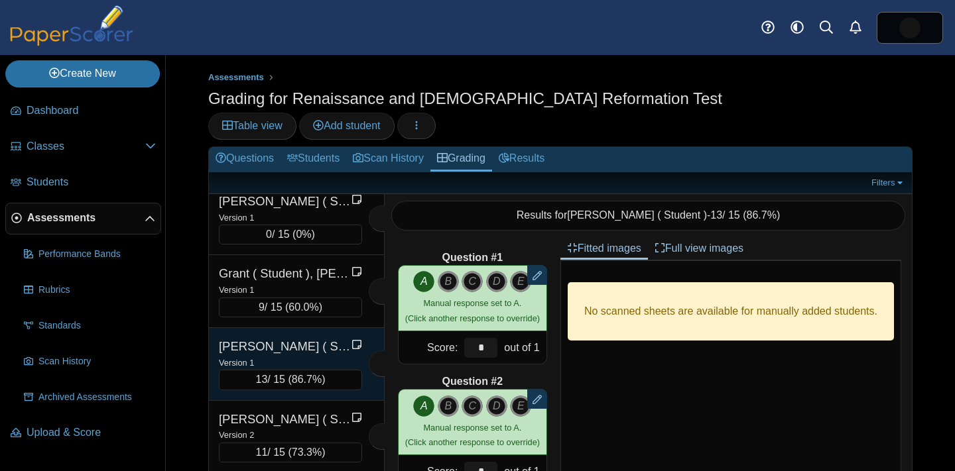
click at [308, 338] on div "[PERSON_NAME] ( Student ), [PERSON_NAME]" at bounding box center [285, 346] width 133 height 17
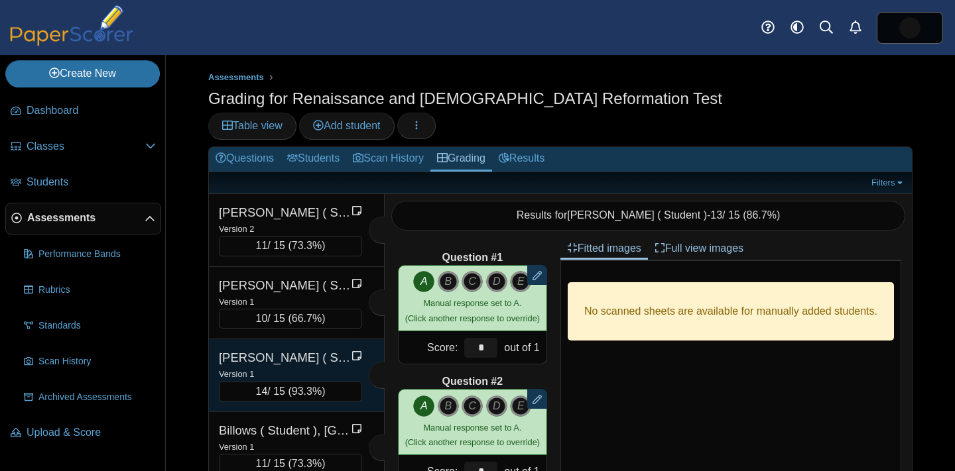
scroll to position [0, 0]
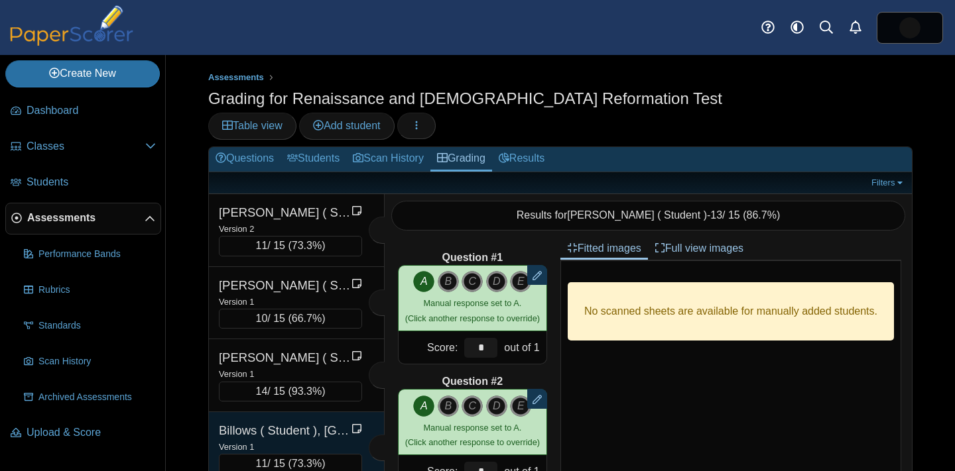
click at [274, 422] on div "Billows ( Student ), [GEOGRAPHIC_DATA]" at bounding box center [285, 430] width 133 height 17
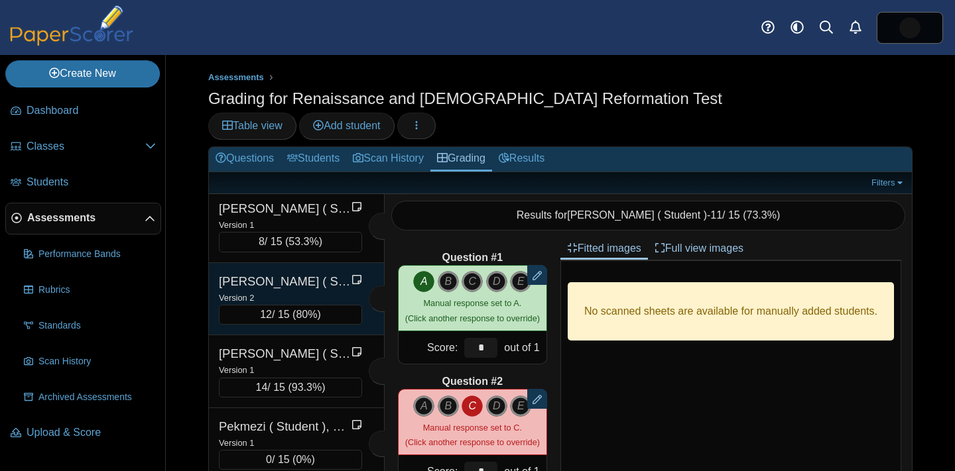
scroll to position [2660, 0]
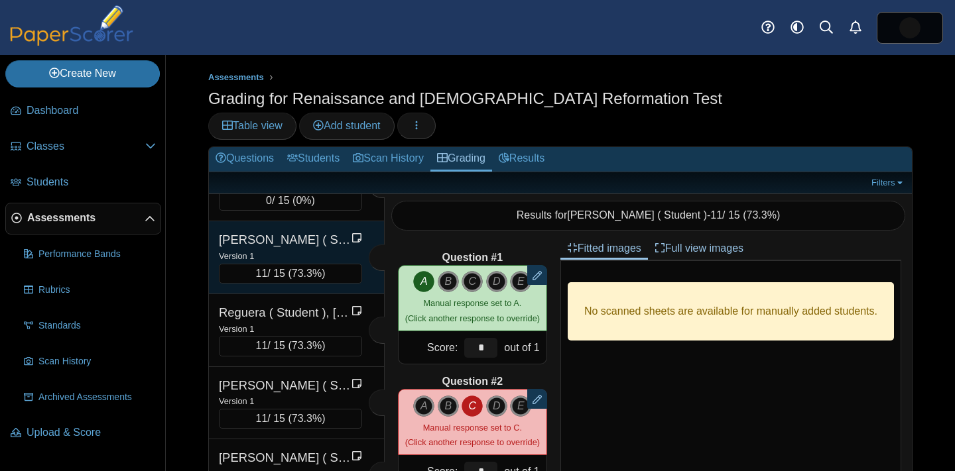
click at [278, 231] on div "[PERSON_NAME] ( Student ), [PERSON_NAME]" at bounding box center [285, 239] width 133 height 17
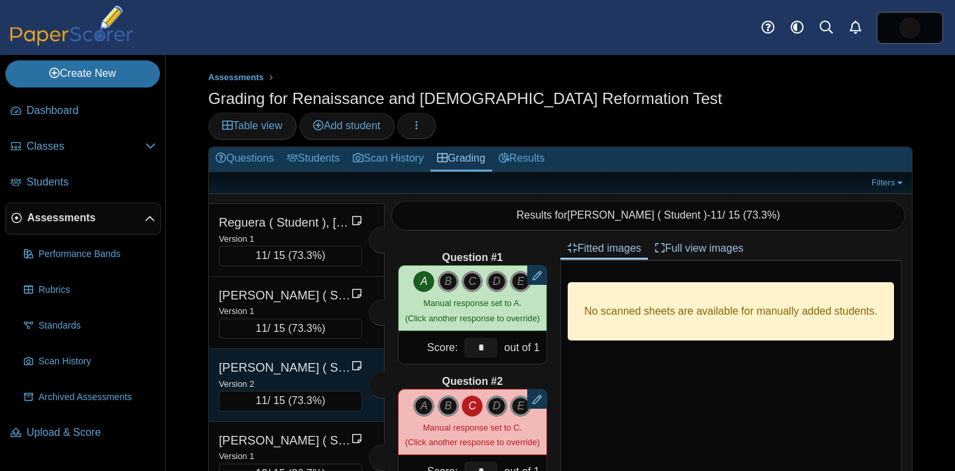
scroll to position [2738, 0]
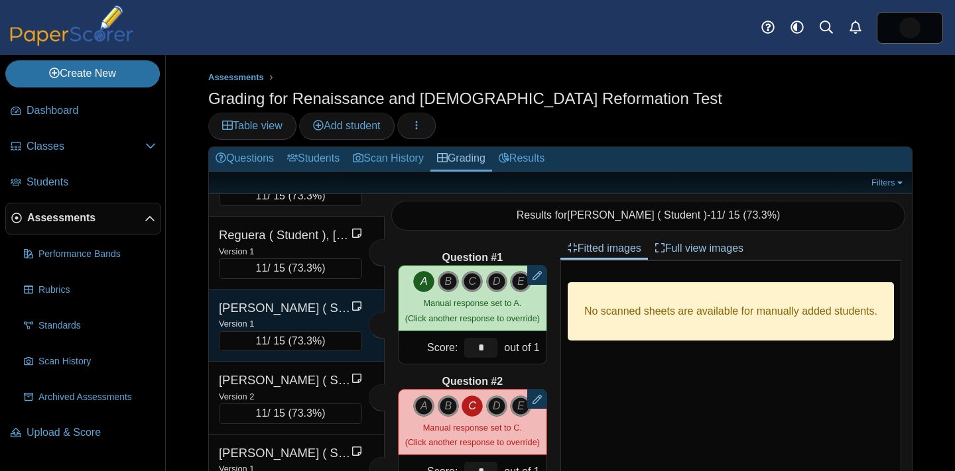
click at [288, 290] on div "Reilly ( Student ), Cayla Version 1 11 / 15 ( 73.3% )" at bounding box center [297, 326] width 176 height 73
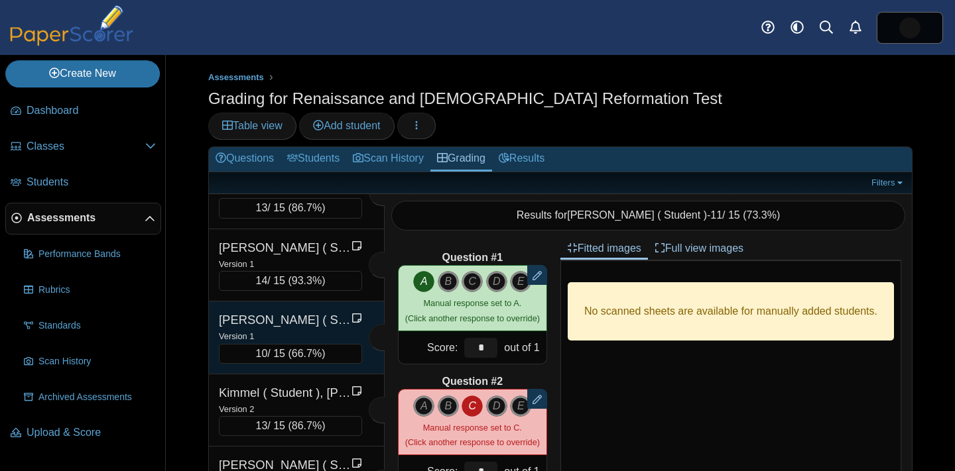
scroll to position [1634, 0]
click at [300, 313] on div "[PERSON_NAME] ( Student ), [PERSON_NAME]" at bounding box center [285, 321] width 133 height 17
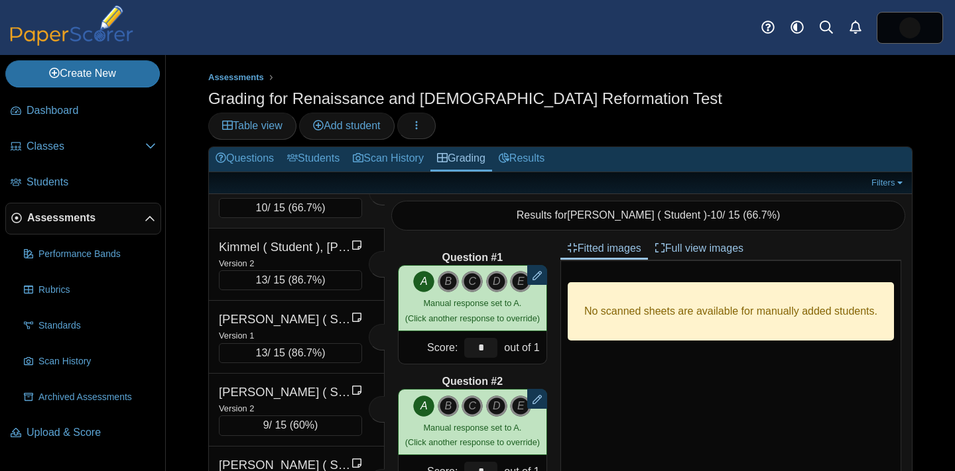
scroll to position [1786, 0]
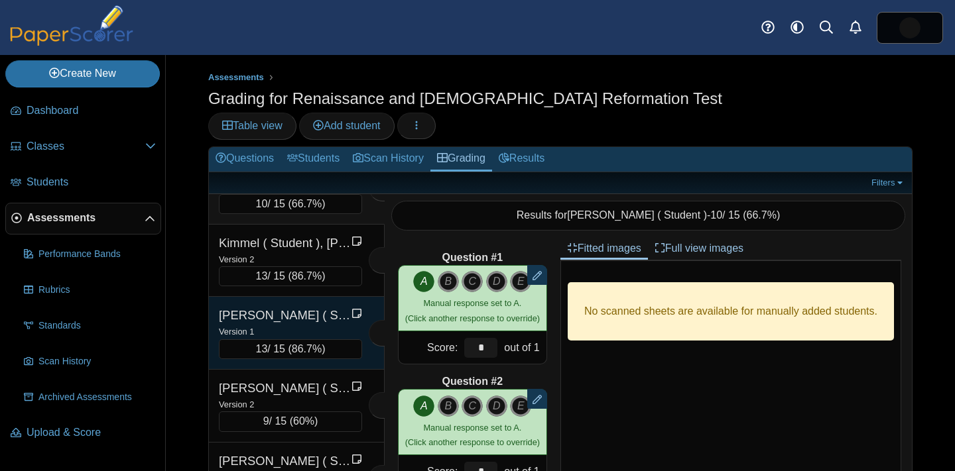
click at [289, 324] on div "Version 1" at bounding box center [290, 331] width 143 height 15
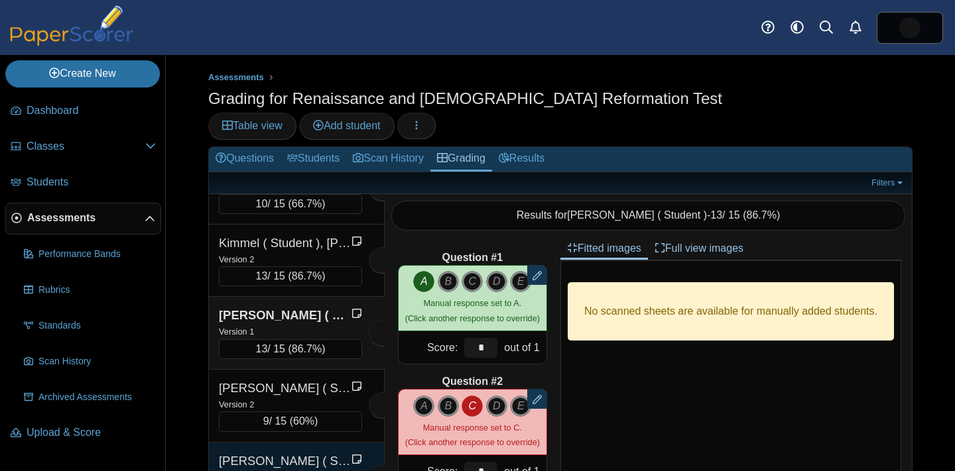
scroll to position [1893, 0]
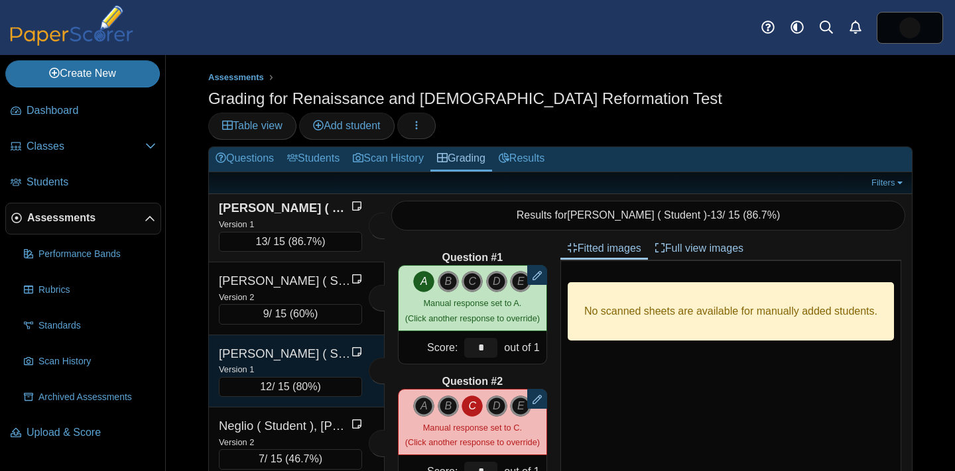
click at [292, 362] on div "Version 1" at bounding box center [290, 369] width 143 height 15
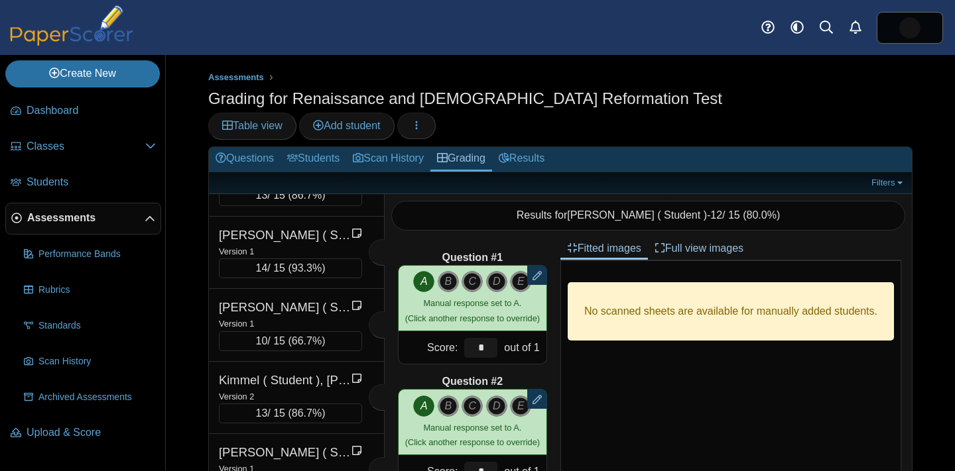
scroll to position [1598, 0]
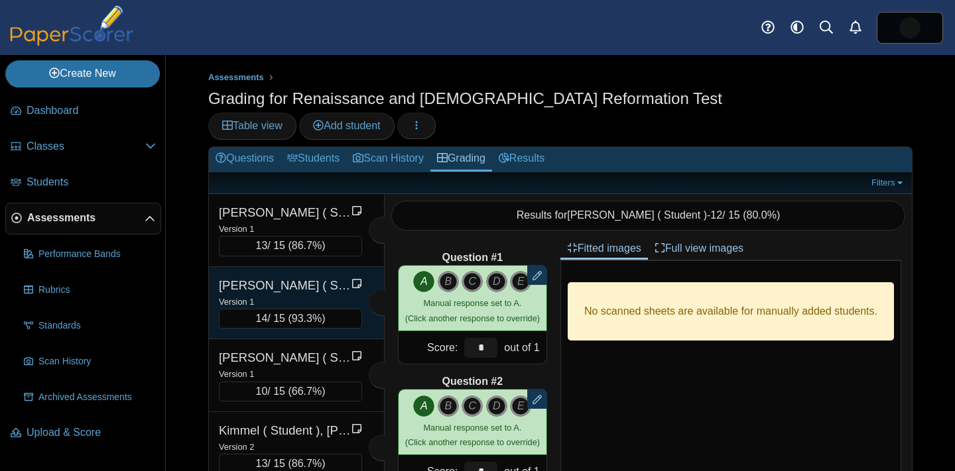
click at [300, 277] on div "[PERSON_NAME] ( Student ), Kerim" at bounding box center [285, 285] width 133 height 17
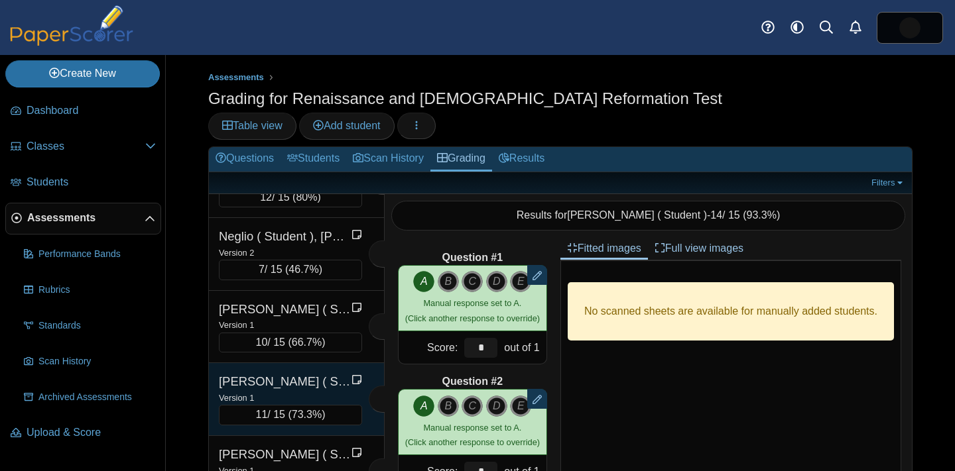
scroll to position [2089, 0]
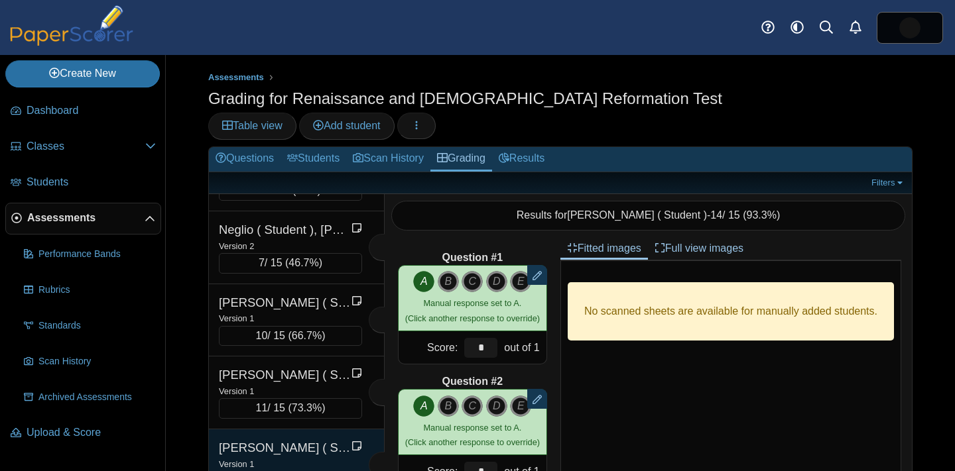
click at [283, 440] on div "[PERSON_NAME] ( Student ), [PERSON_NAME]" at bounding box center [285, 448] width 133 height 17
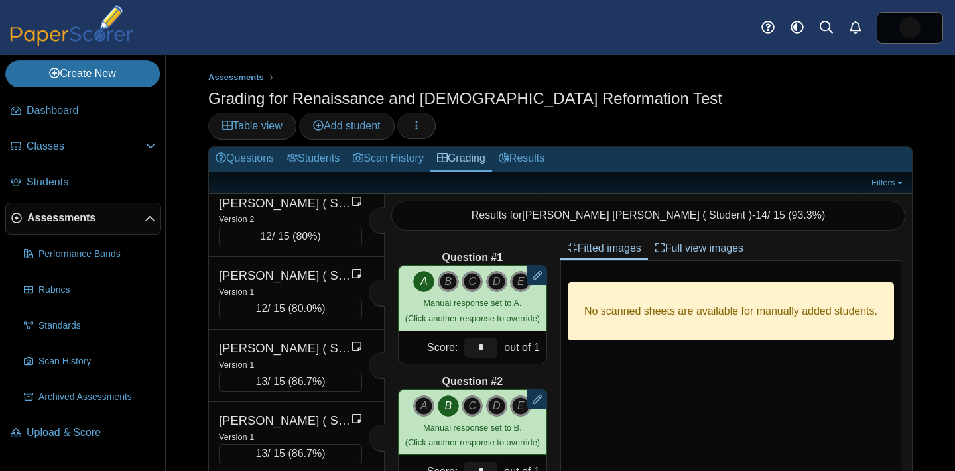
scroll to position [1381, 0]
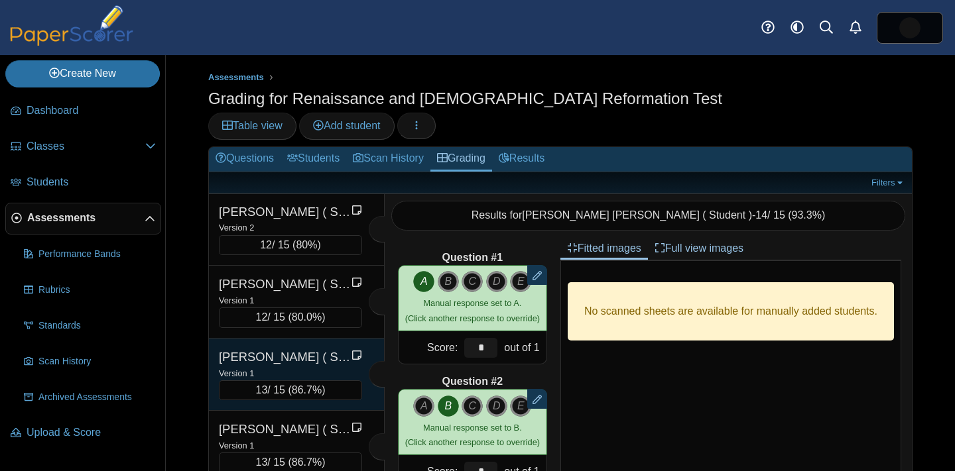
click at [315, 366] on div "Version 1" at bounding box center [290, 373] width 143 height 15
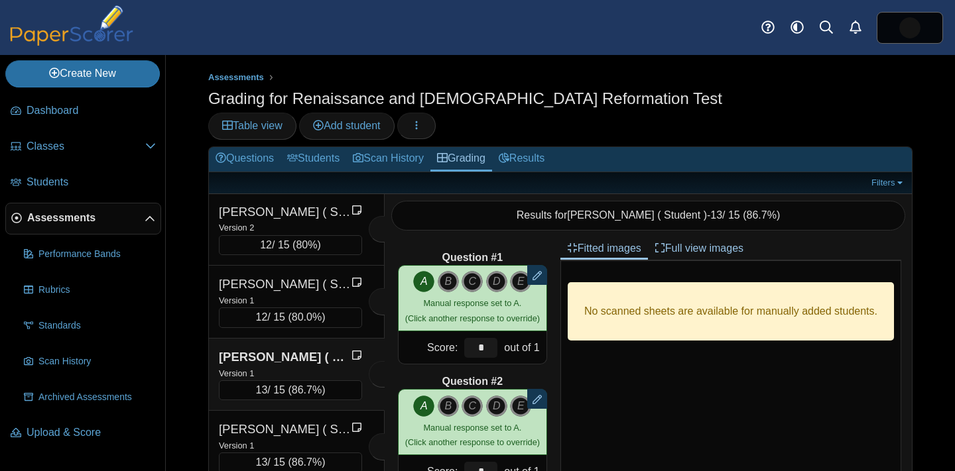
click at [315, 366] on div "Version 1" at bounding box center [290, 373] width 143 height 15
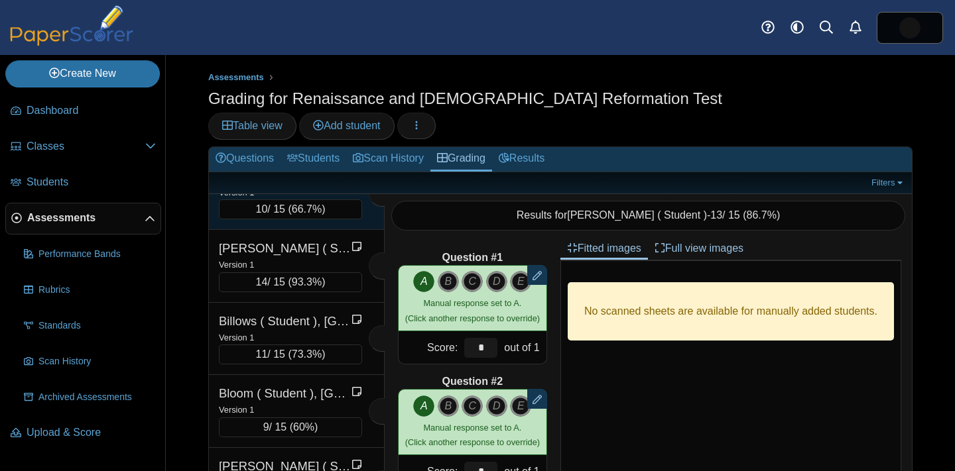
scroll to position [115, 0]
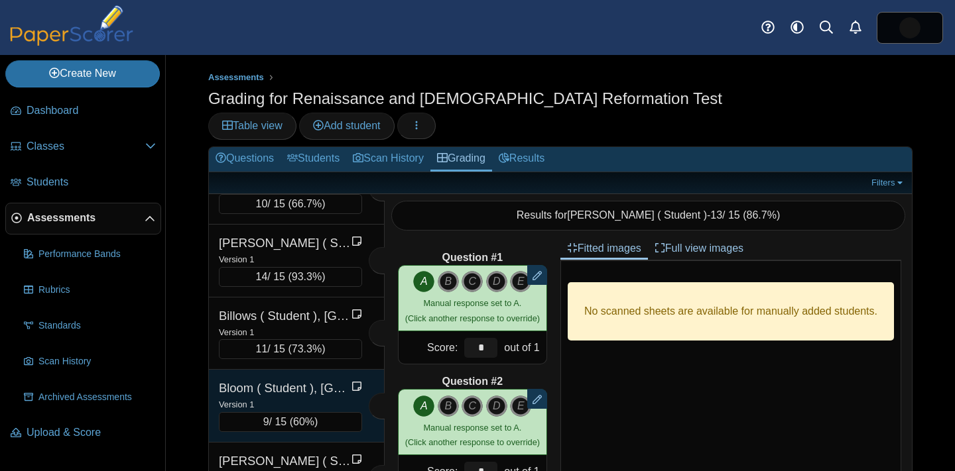
click at [313, 380] on div "Bloom ( Student ), [GEOGRAPHIC_DATA]" at bounding box center [285, 388] width 133 height 17
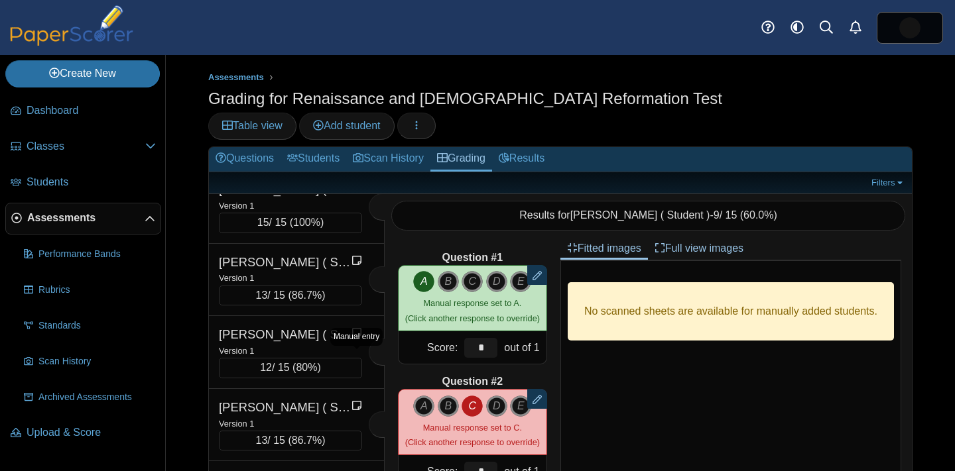
scroll to position [816, 0]
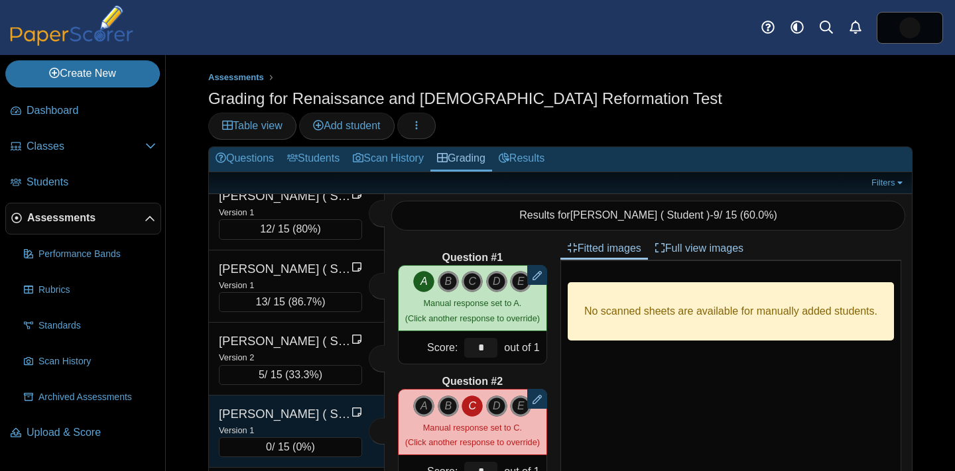
click at [318, 406] on div "[PERSON_NAME] ( Student ), [PERSON_NAME]" at bounding box center [285, 414] width 133 height 17
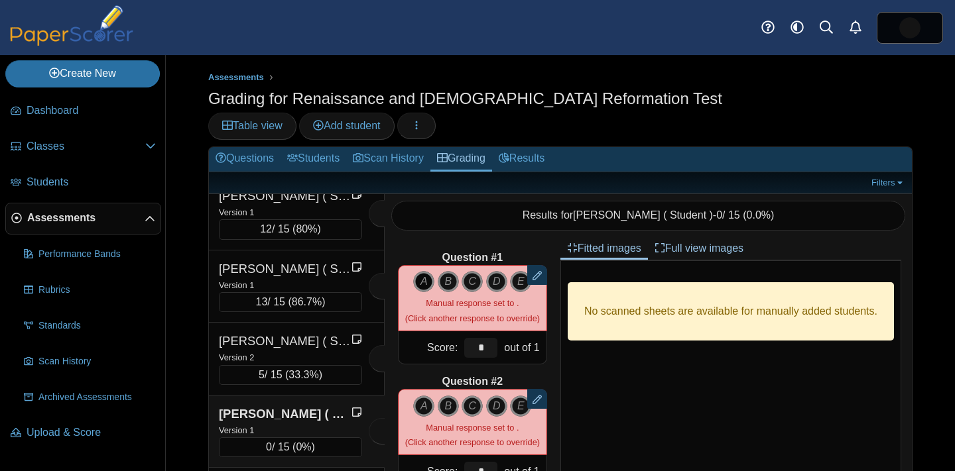
click at [426, 271] on icon "A" at bounding box center [423, 281] width 21 height 21
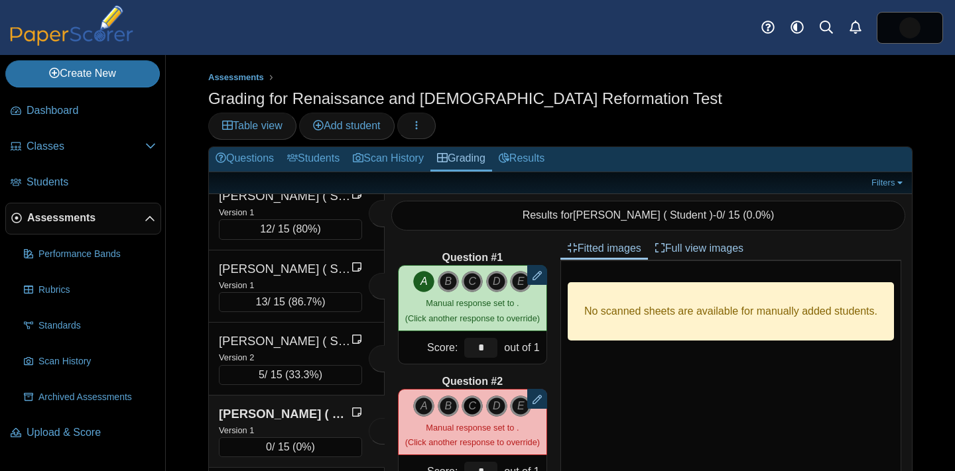
click at [471, 396] on icon "C" at bounding box center [471, 406] width 21 height 21
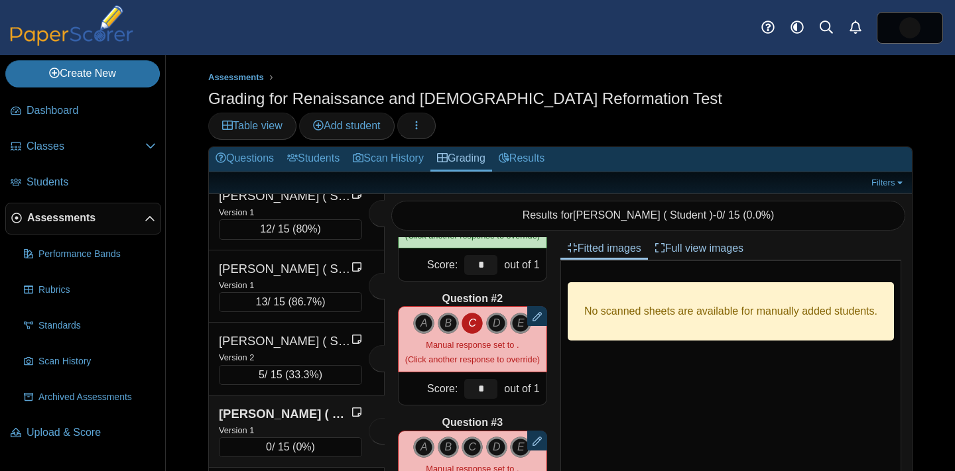
scroll to position [90, 0]
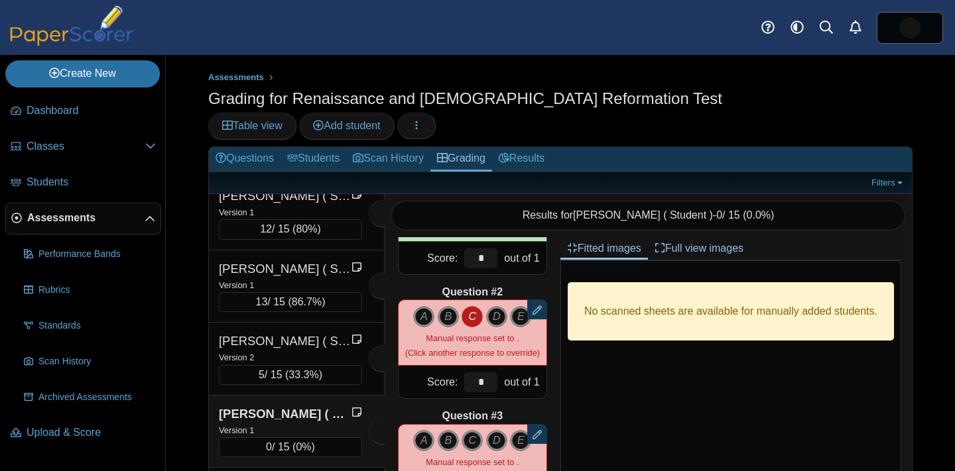
click at [496, 455] on div "Manual response set to . (Click another response to override)" at bounding box center [472, 470] width 135 height 30
click at [496, 430] on icon "D" at bounding box center [496, 440] width 21 height 21
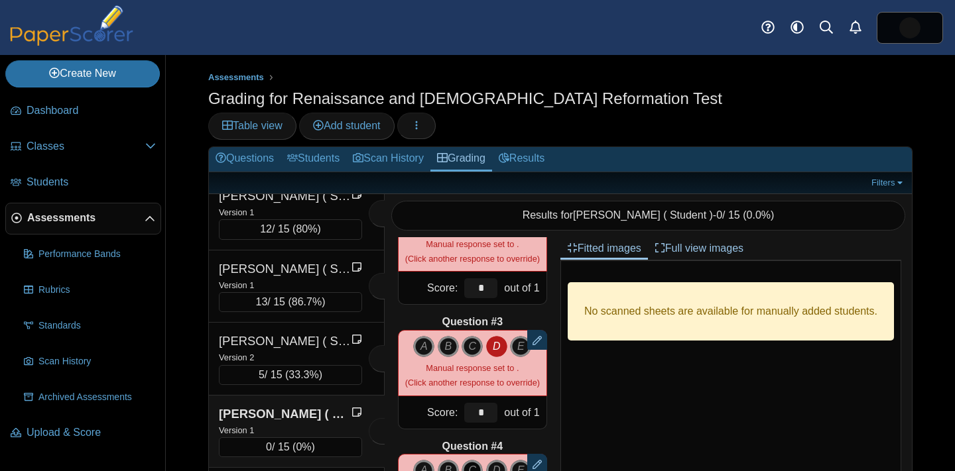
click at [479, 460] on icon "C" at bounding box center [471, 470] width 21 height 21
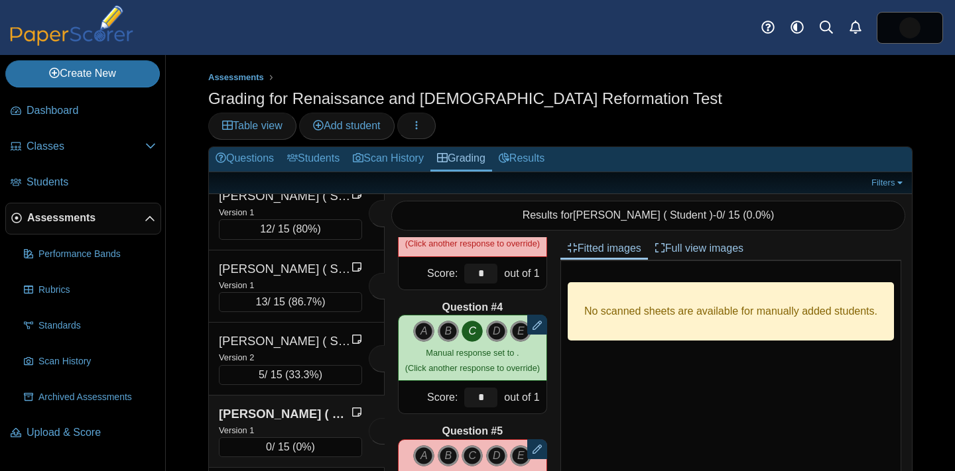
scroll to position [326, 0]
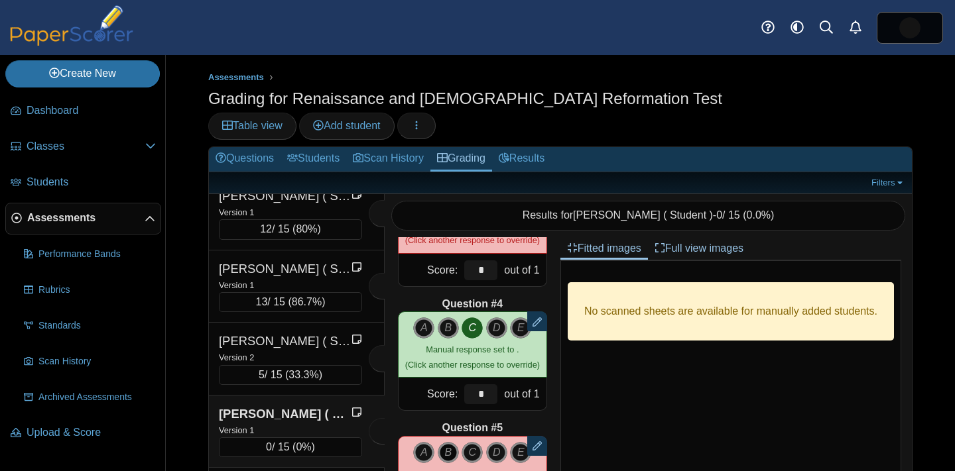
click at [454, 442] on icon "B" at bounding box center [448, 452] width 21 height 21
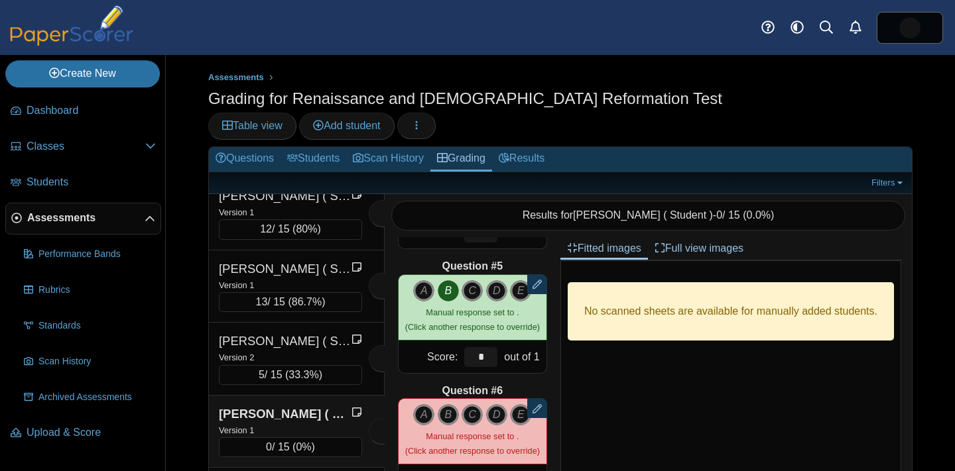
scroll to position [491, 0]
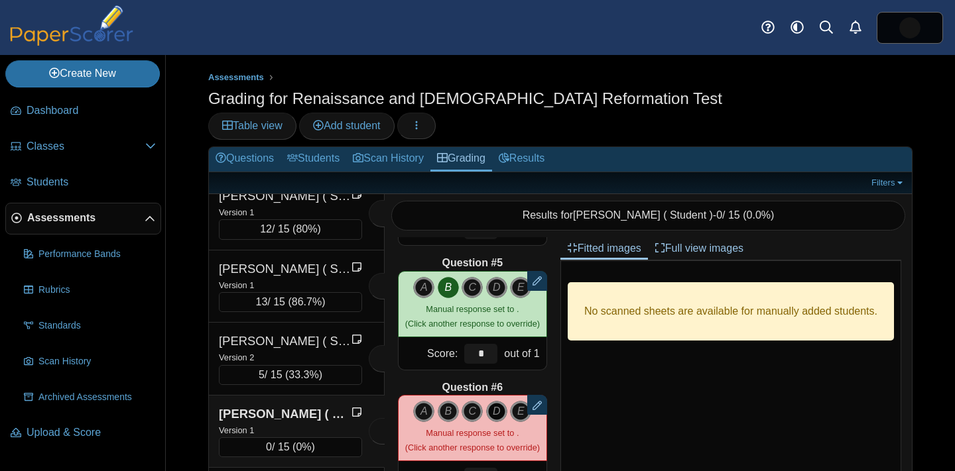
click at [498, 401] on icon "D" at bounding box center [496, 411] width 21 height 21
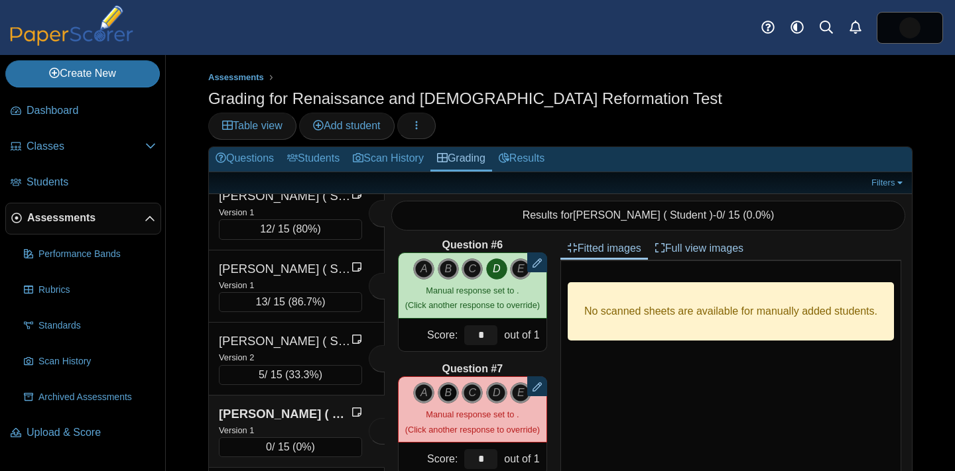
scroll to position [635, 0]
click at [419, 382] on icon "A" at bounding box center [423, 392] width 21 height 21
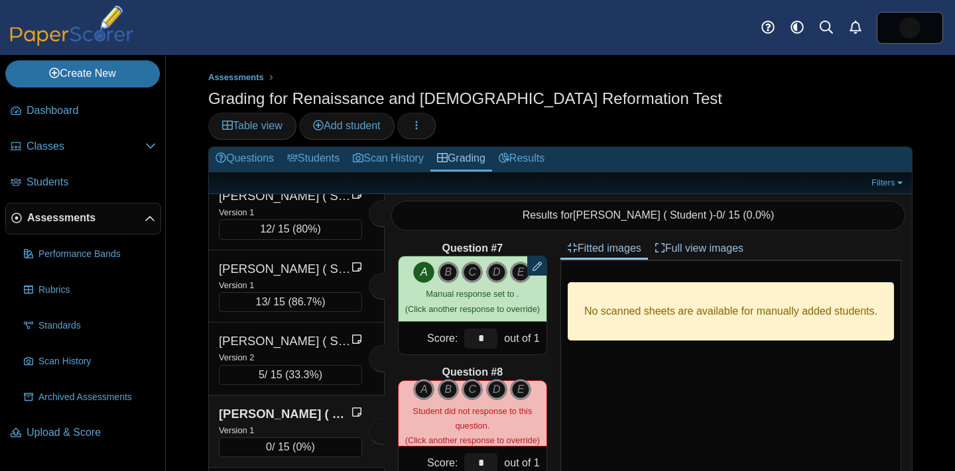
scroll to position [757, 0]
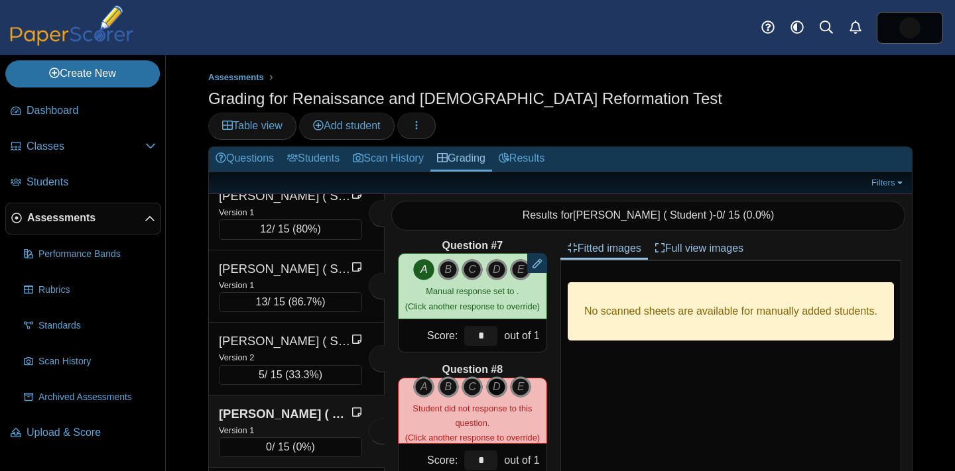
click at [499, 377] on icon "D" at bounding box center [496, 387] width 21 height 21
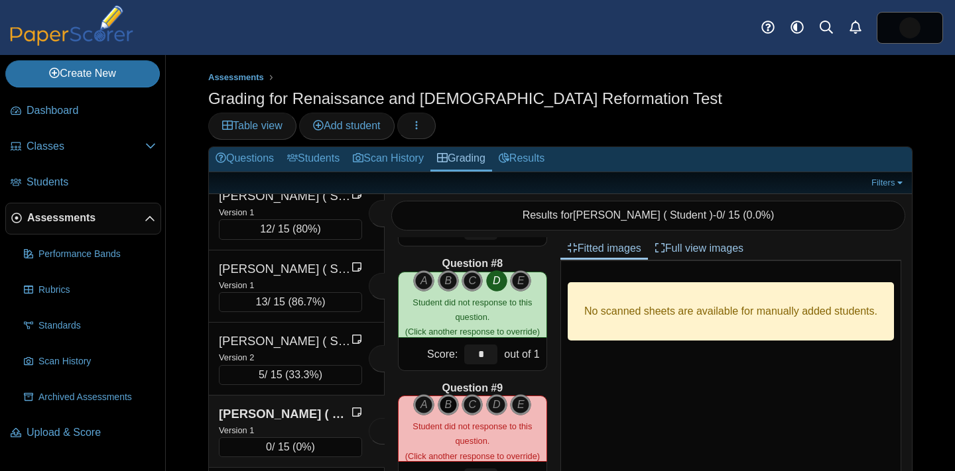
click at [442, 395] on icon "B" at bounding box center [448, 405] width 21 height 21
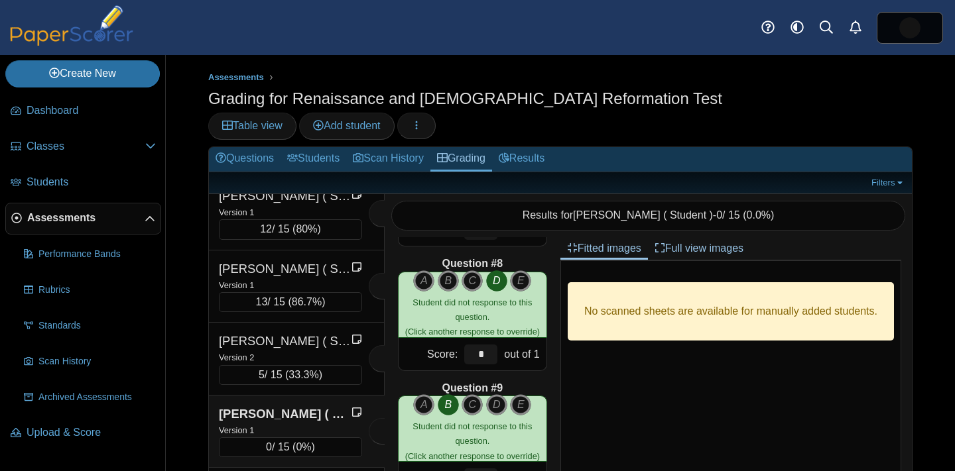
scroll to position [976, 0]
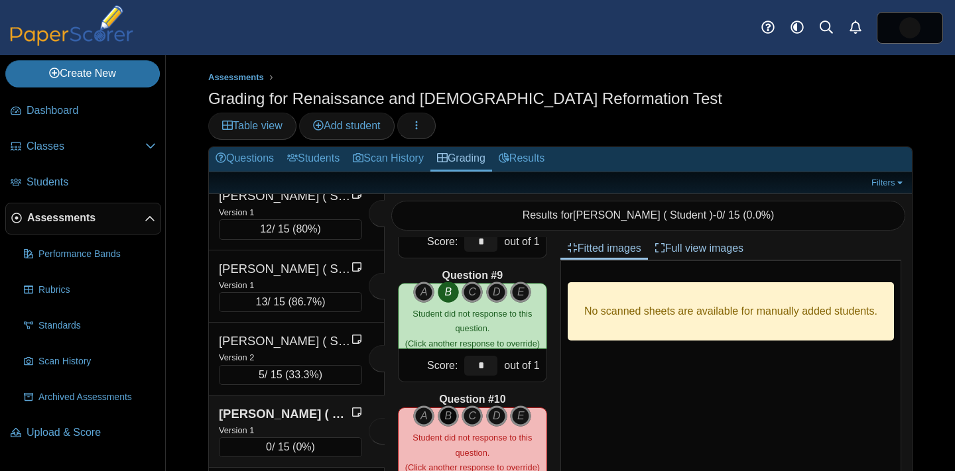
click at [445, 406] on icon "B" at bounding box center [448, 416] width 21 height 21
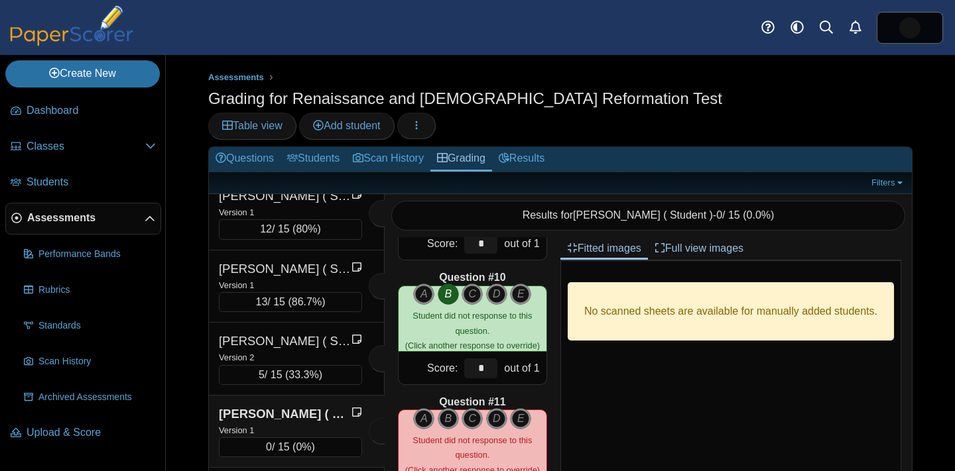
scroll to position [1099, 0]
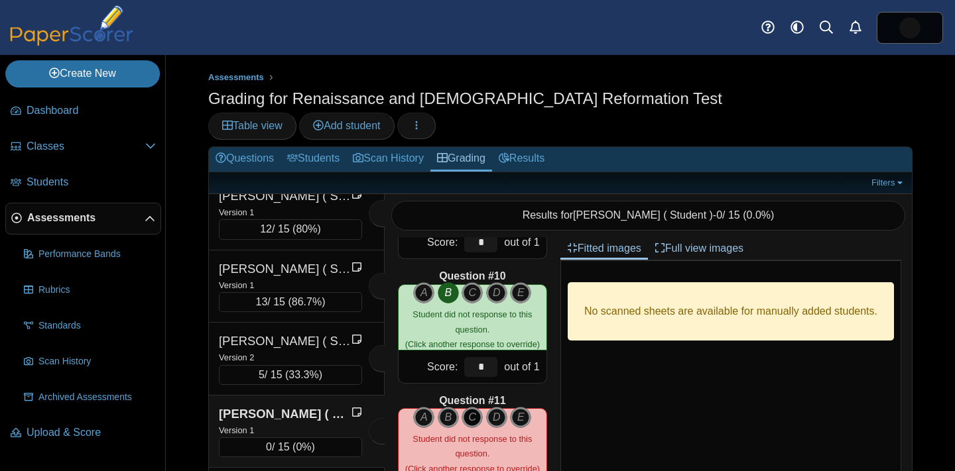
click at [467, 407] on icon "C" at bounding box center [471, 417] width 21 height 21
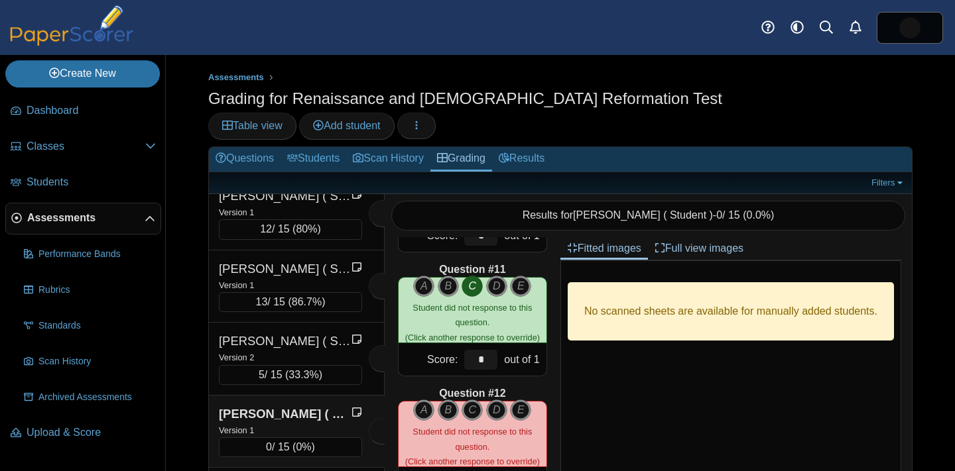
scroll to position [1237, 0]
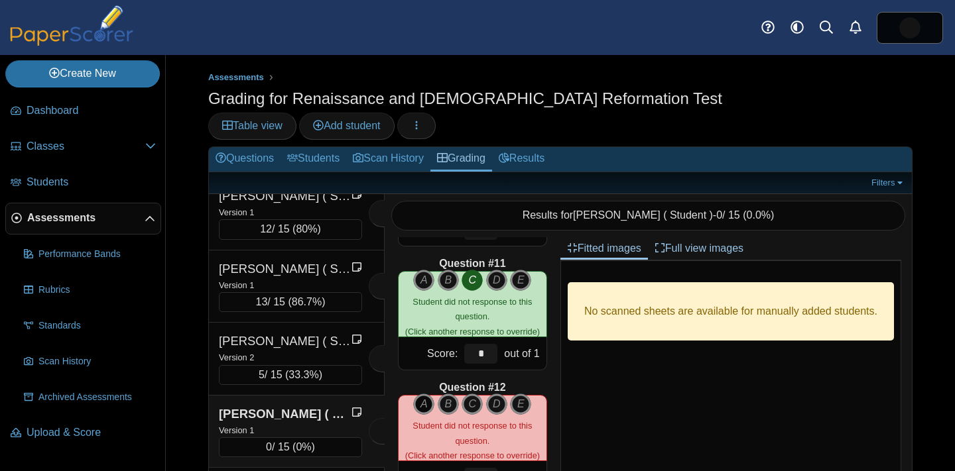
click at [425, 394] on icon "A" at bounding box center [423, 404] width 21 height 21
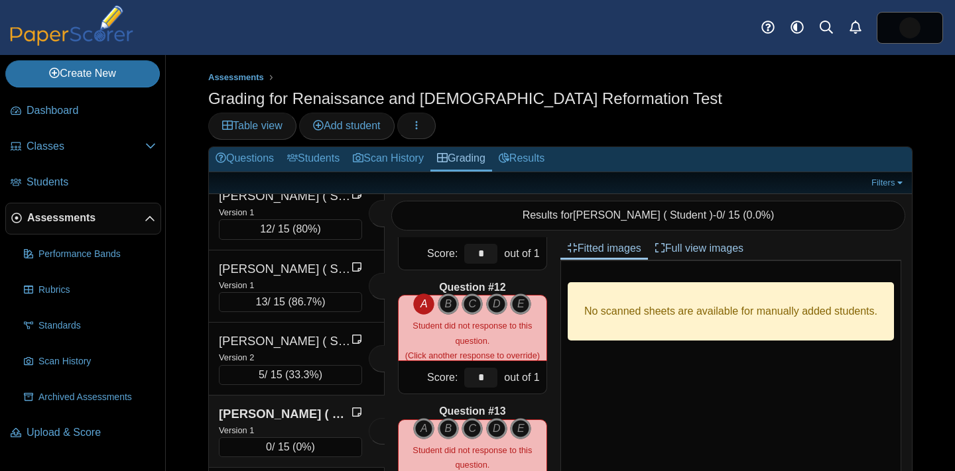
scroll to position [1338, 0]
click at [495, 417] on icon "D" at bounding box center [496, 427] width 21 height 21
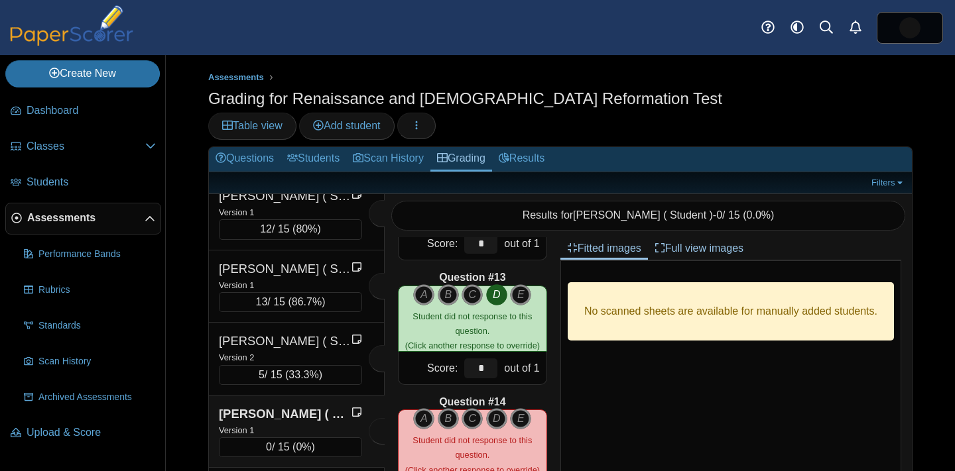
scroll to position [1473, 0]
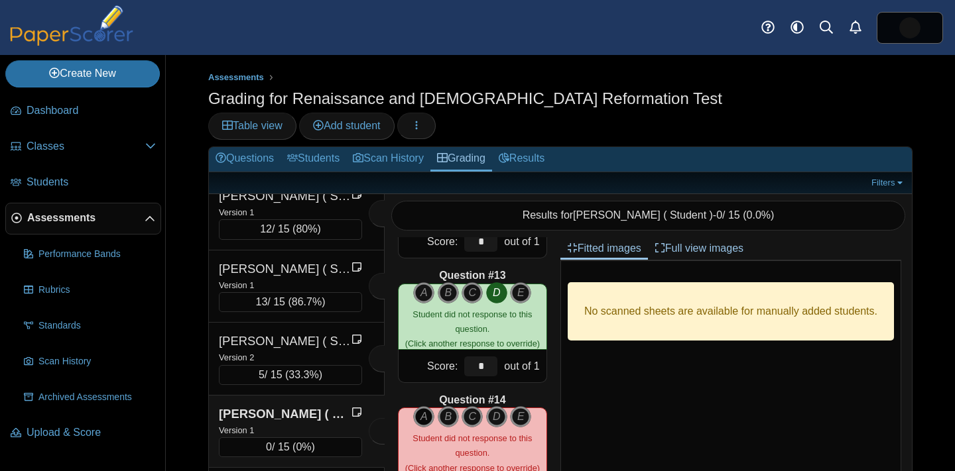
click at [414, 406] on icon "A" at bounding box center [423, 416] width 21 height 21
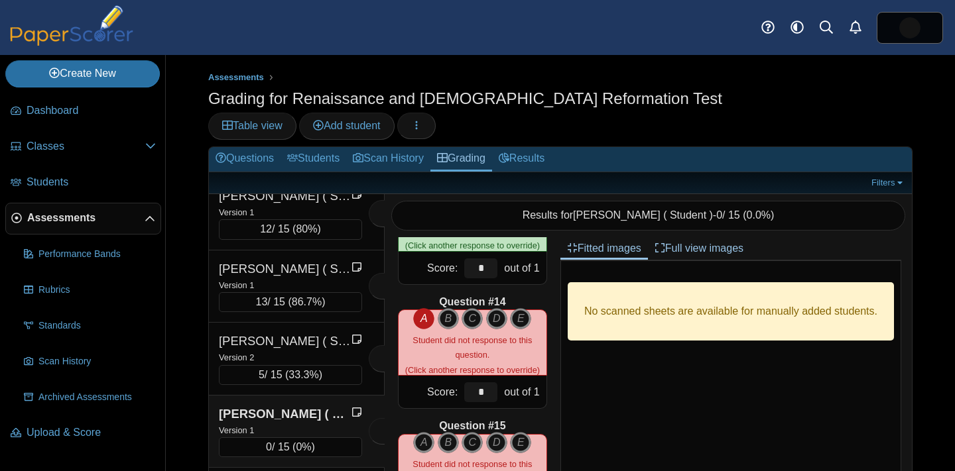
scroll to position [1571, 0]
click at [499, 432] on icon "D" at bounding box center [496, 442] width 21 height 21
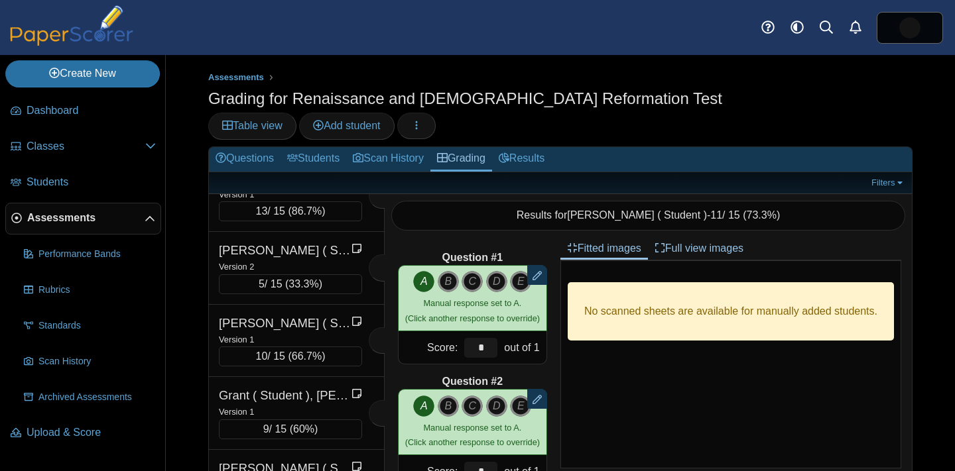
scroll to position [902, 0]
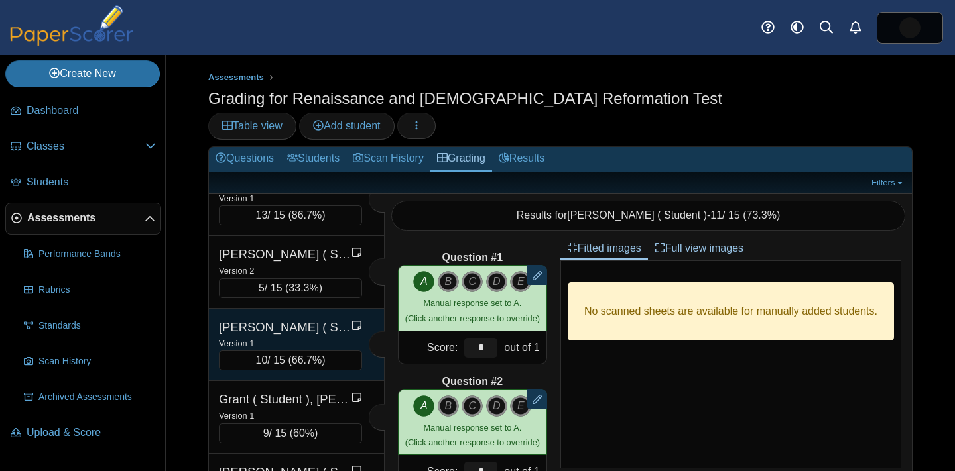
click at [302, 336] on div "Version 1" at bounding box center [290, 343] width 143 height 15
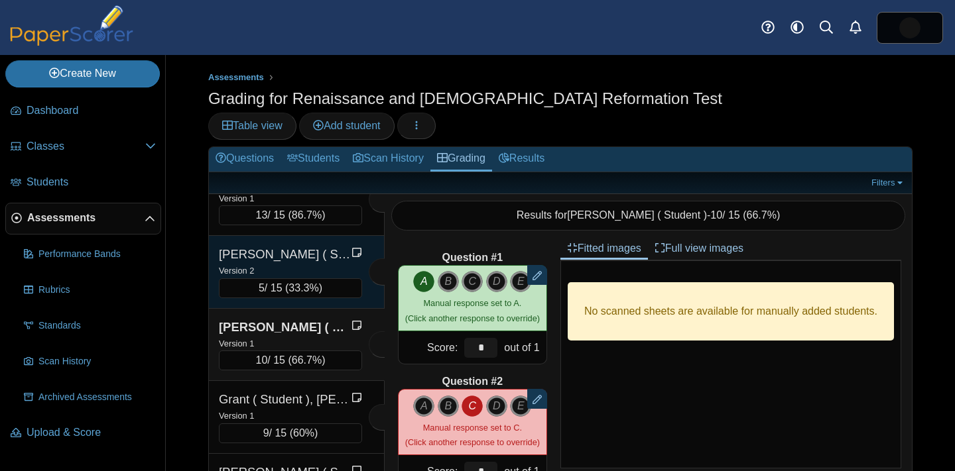
click at [298, 246] on div "[PERSON_NAME] ( Student ), [PERSON_NAME]" at bounding box center [285, 254] width 133 height 17
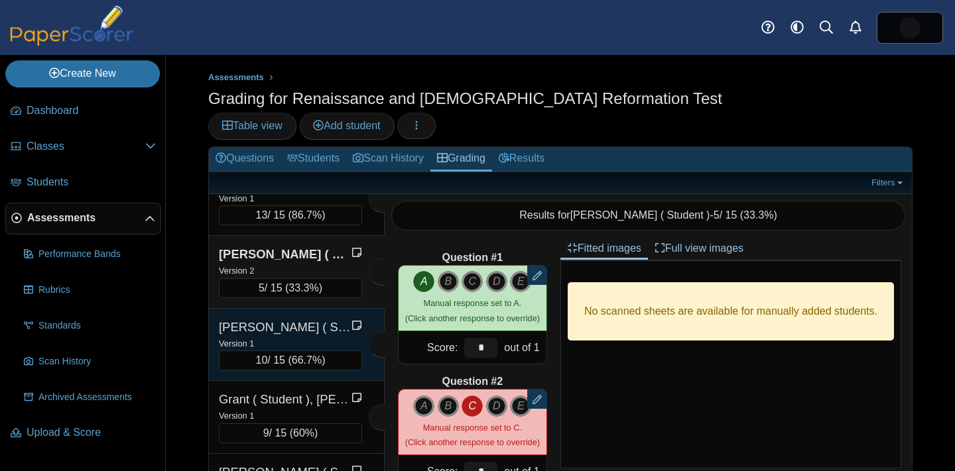
click at [284, 319] on div "[PERSON_NAME] ( Student ), [PERSON_NAME]" at bounding box center [285, 327] width 133 height 17
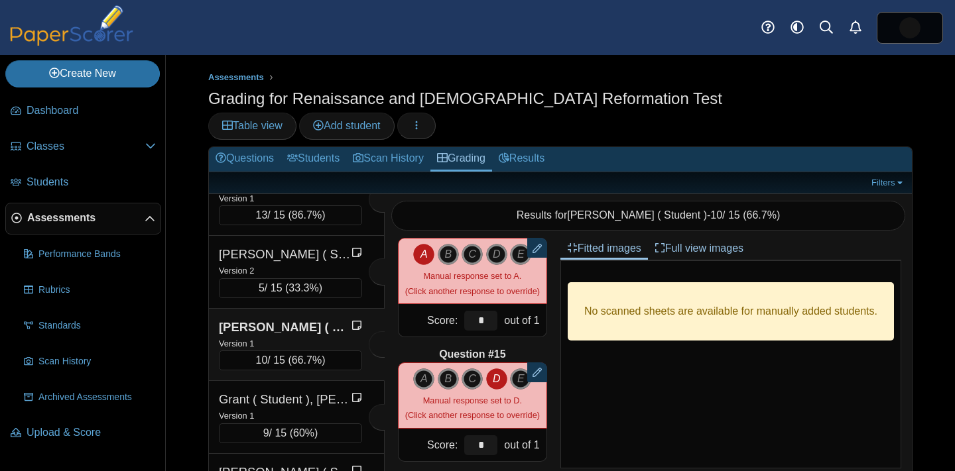
scroll to position [1641, 0]
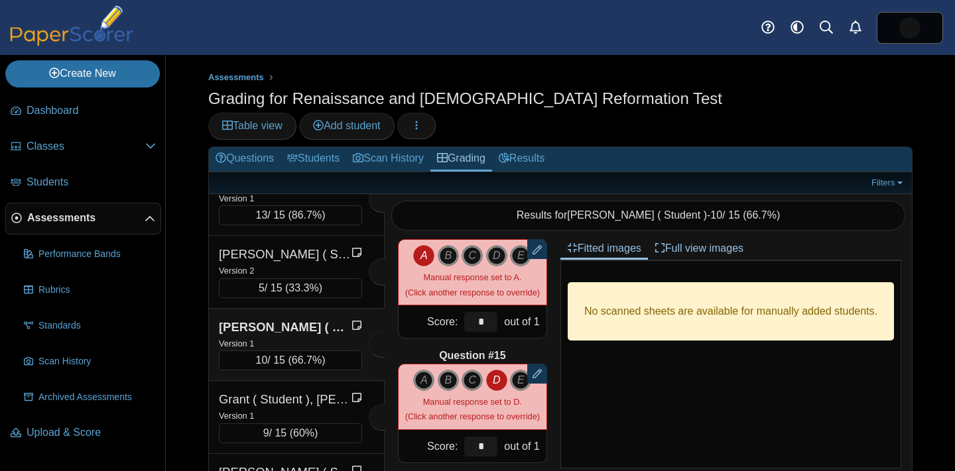
click at [576, 1] on div "Dashboard Classes Archived classes Students Assessments" at bounding box center [477, 27] width 955 height 55
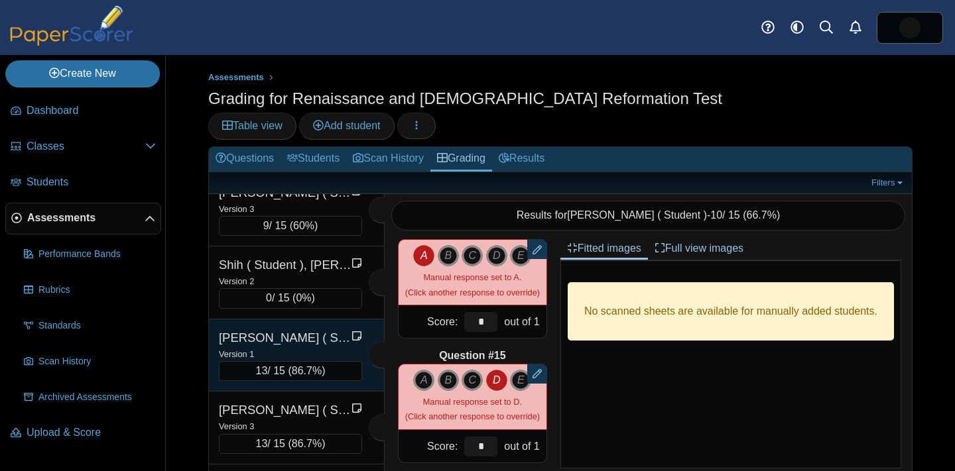
scroll to position [3123, 0]
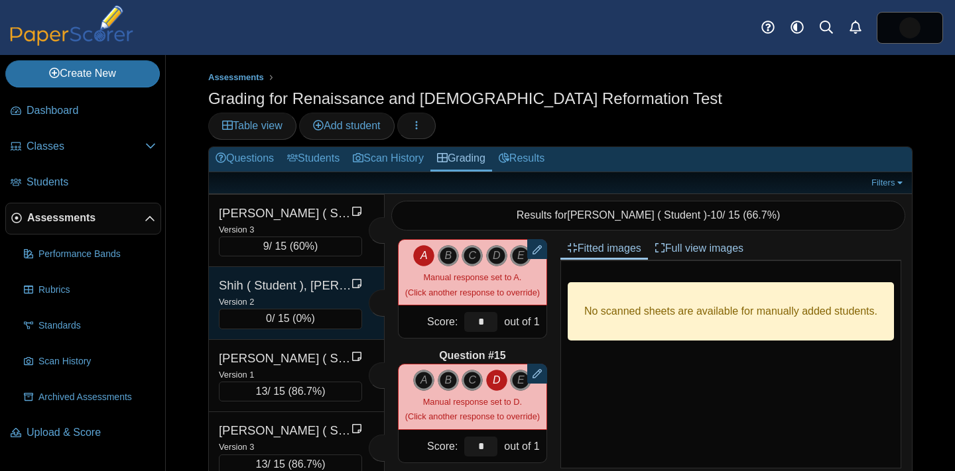
click at [303, 294] on div "Version 2" at bounding box center [290, 301] width 143 height 15
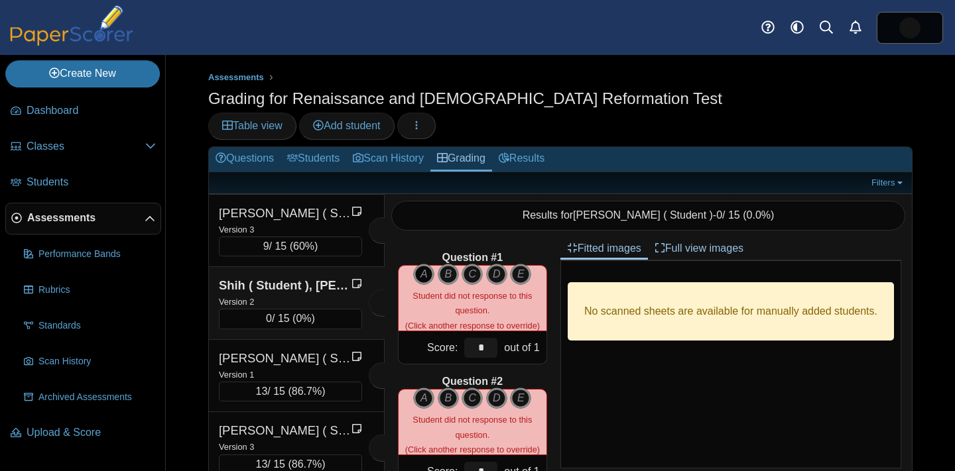
scroll to position [0, 0]
click at [426, 264] on icon "A" at bounding box center [423, 274] width 21 height 21
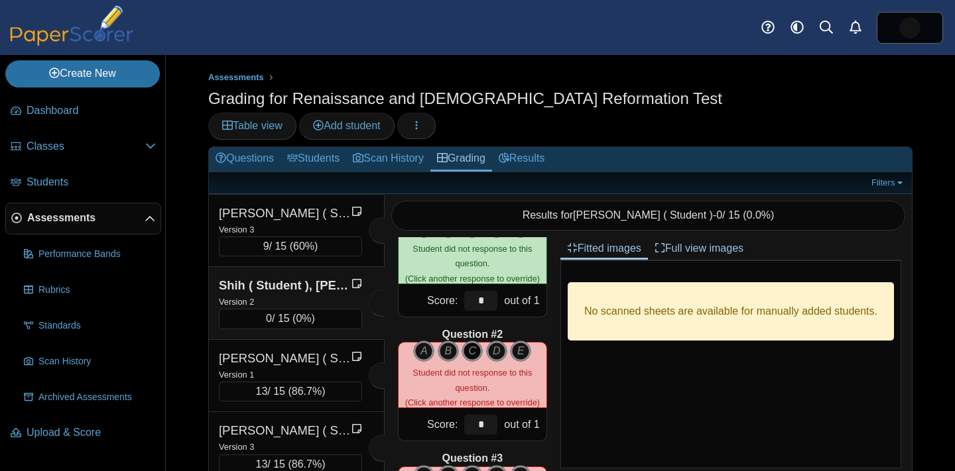
click at [474, 341] on icon "C" at bounding box center [471, 351] width 21 height 21
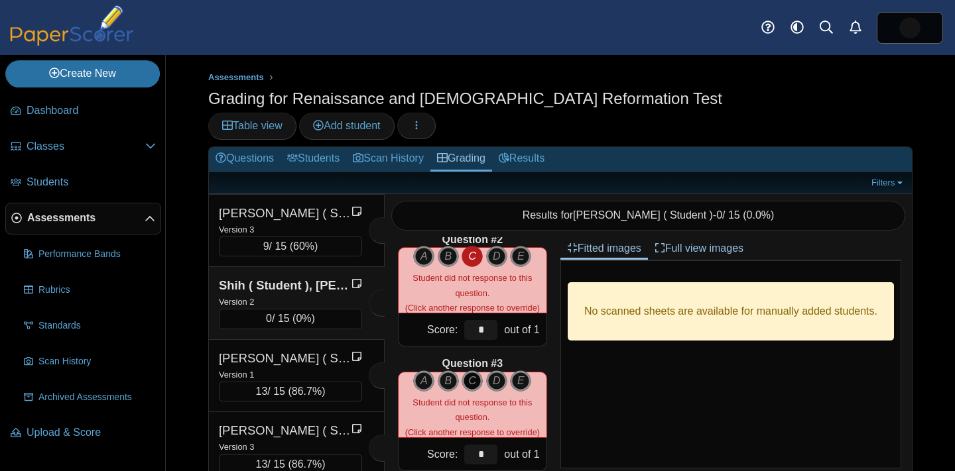
click at [473, 371] on icon "C" at bounding box center [471, 381] width 21 height 21
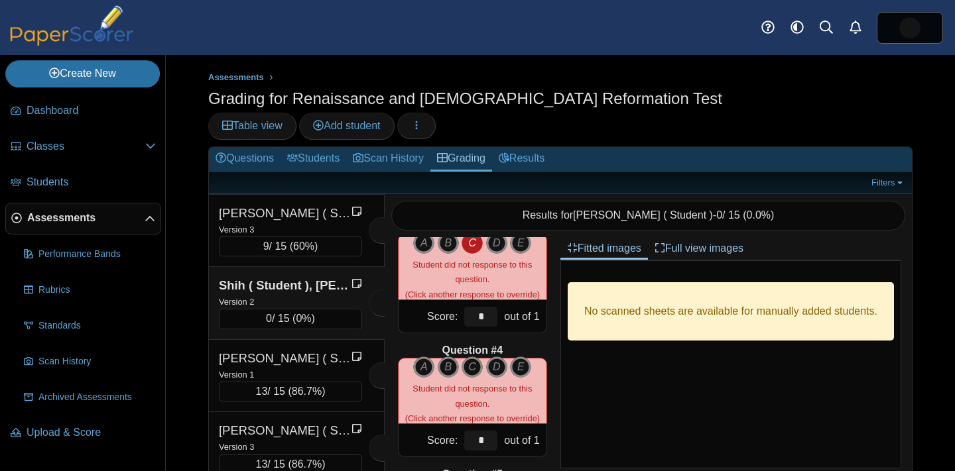
scroll to position [282, 0]
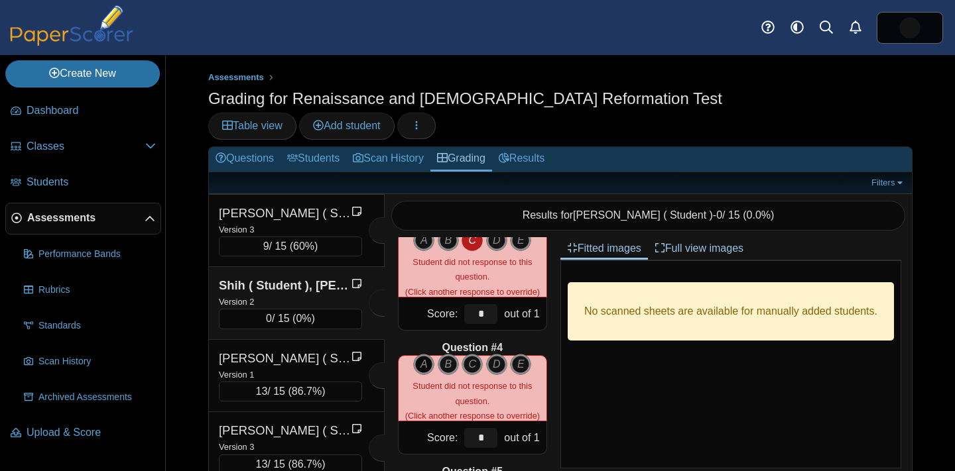
click at [429, 354] on icon "A" at bounding box center [423, 364] width 21 height 21
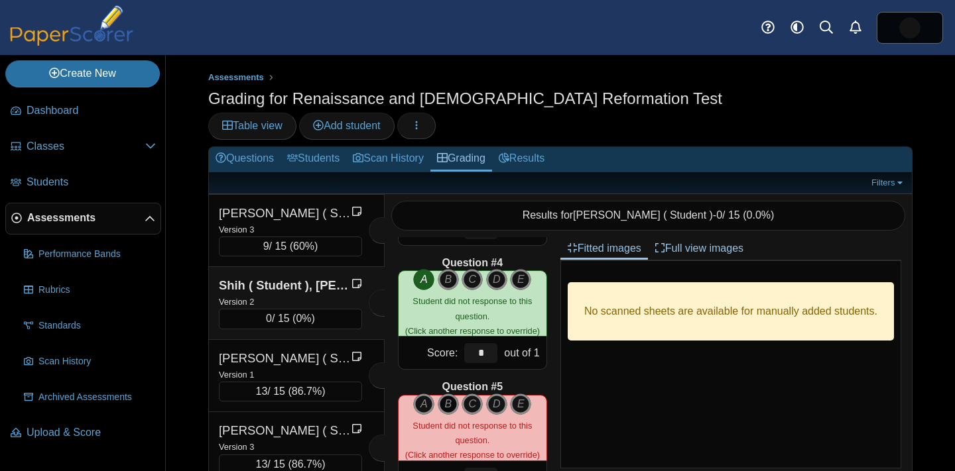
click at [446, 394] on icon "B" at bounding box center [448, 404] width 21 height 21
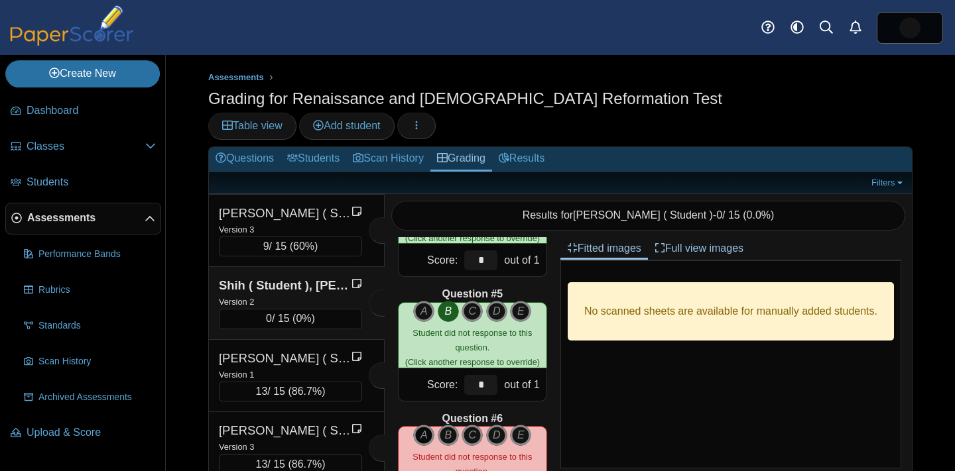
click at [423, 425] on icon "A" at bounding box center [423, 435] width 21 height 21
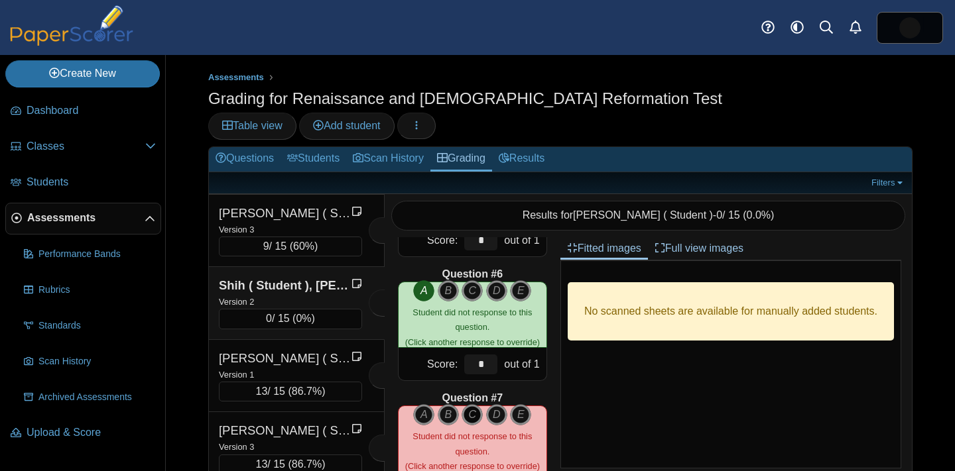
click at [464, 404] on icon "C" at bounding box center [471, 414] width 21 height 21
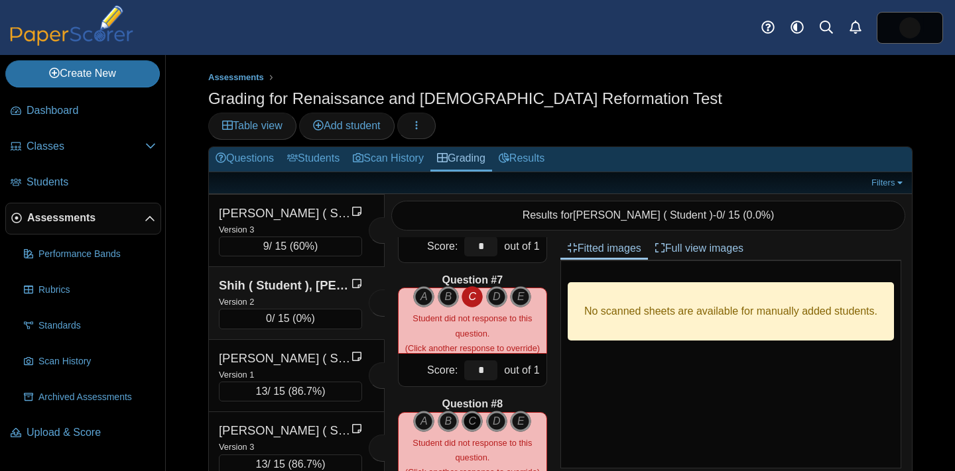
click at [472, 411] on icon "C" at bounding box center [471, 421] width 21 height 21
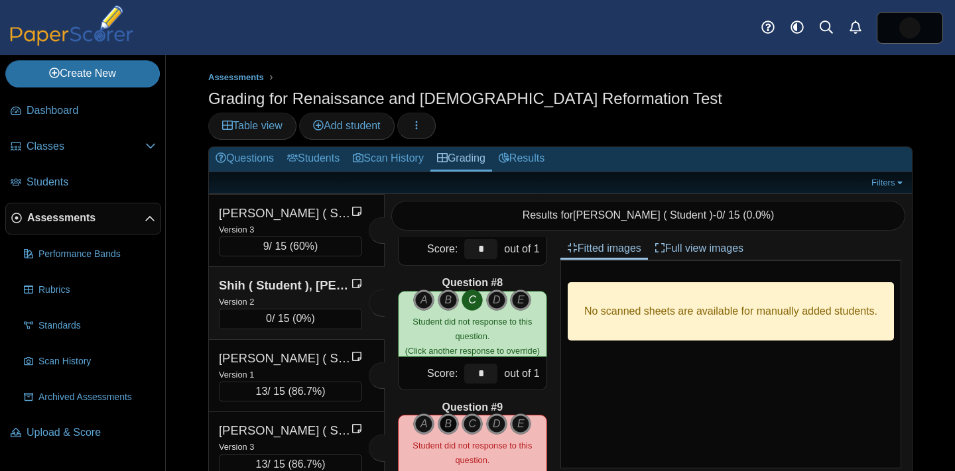
click at [450, 414] on icon "B" at bounding box center [448, 424] width 21 height 21
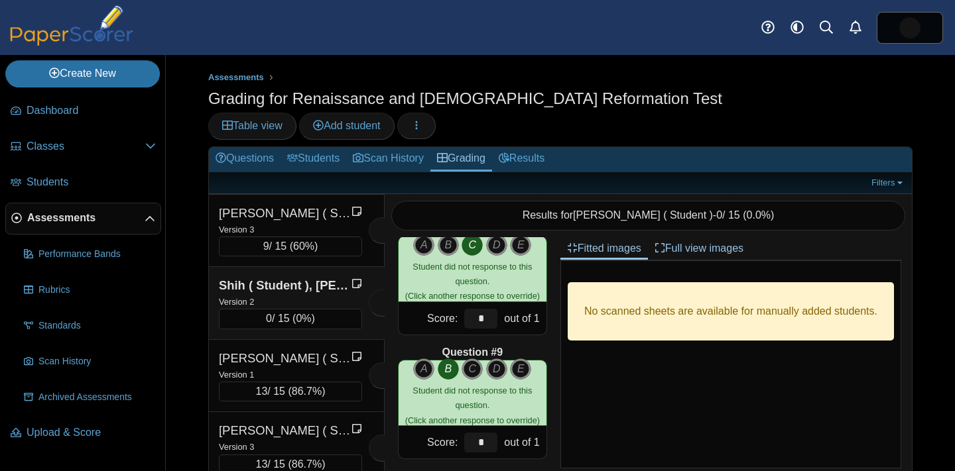
scroll to position [914, 0]
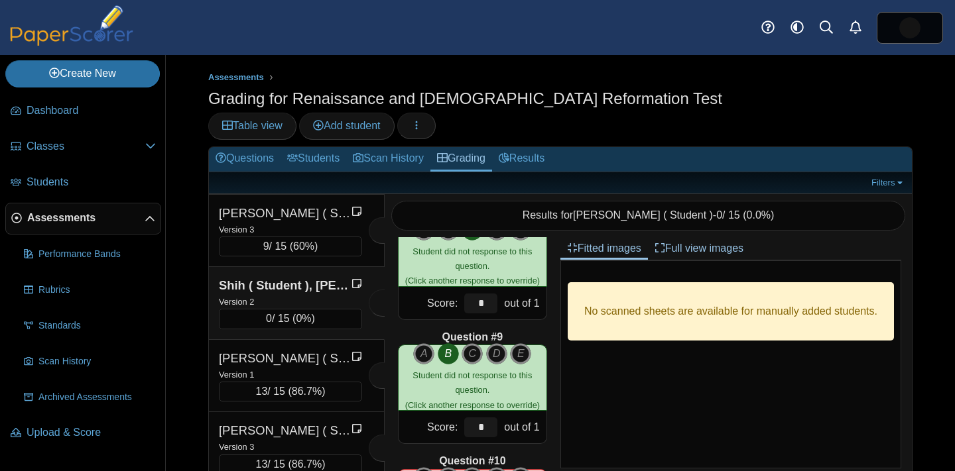
click at [420, 467] on icon "A" at bounding box center [423, 477] width 21 height 21
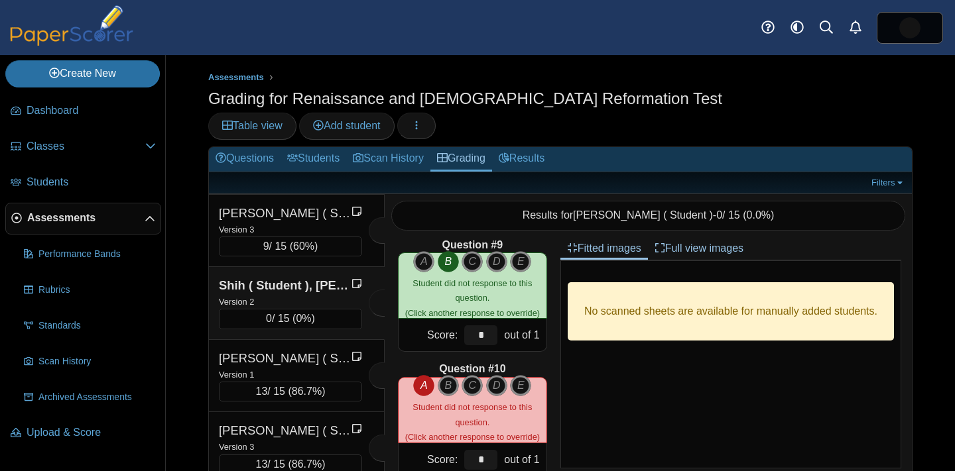
scroll to position [1058, 0]
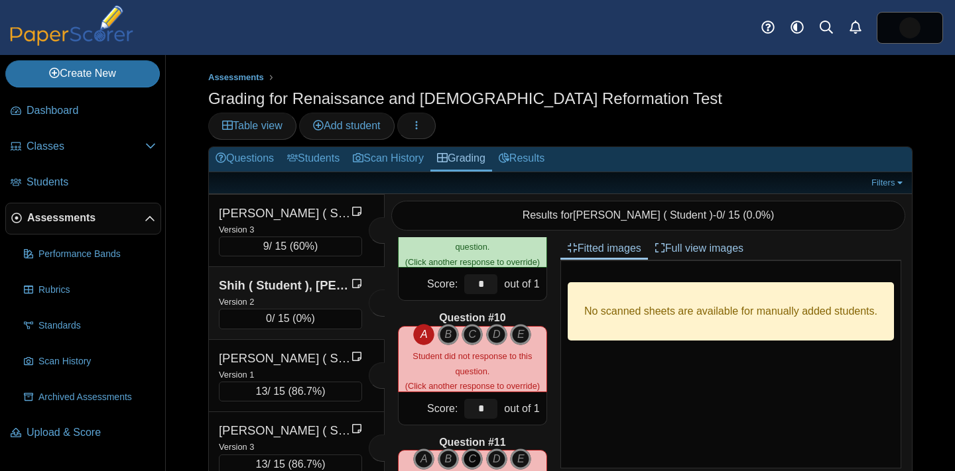
click at [470, 449] on icon "C" at bounding box center [471, 459] width 21 height 21
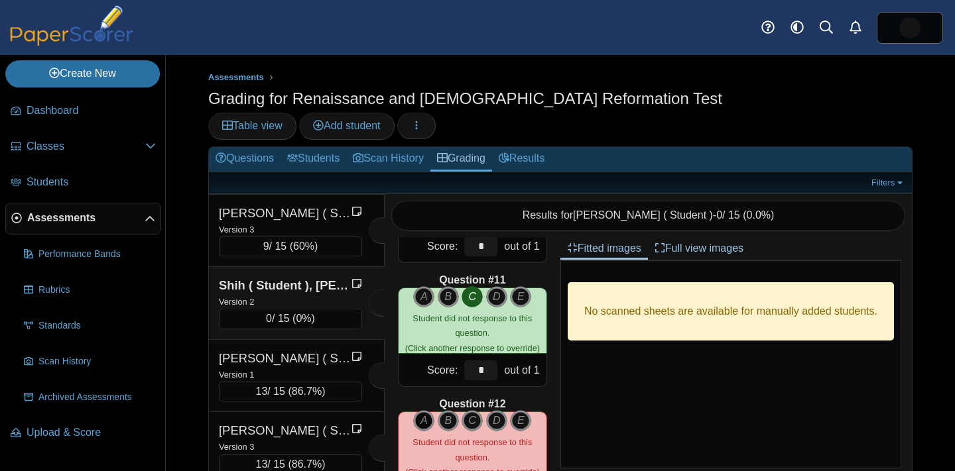
click at [422, 410] on icon "A" at bounding box center [423, 420] width 21 height 21
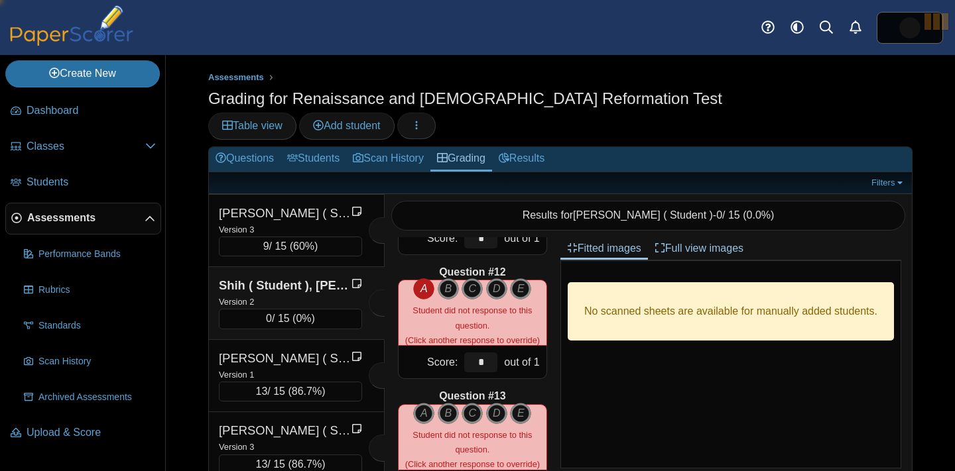
scroll to position [1358, 0]
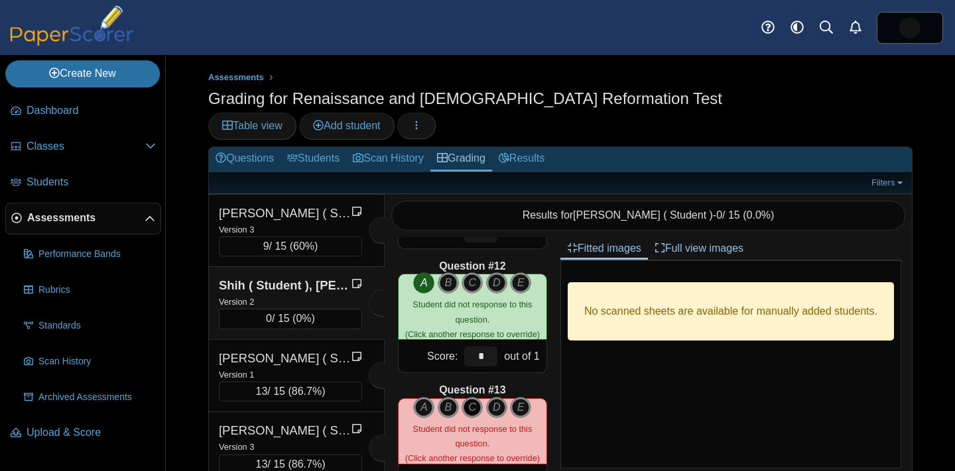
click at [470, 397] on icon "C" at bounding box center [471, 407] width 21 height 21
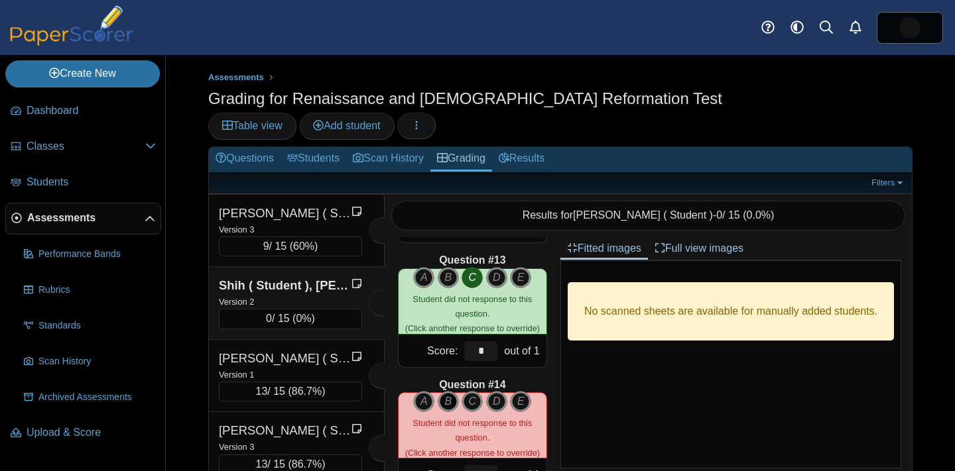
click at [452, 391] on icon "B" at bounding box center [448, 401] width 21 height 21
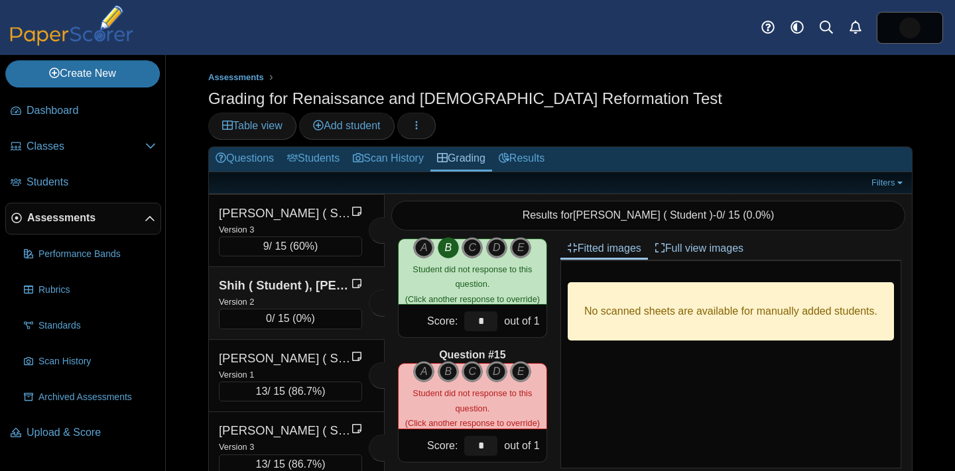
scroll to position [1641, 0]
click at [432, 362] on icon "A" at bounding box center [423, 372] width 21 height 21
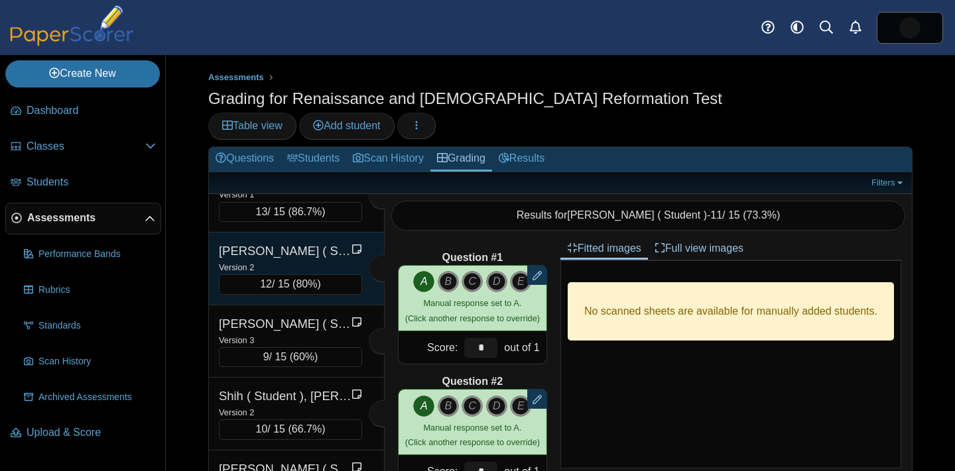
scroll to position [3018, 0]
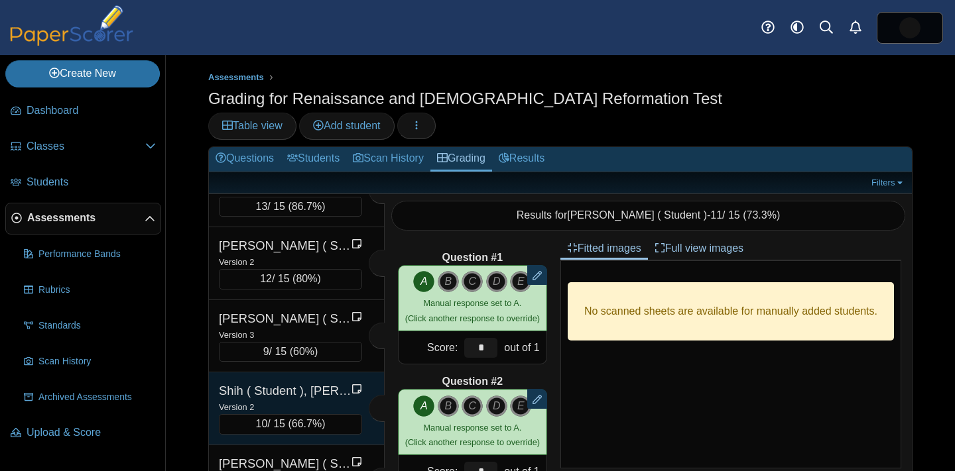
click at [294, 383] on div "Shih ( Student ), [PERSON_NAME]" at bounding box center [285, 391] width 133 height 17
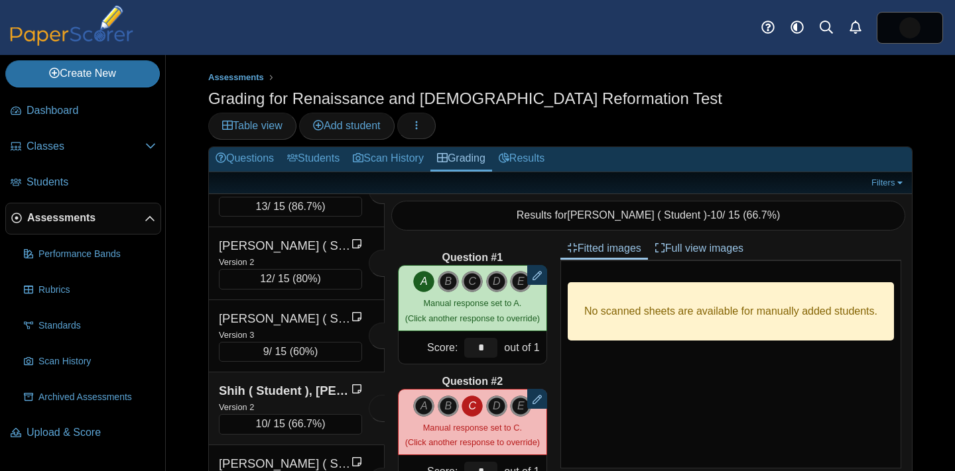
scroll to position [0, 0]
